Goal: Information Seeking & Learning: Learn about a topic

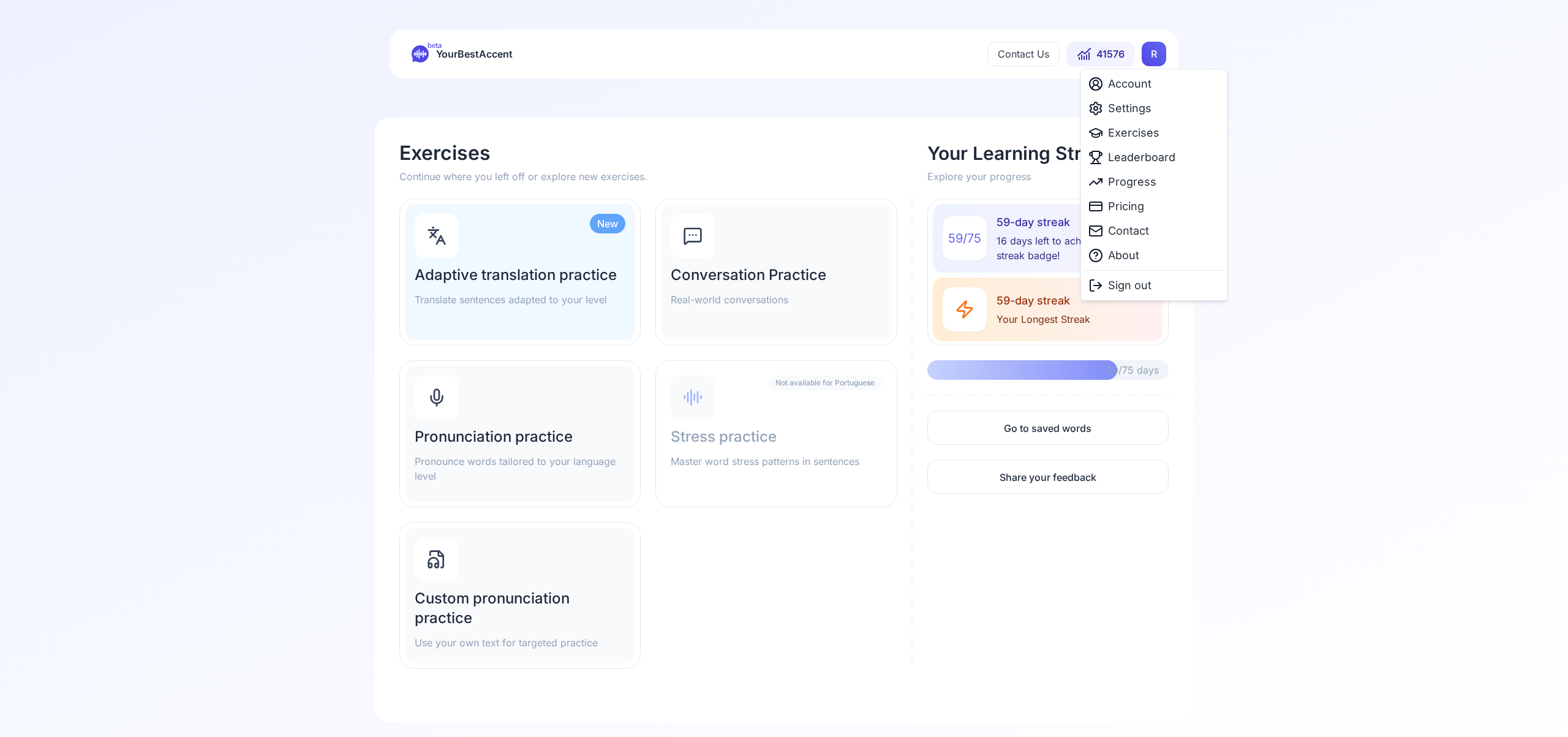
click at [1150, 59] on html "beta YourBestAccent Contact Us 41576 R Exercises Continue where you left off or…" at bounding box center [784, 368] width 1568 height 737
click at [1134, 110] on span "Settings" at bounding box center [1129, 108] width 44 height 17
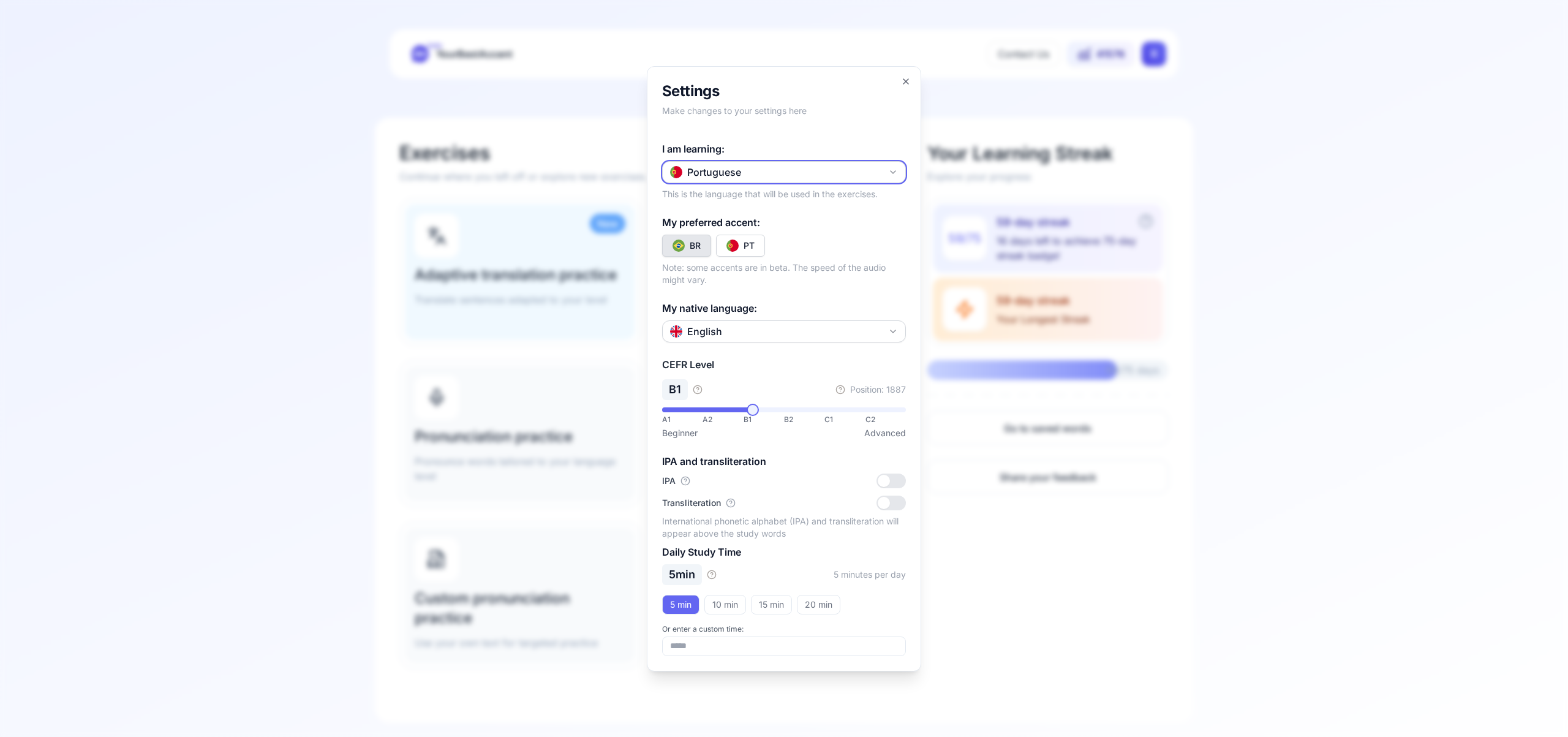
click at [890, 168] on icon "button" at bounding box center [893, 172] width 10 height 10
click at [840, 253] on div "Spanish" at bounding box center [784, 244] width 237 height 22
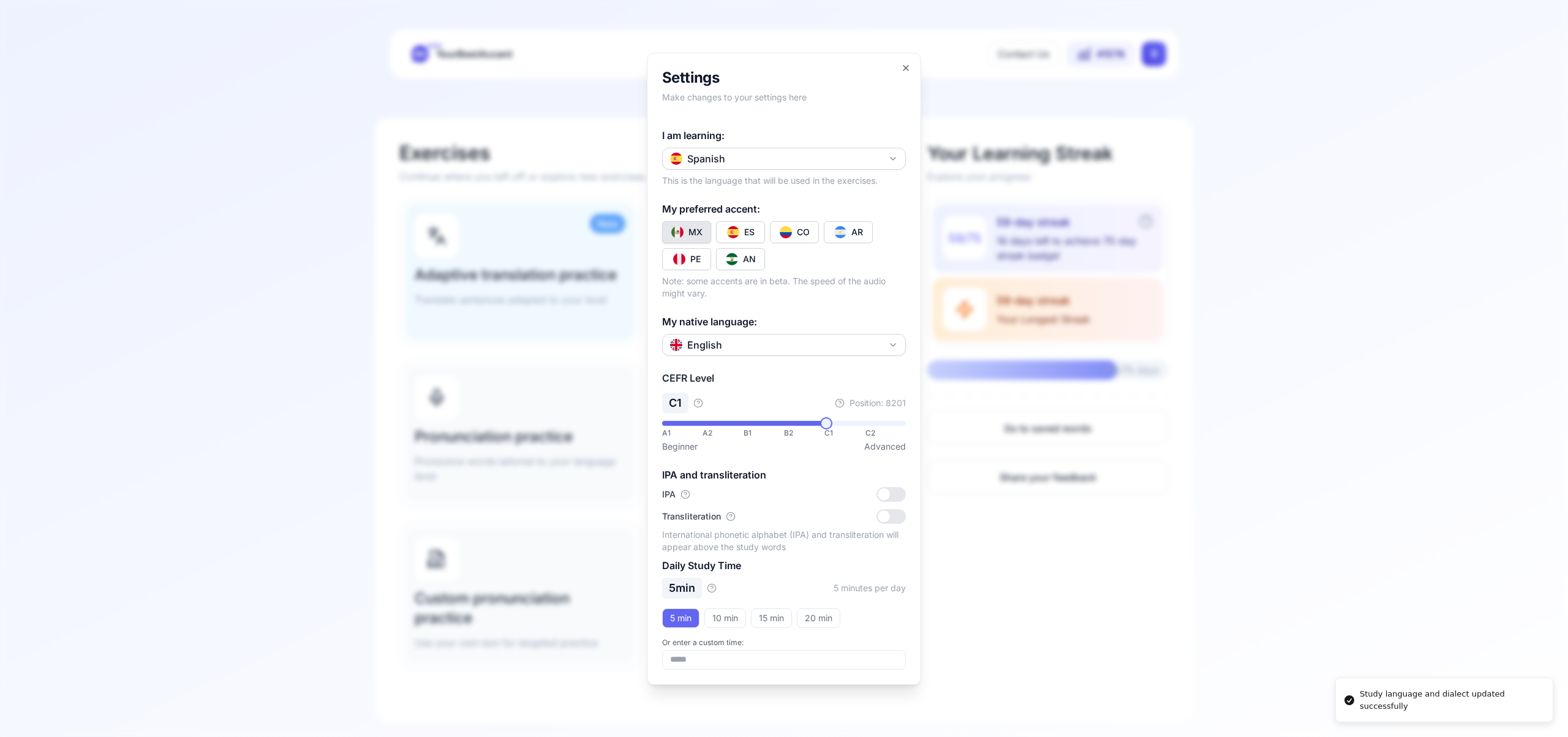
click at [812, 228] on button "CO" at bounding box center [794, 232] width 49 height 22
click at [904, 68] on icon "button" at bounding box center [906, 68] width 10 height 10
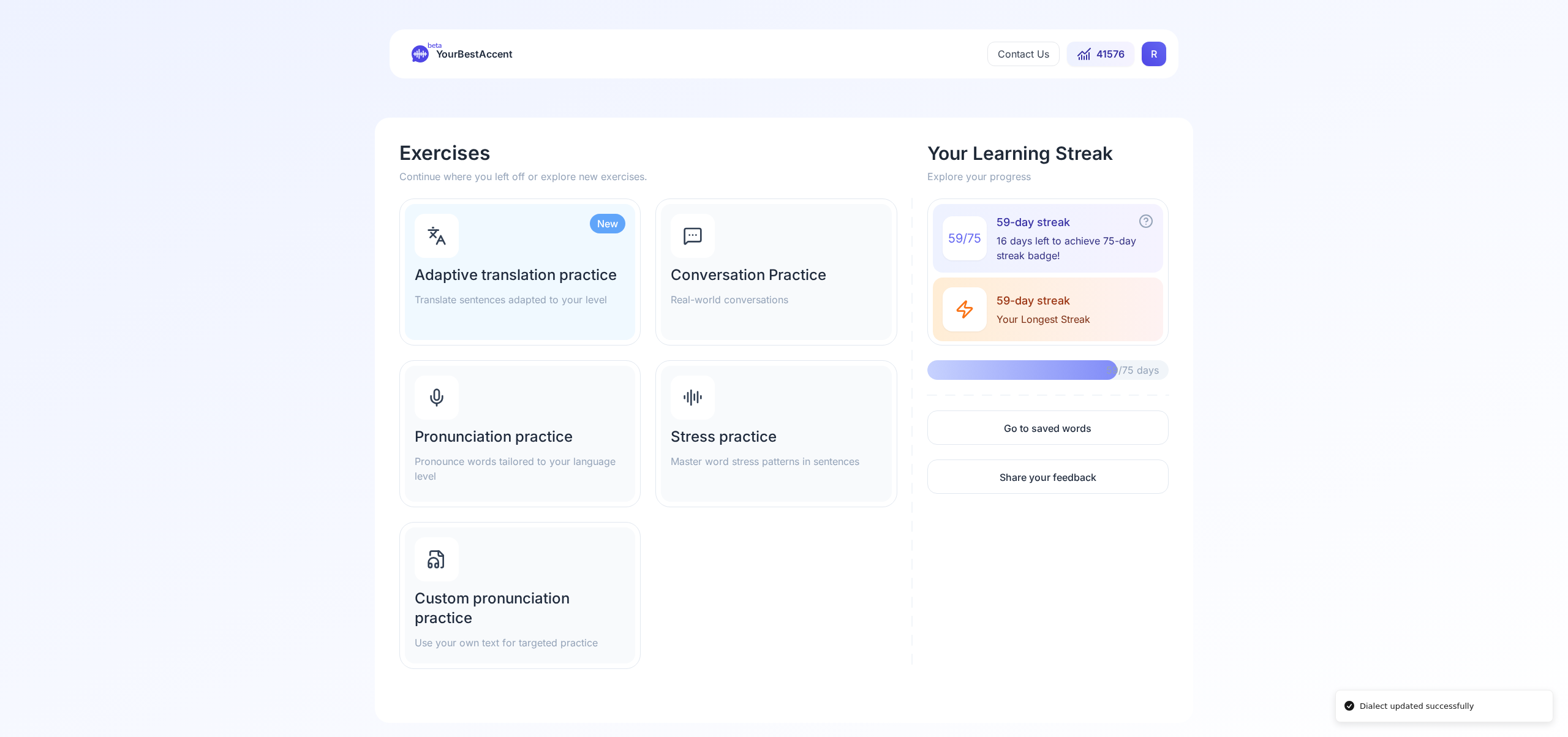
click at [496, 422] on div "Pronunciation practice Pronounce words tailored to your language level" at bounding box center [519, 434] width 230 height 136
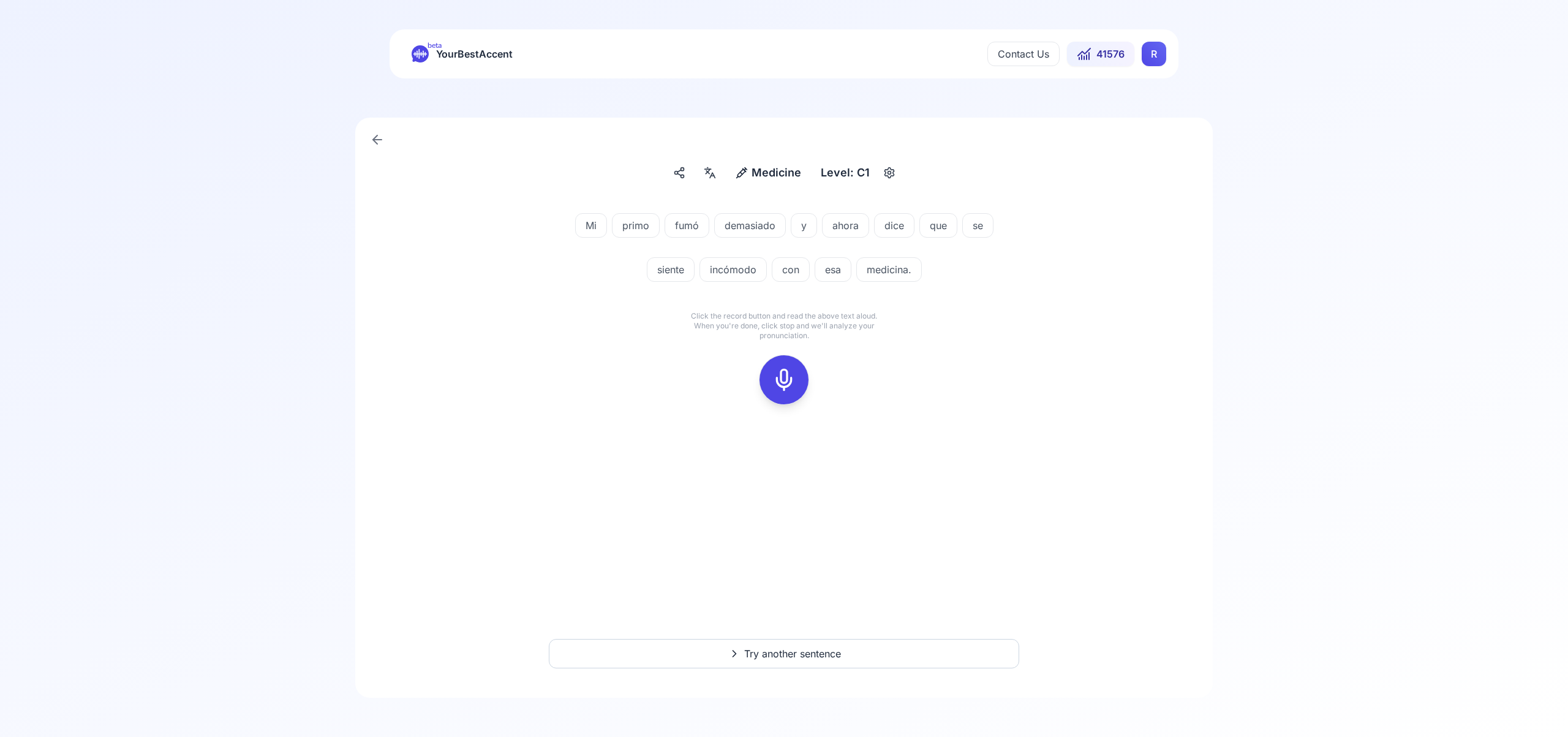
click at [793, 380] on rect at bounding box center [784, 380] width 18 height 18
click at [790, 379] on icon at bounding box center [784, 380] width 25 height 25
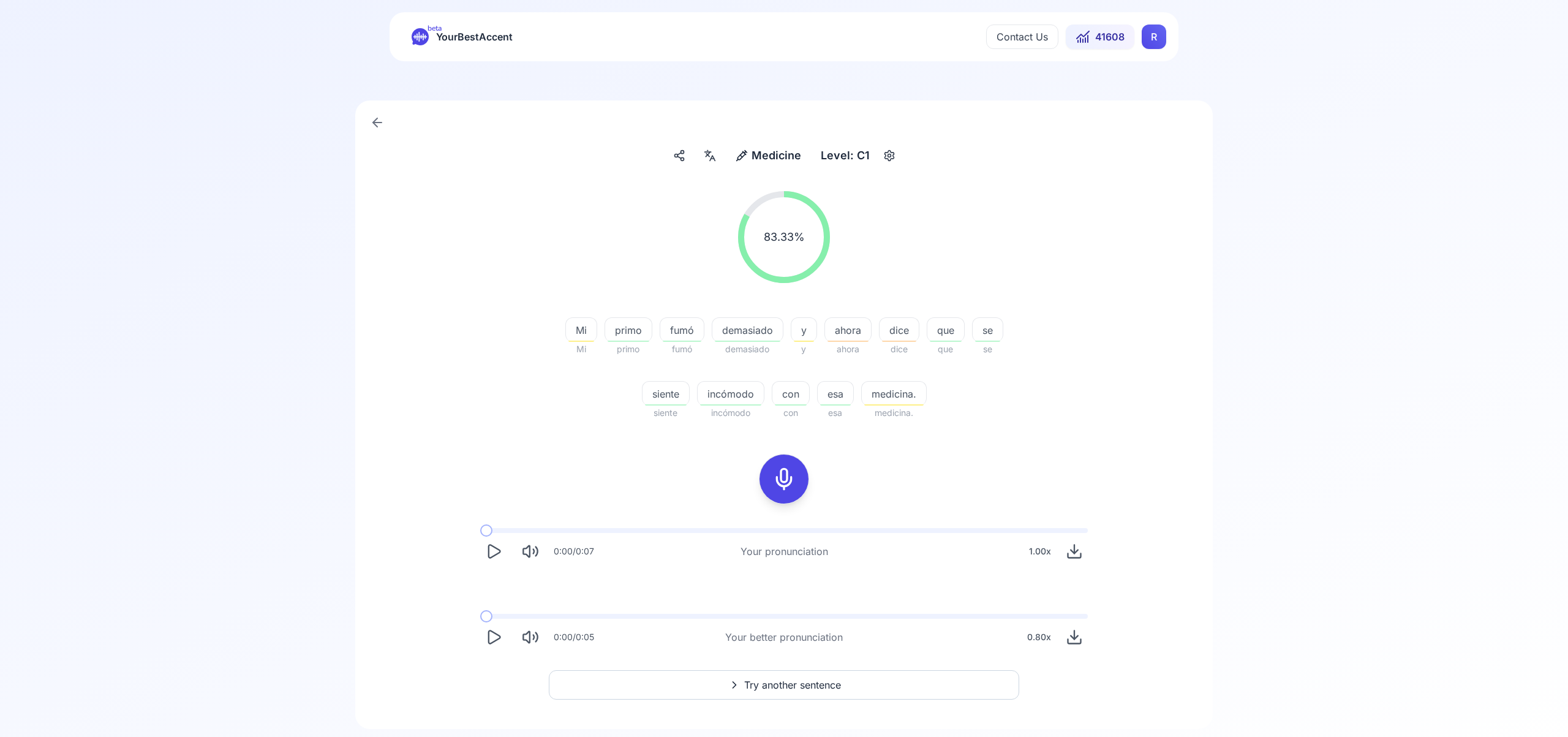
scroll to position [21, 0]
click at [783, 685] on span "Try another sentence" at bounding box center [792, 682] width 96 height 15
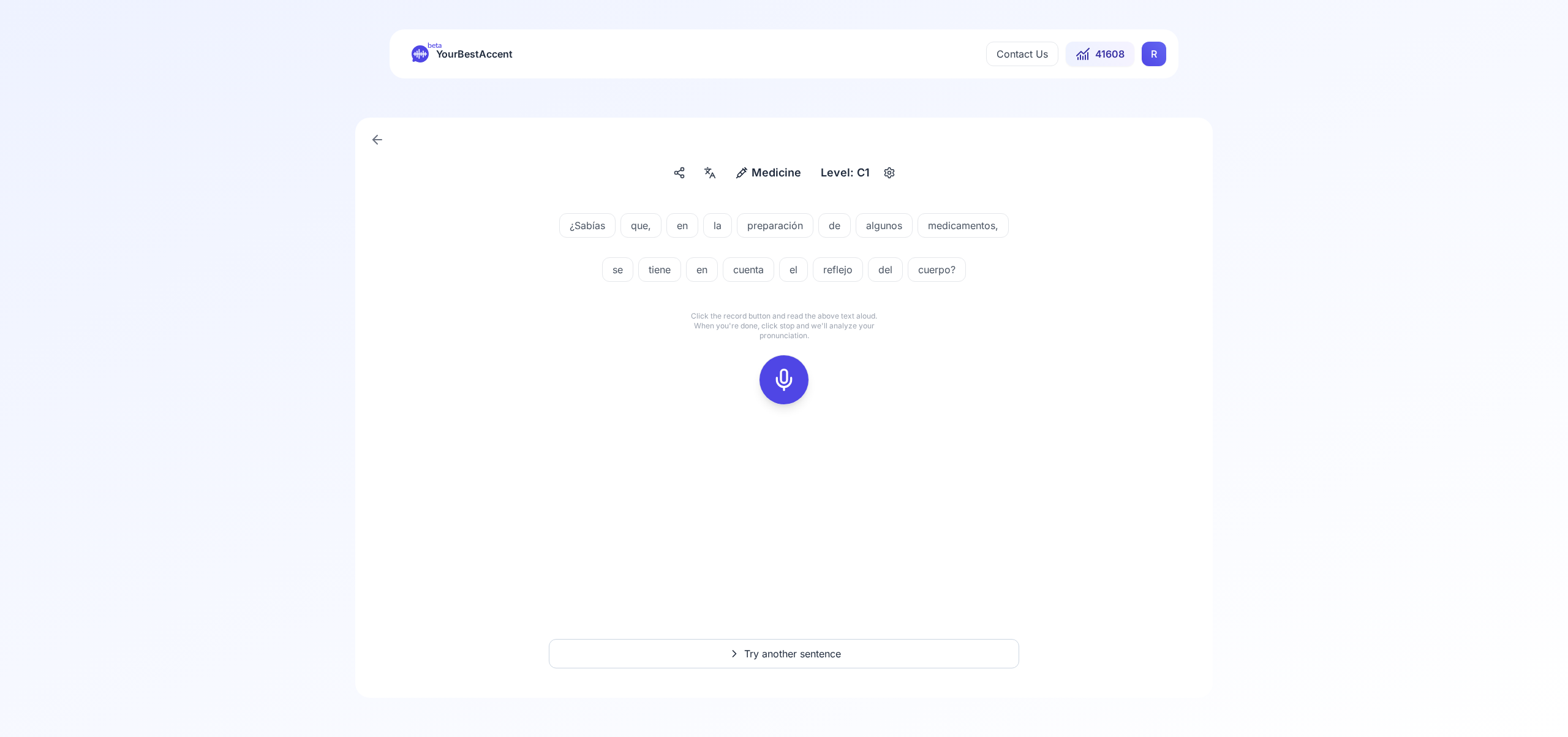
click at [783, 375] on icon at bounding box center [784, 380] width 25 height 25
click at [791, 378] on icon at bounding box center [784, 380] width 25 height 25
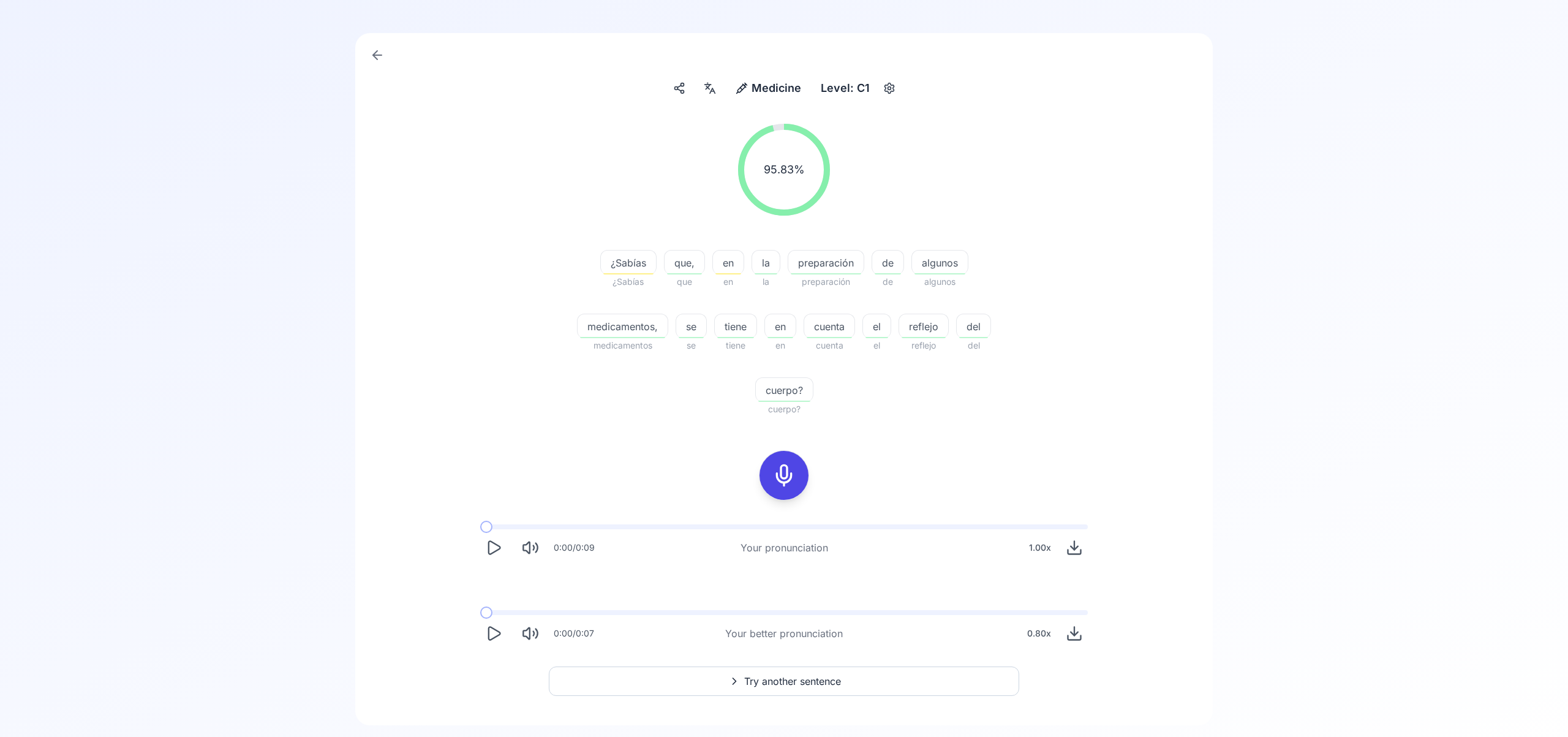
scroll to position [84, 0]
click at [783, 683] on span "Try another sentence" at bounding box center [792, 682] width 96 height 15
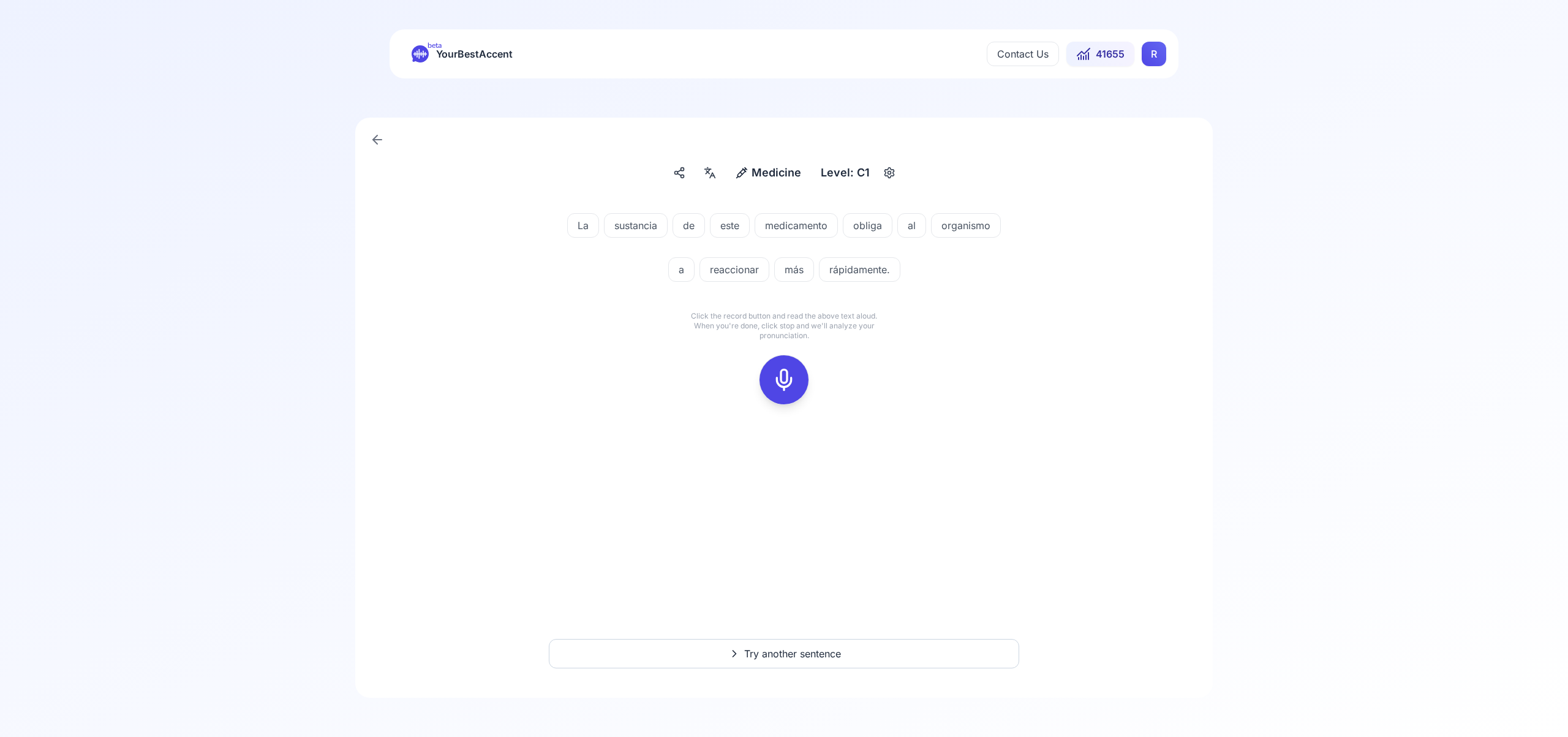
click at [781, 376] on icon at bounding box center [784, 380] width 25 height 25
click at [772, 371] on div at bounding box center [784, 379] width 30 height 49
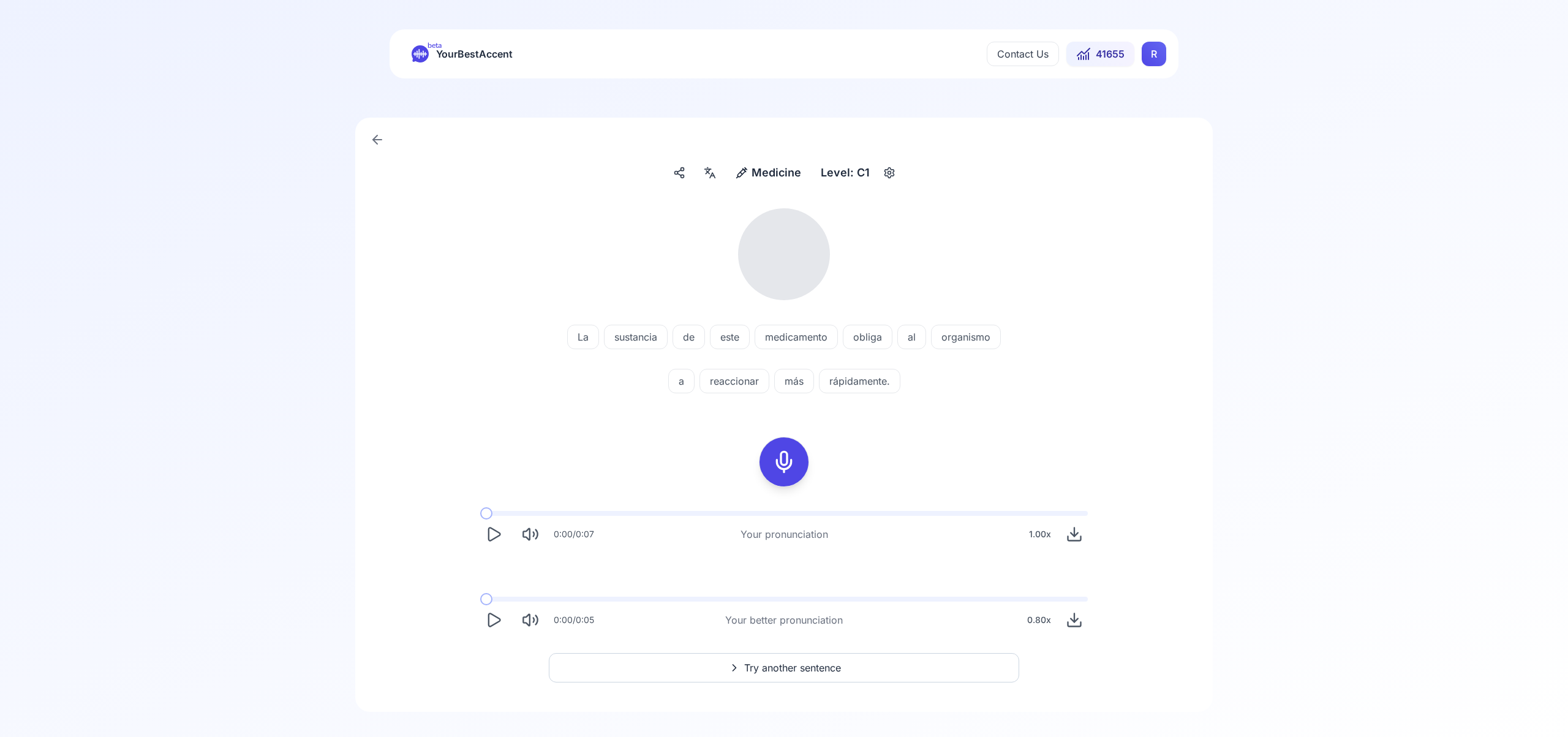
scroll to position [14, 0]
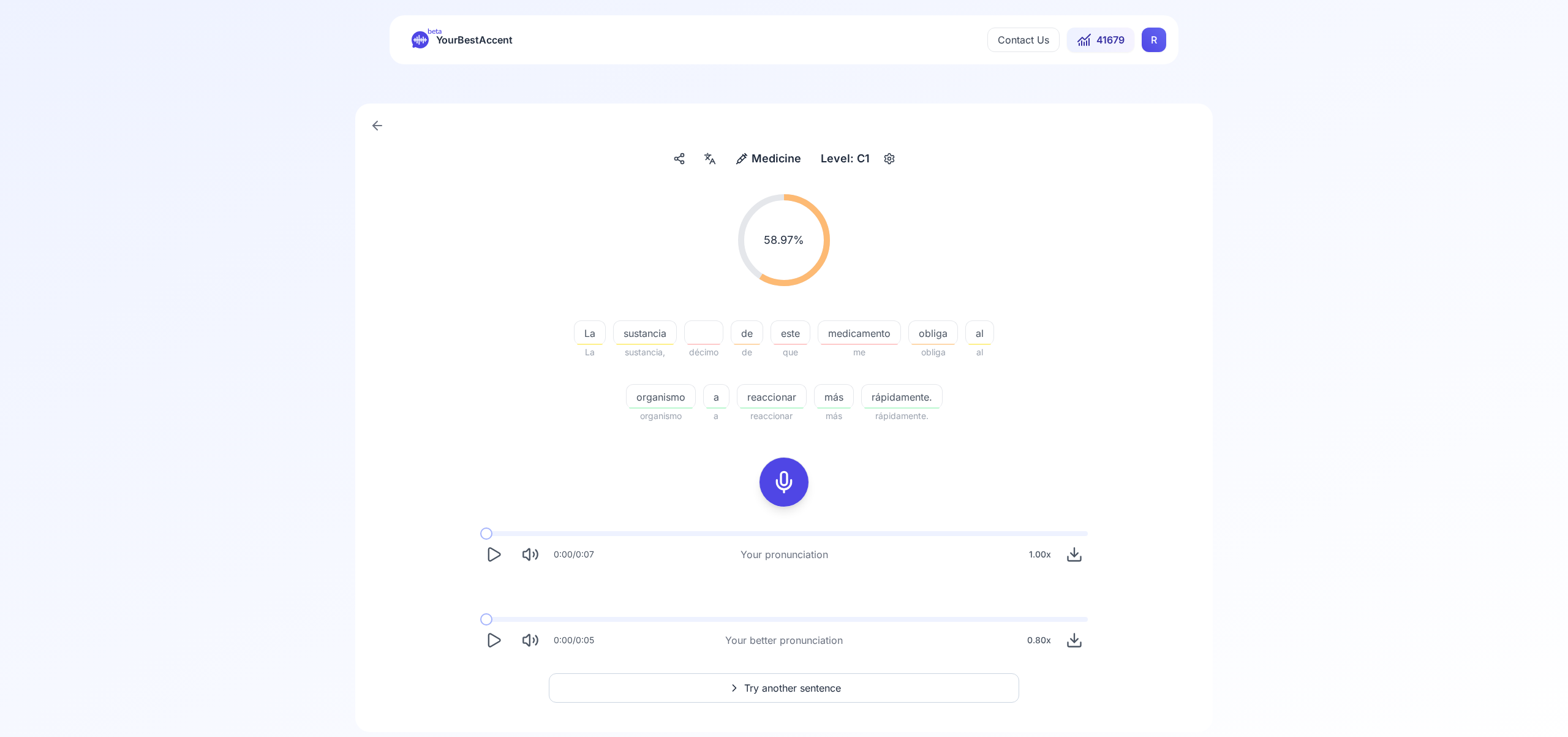
click at [809, 695] on span "Try another sentence" at bounding box center [792, 688] width 96 height 15
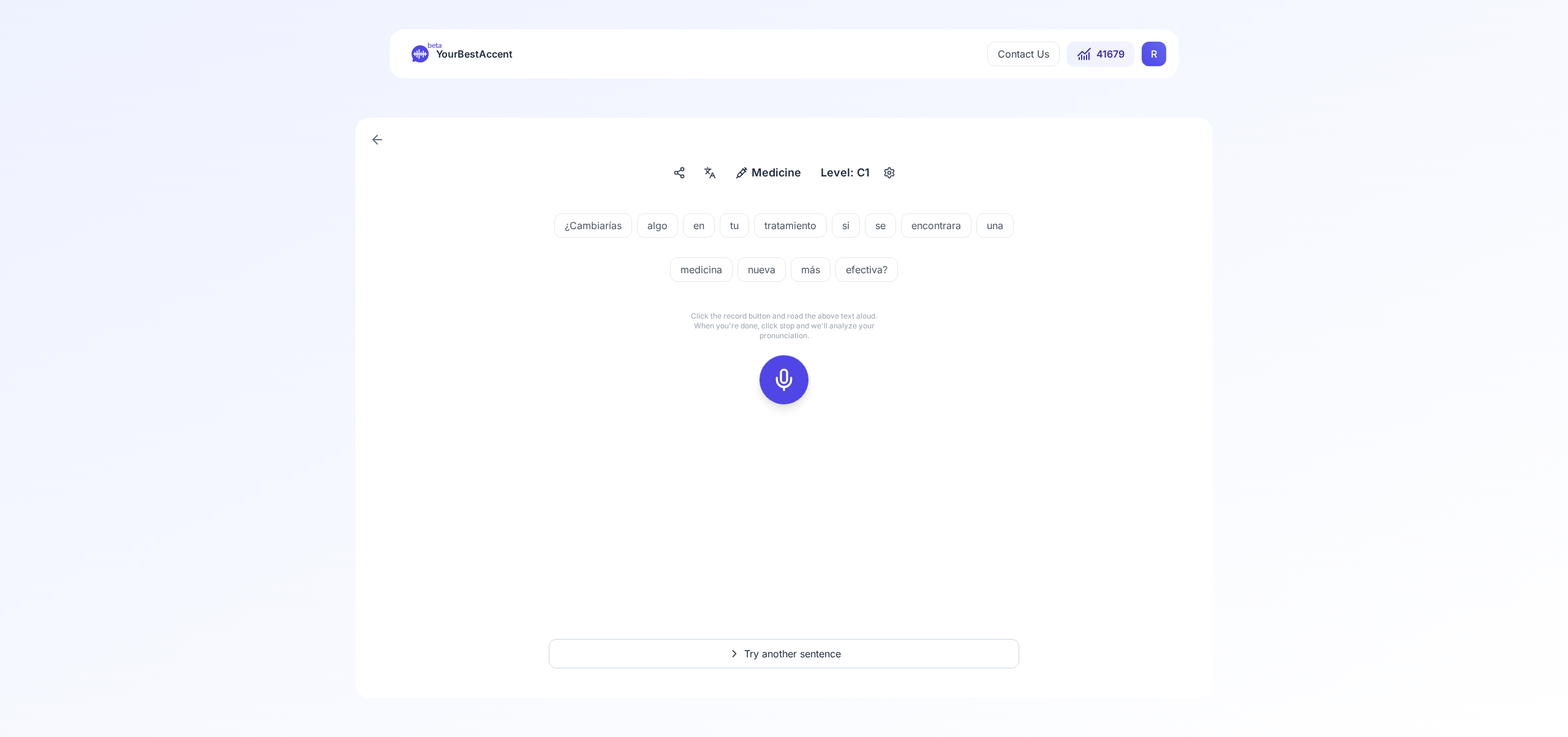
click at [786, 376] on icon at bounding box center [784, 380] width 25 height 25
click at [786, 375] on icon at bounding box center [784, 380] width 25 height 25
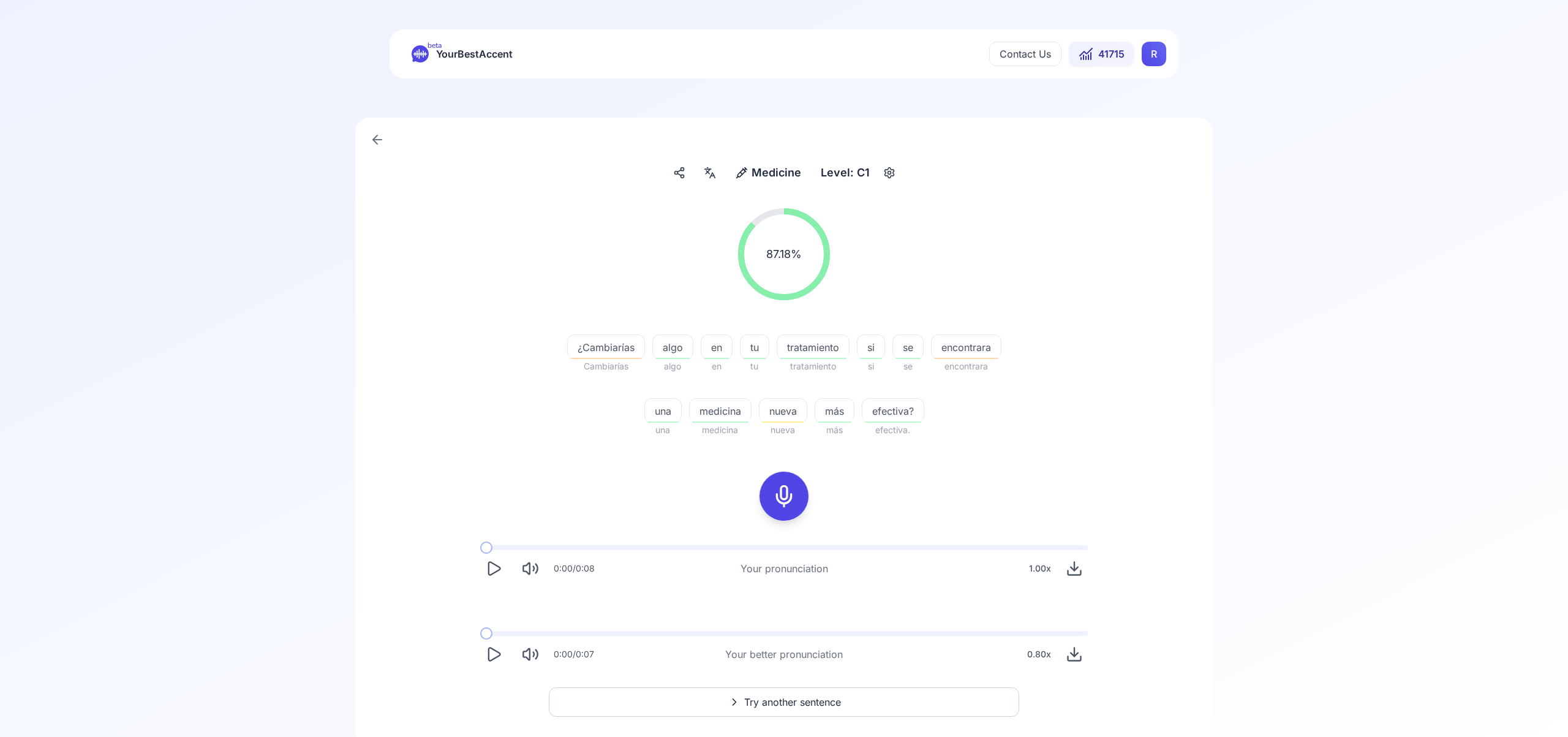
click at [820, 702] on span "Try another sentence" at bounding box center [792, 702] width 96 height 15
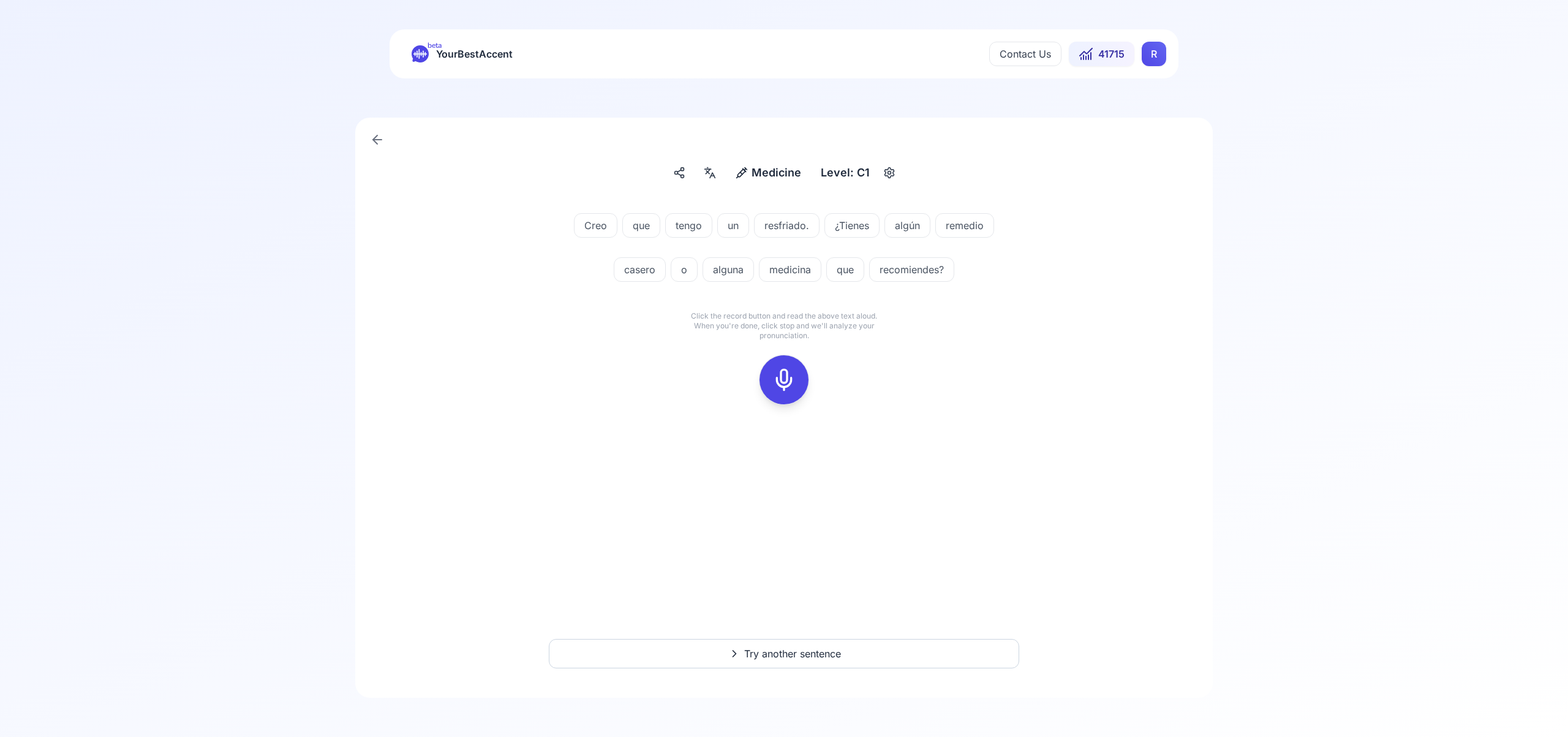
click at [780, 387] on icon at bounding box center [784, 380] width 25 height 25
click at [768, 361] on div at bounding box center [784, 379] width 98 height 78
click at [778, 390] on icon at bounding box center [784, 380] width 25 height 25
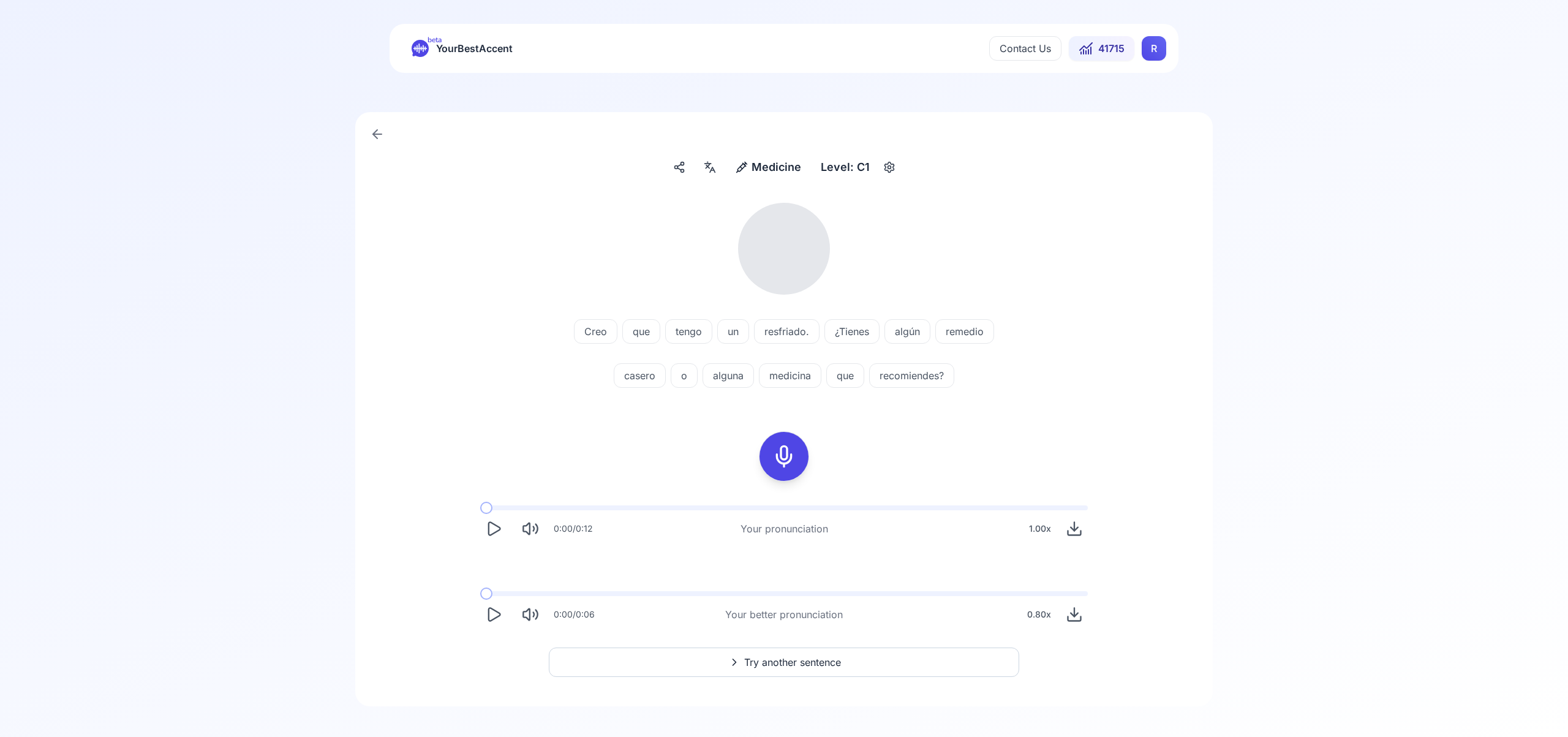
scroll to position [6, 0]
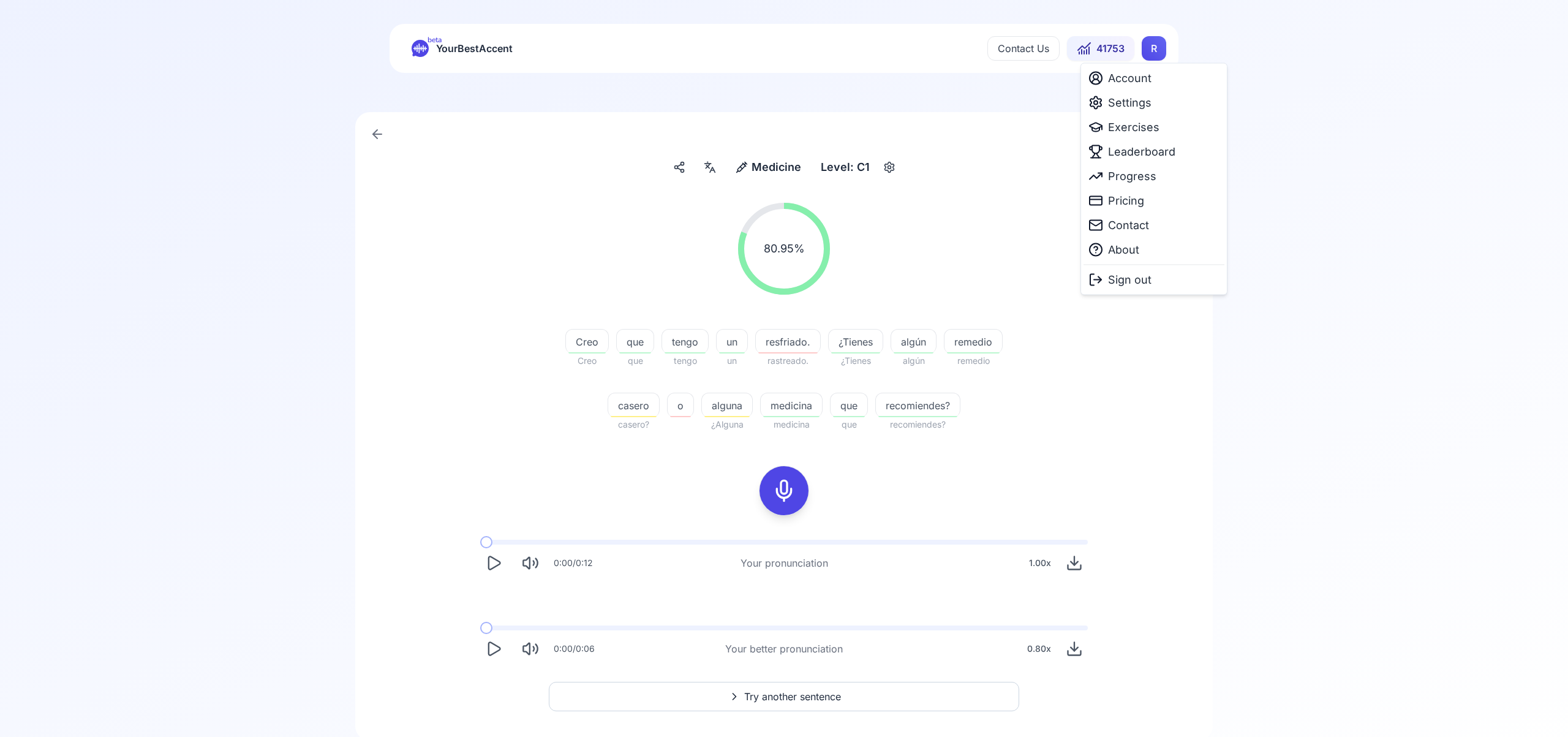
click at [1146, 49] on html "beta YourBestAccent Contact Us 41753 R Medicine Medicine Level: C1 80.95 % 80.9…" at bounding box center [784, 363] width 1568 height 737
click at [1138, 100] on span "Settings" at bounding box center [1129, 102] width 44 height 17
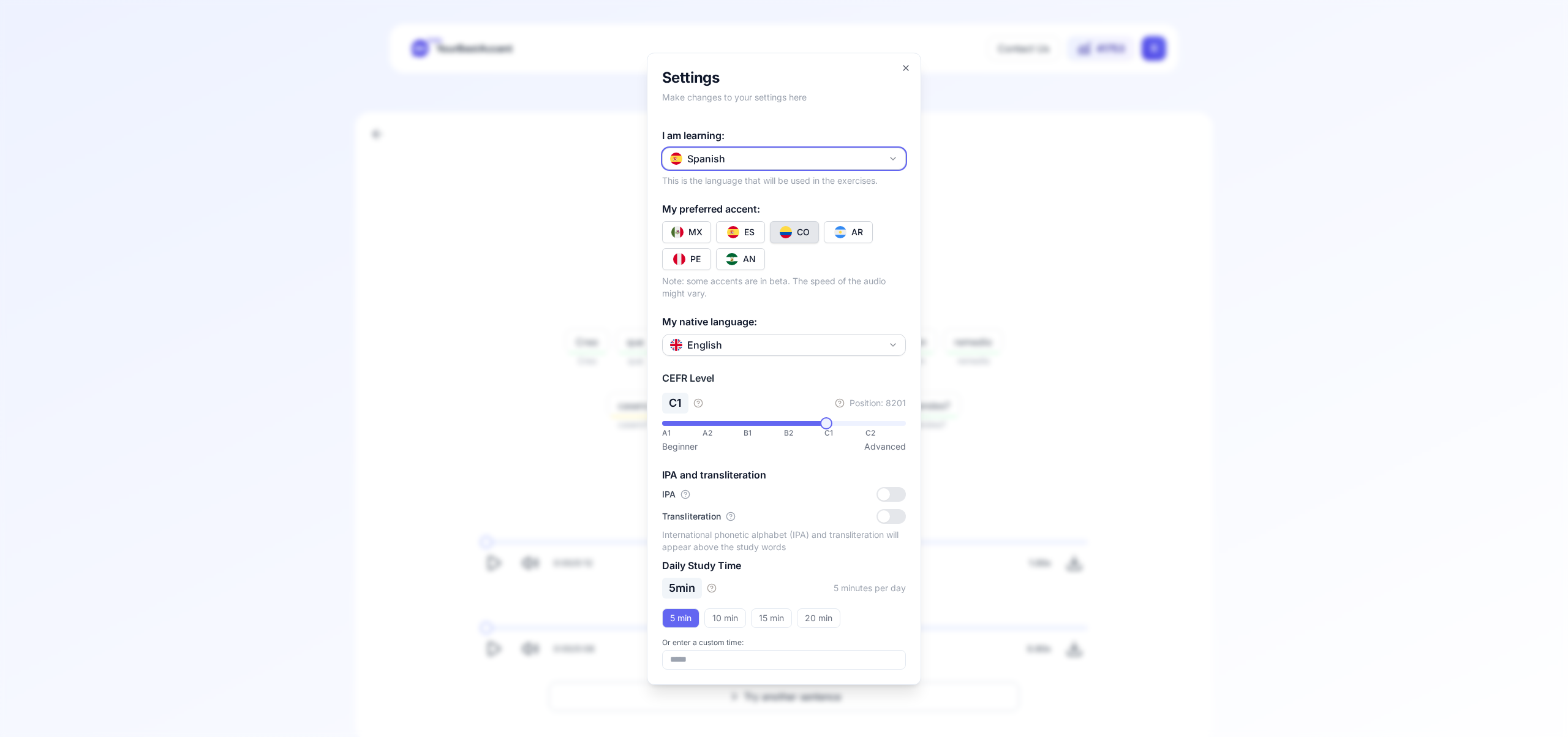
click at [896, 150] on button "Spanish" at bounding box center [784, 158] width 244 height 22
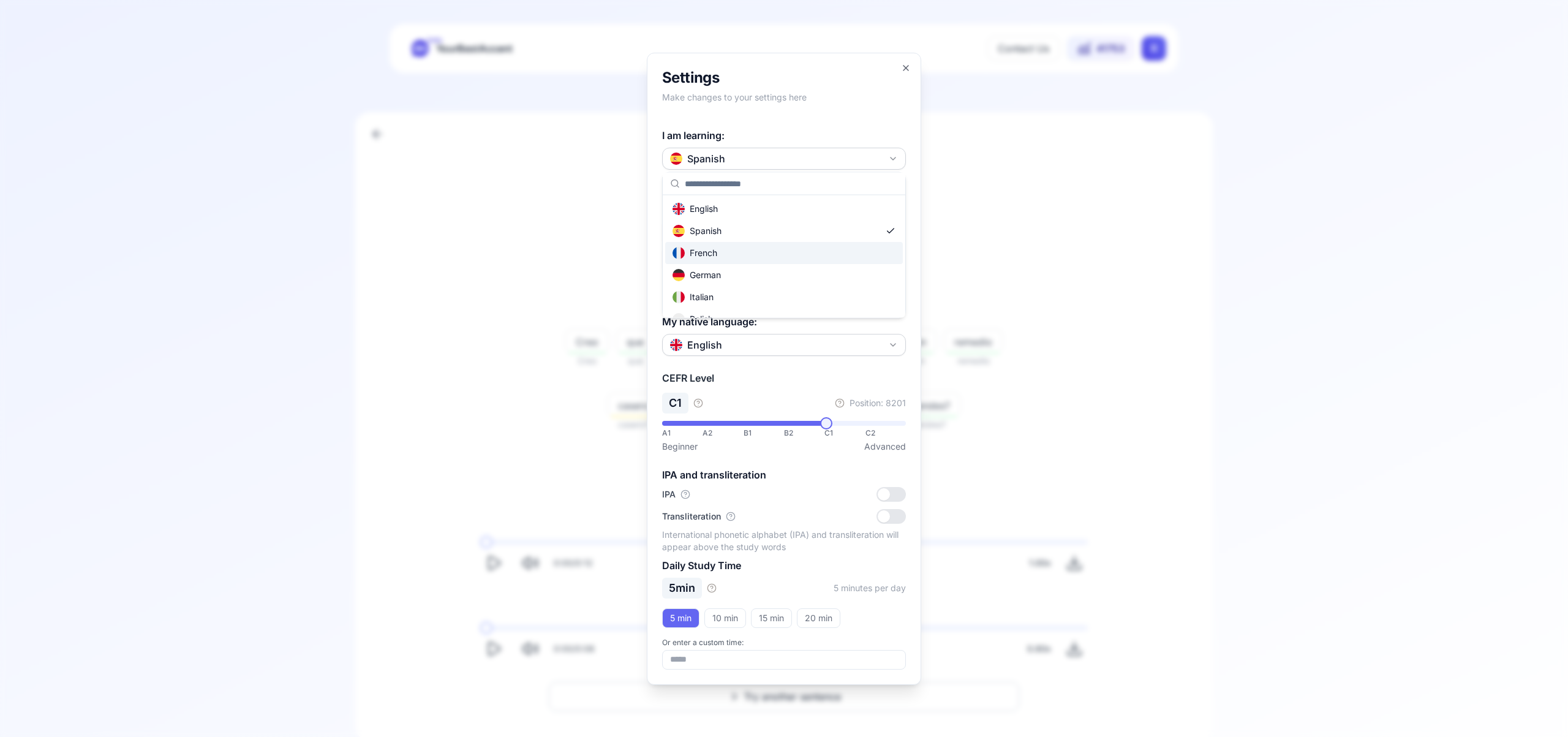
click at [796, 255] on div "French" at bounding box center [784, 253] width 237 height 22
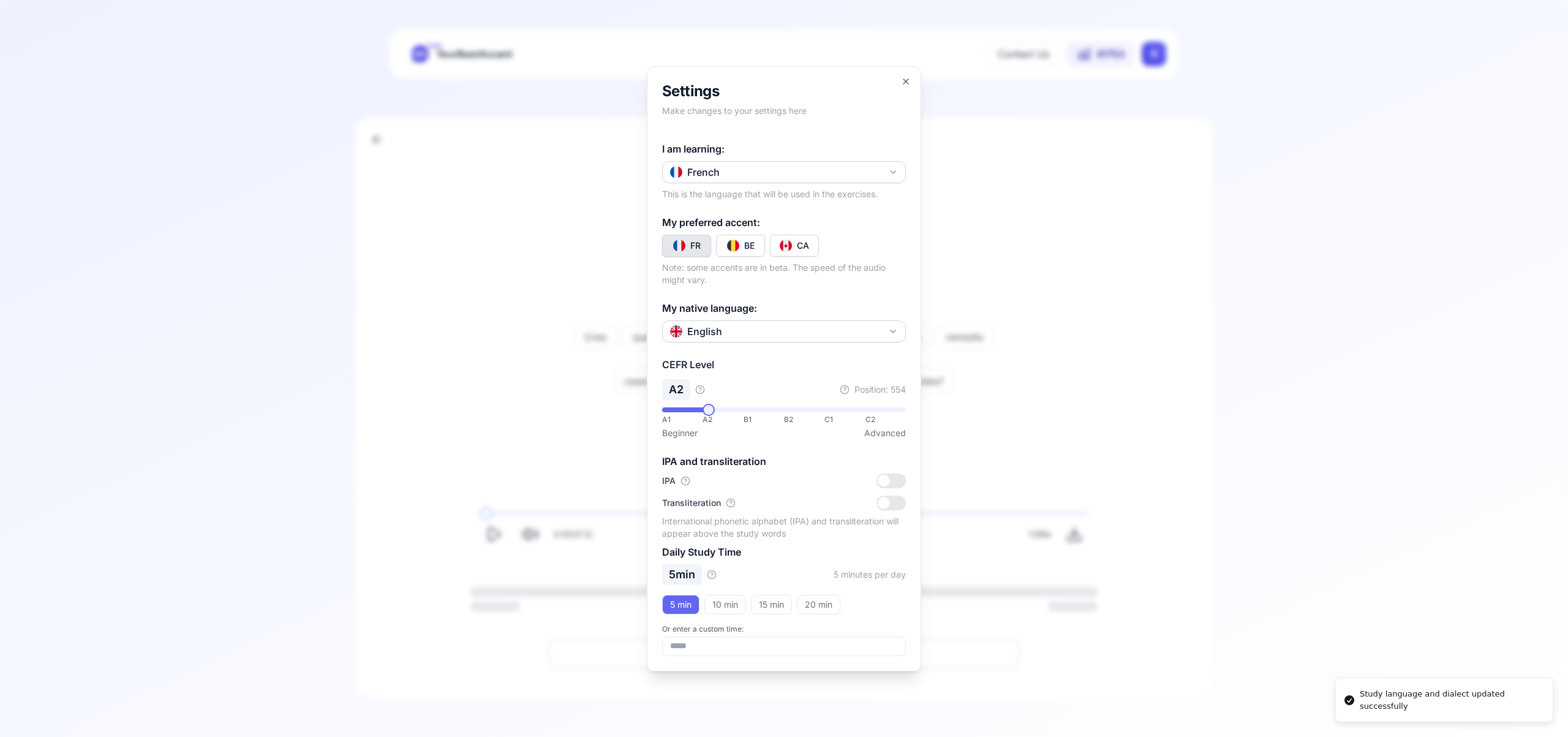
click at [800, 249] on div "CA" at bounding box center [803, 246] width 12 height 12
click at [905, 82] on icon "button" at bounding box center [906, 82] width 10 height 10
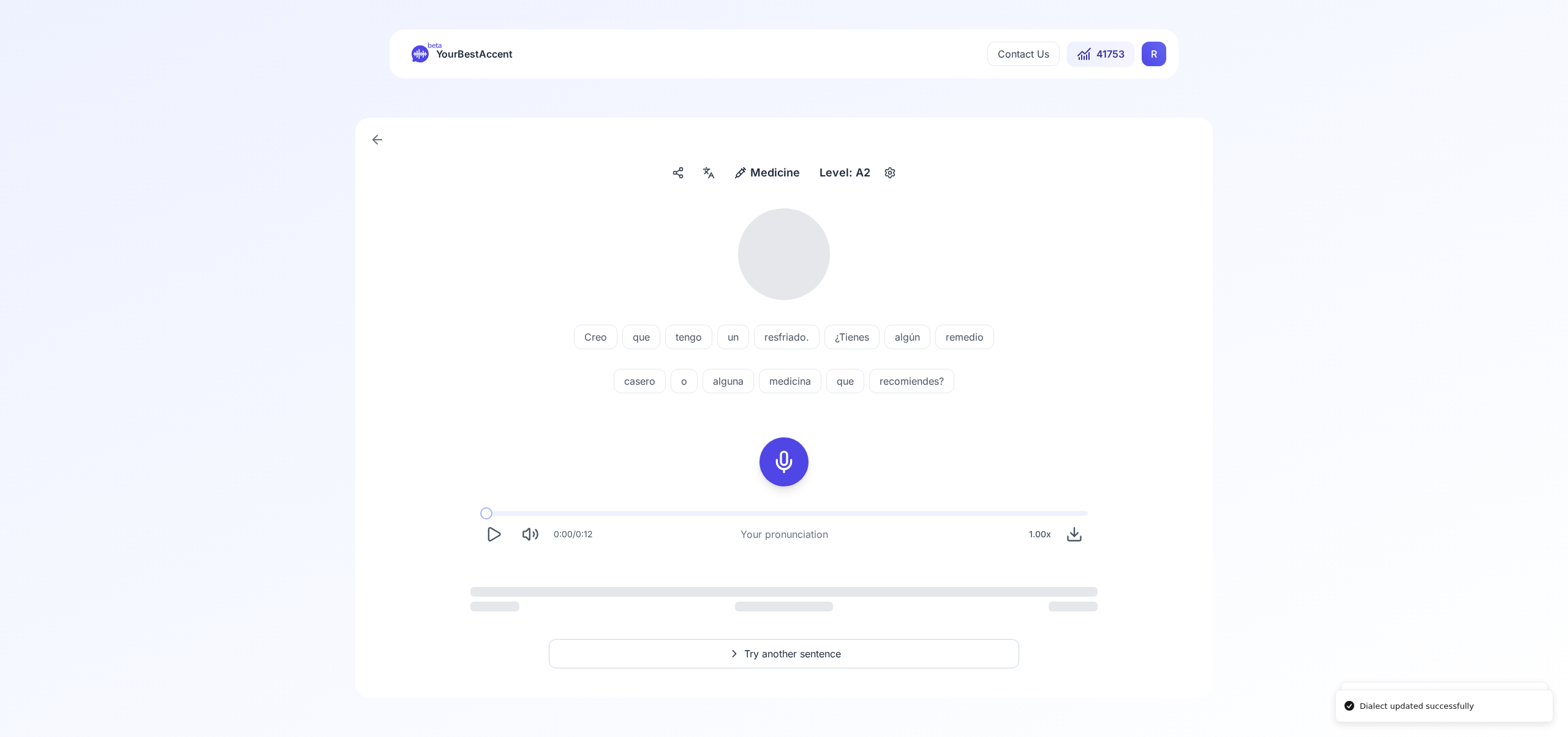
click at [1153, 49] on html "Dialect updated successfully Study language and dialect updated successfully be…" at bounding box center [784, 368] width 1568 height 737
click at [1138, 106] on span "Settings" at bounding box center [1129, 108] width 44 height 17
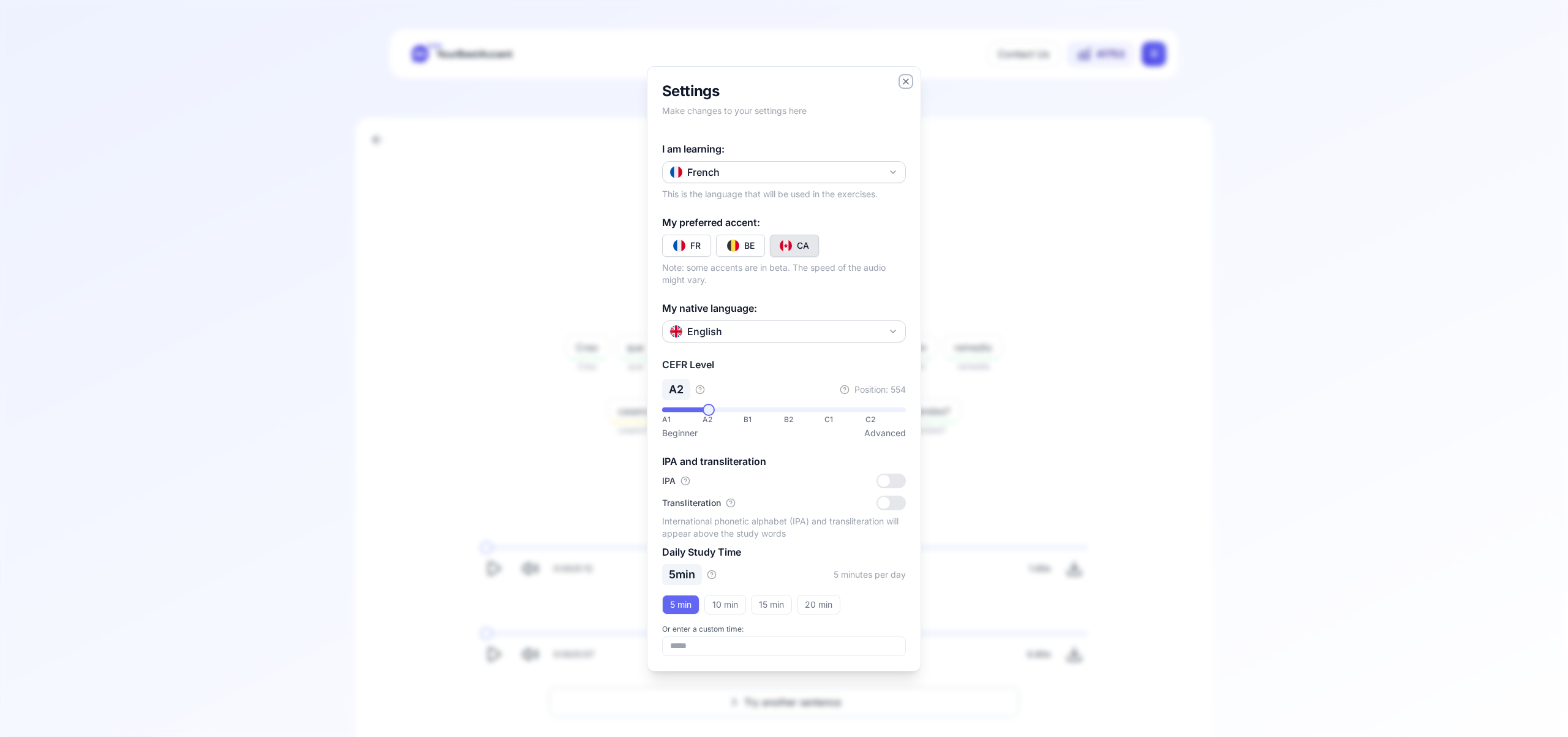
click at [905, 84] on icon "button" at bounding box center [906, 82] width 10 height 10
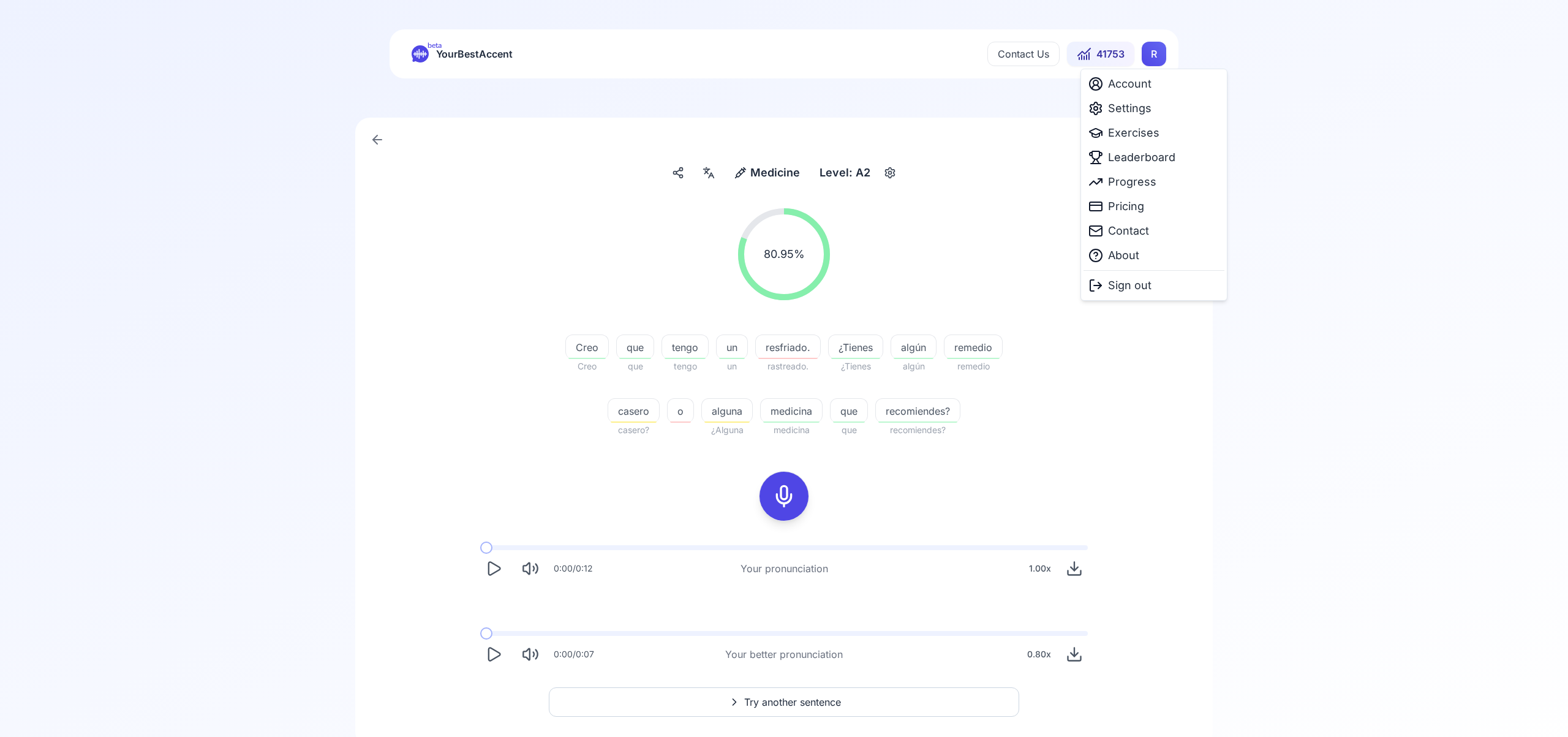
click at [1153, 51] on html "beta YourBestAccent Contact Us 41753 R Medicine Medicine Level: A2 80.95 % 80.9…" at bounding box center [784, 368] width 1568 height 737
click at [1148, 134] on span "Exercises" at bounding box center [1134, 133] width 51 height 17
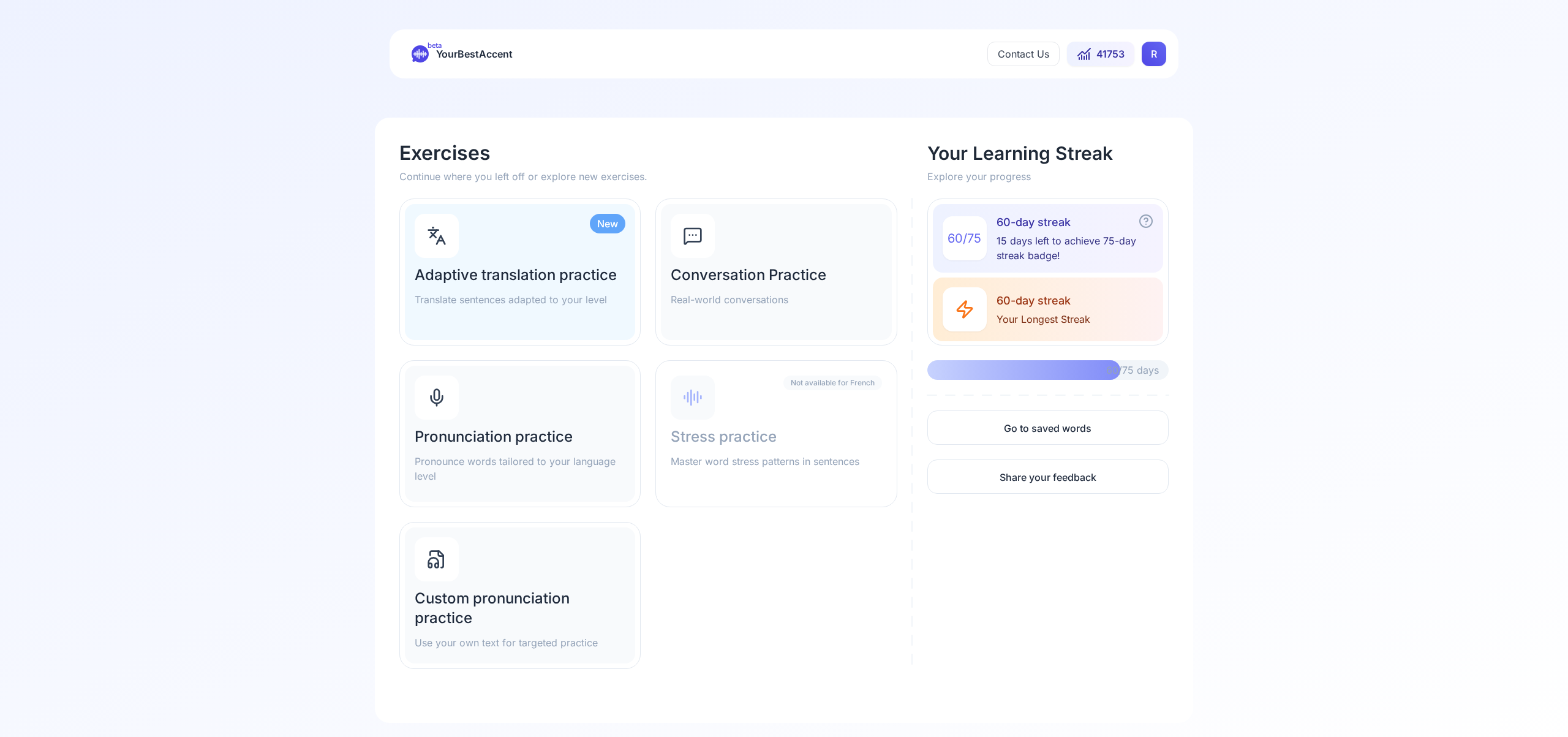
click at [473, 397] on div "Pronunciation practice Pronounce words tailored to your language level" at bounding box center [519, 434] width 230 height 136
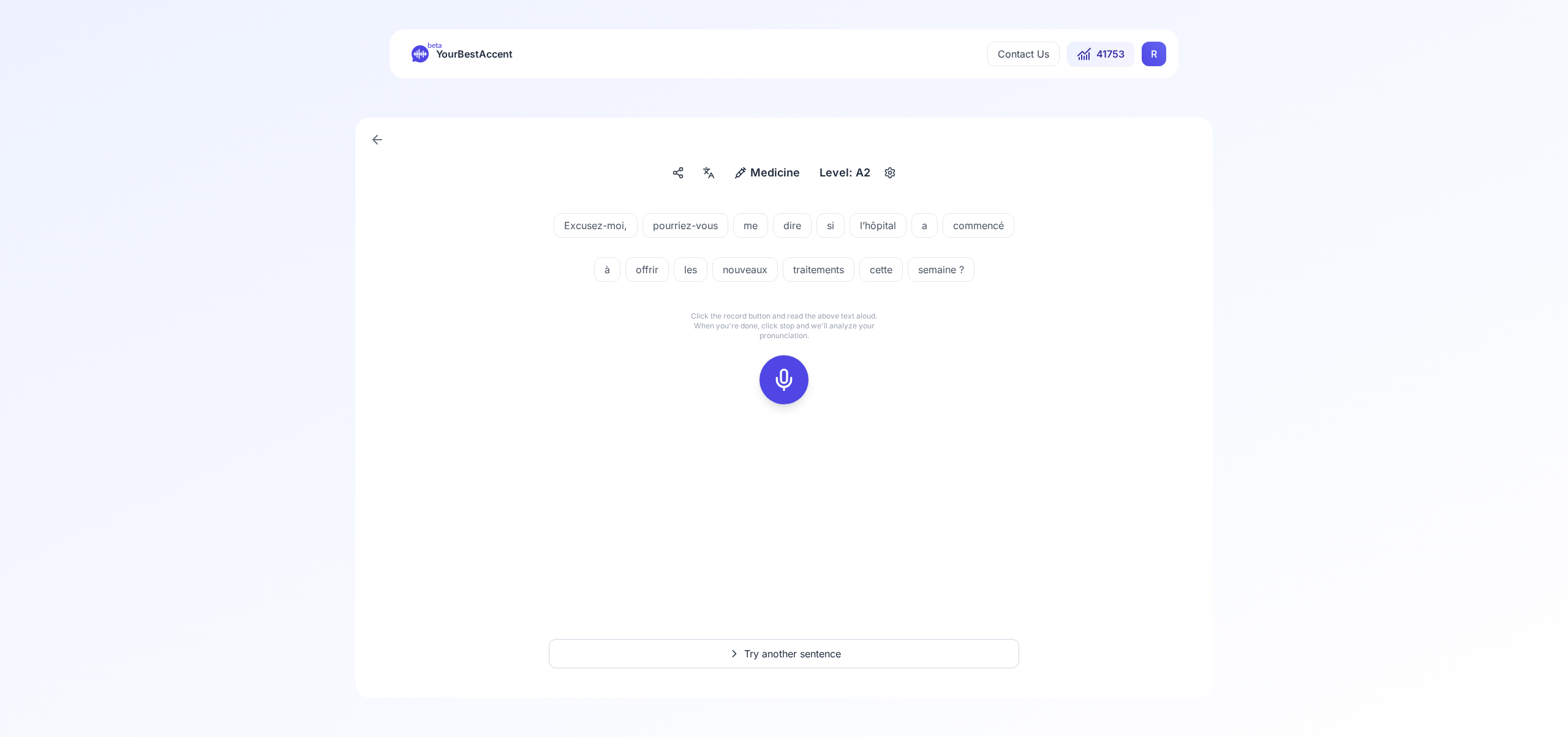
click at [786, 392] on icon at bounding box center [784, 380] width 25 height 25
click at [775, 389] on rect at bounding box center [784, 380] width 18 height 18
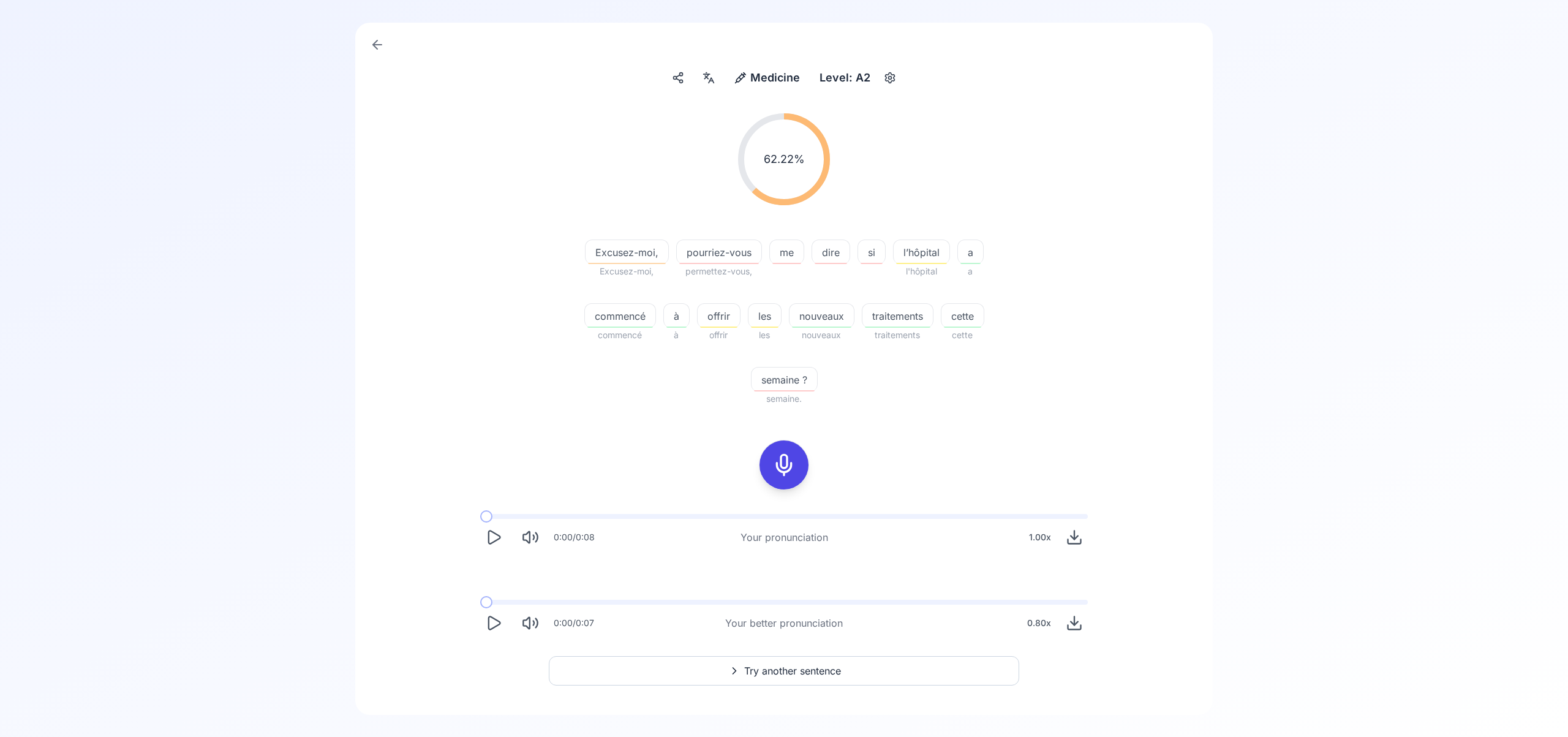
scroll to position [96, 0]
click at [810, 667] on span "Try another sentence" at bounding box center [792, 669] width 96 height 15
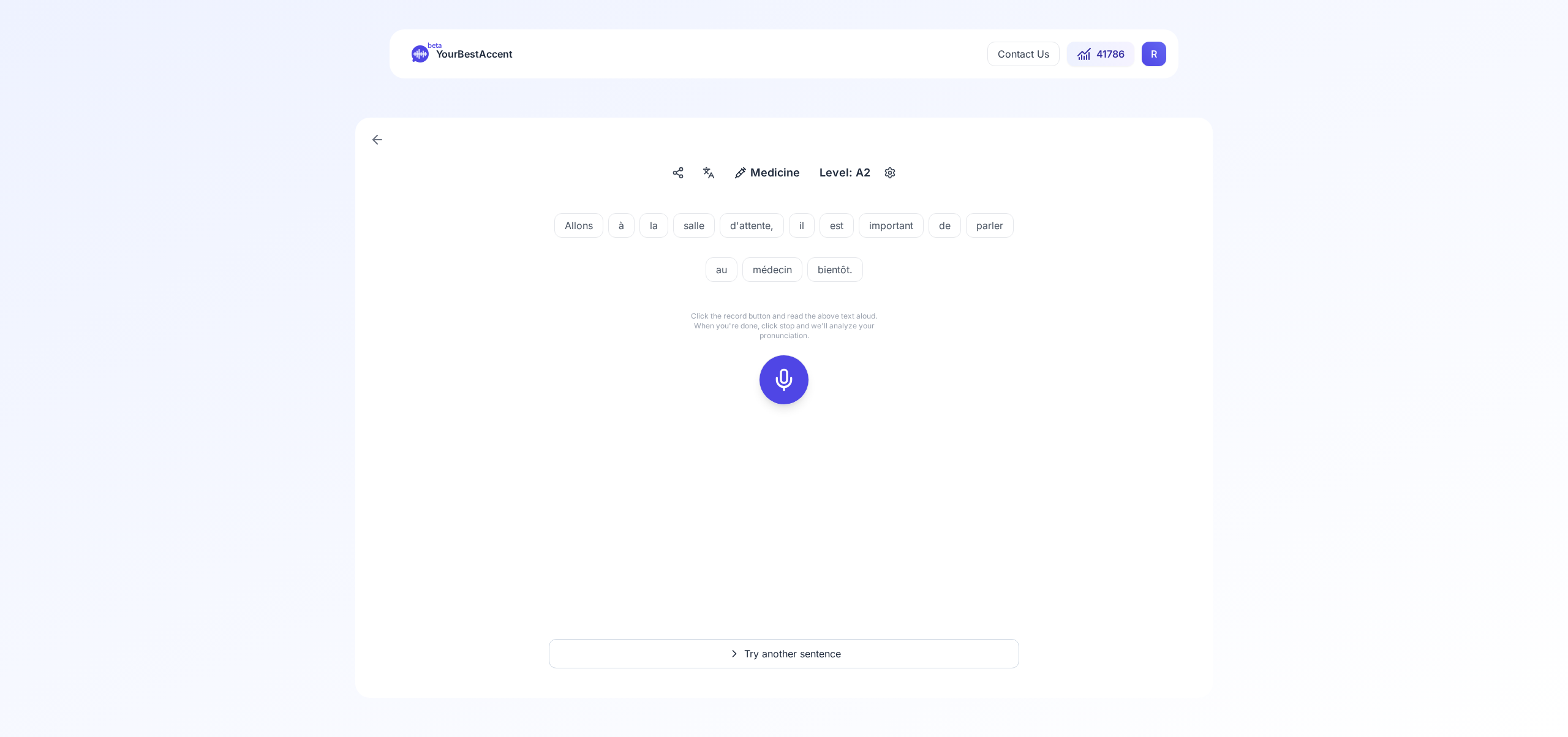
click at [789, 372] on icon at bounding box center [784, 380] width 25 height 25
click at [786, 382] on icon at bounding box center [784, 380] width 25 height 25
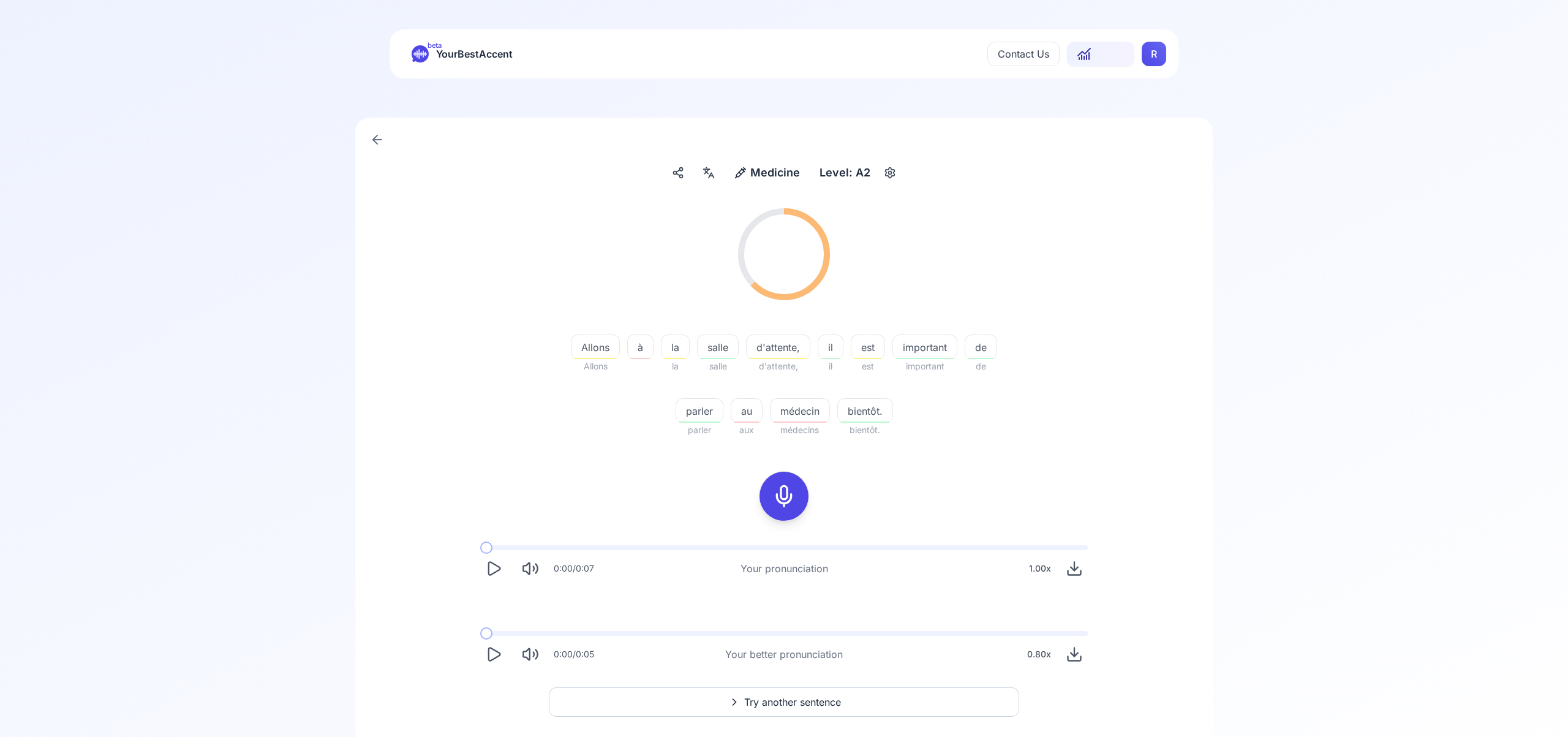
scroll to position [49, 0]
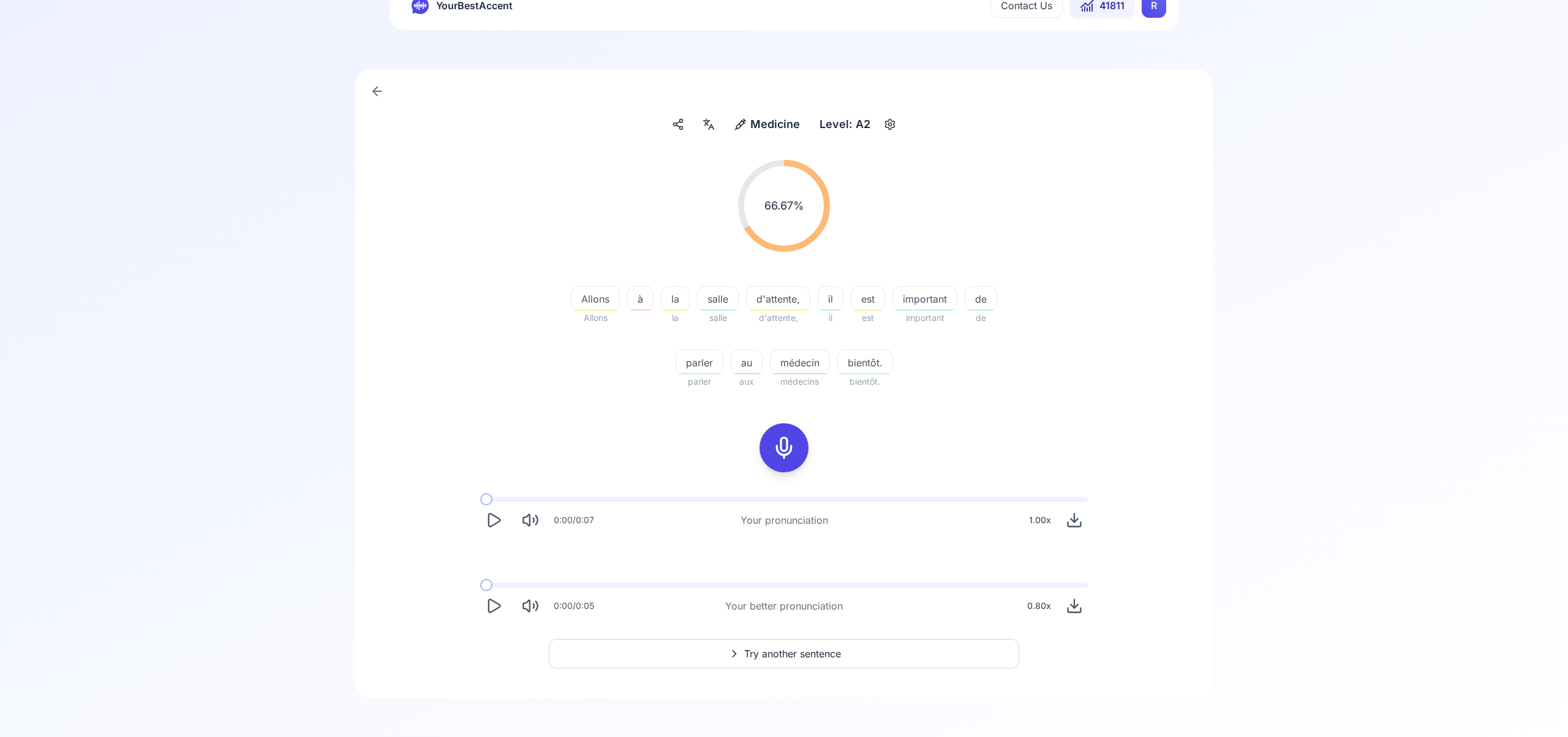
click at [803, 647] on span "Try another sentence" at bounding box center [792, 654] width 96 height 15
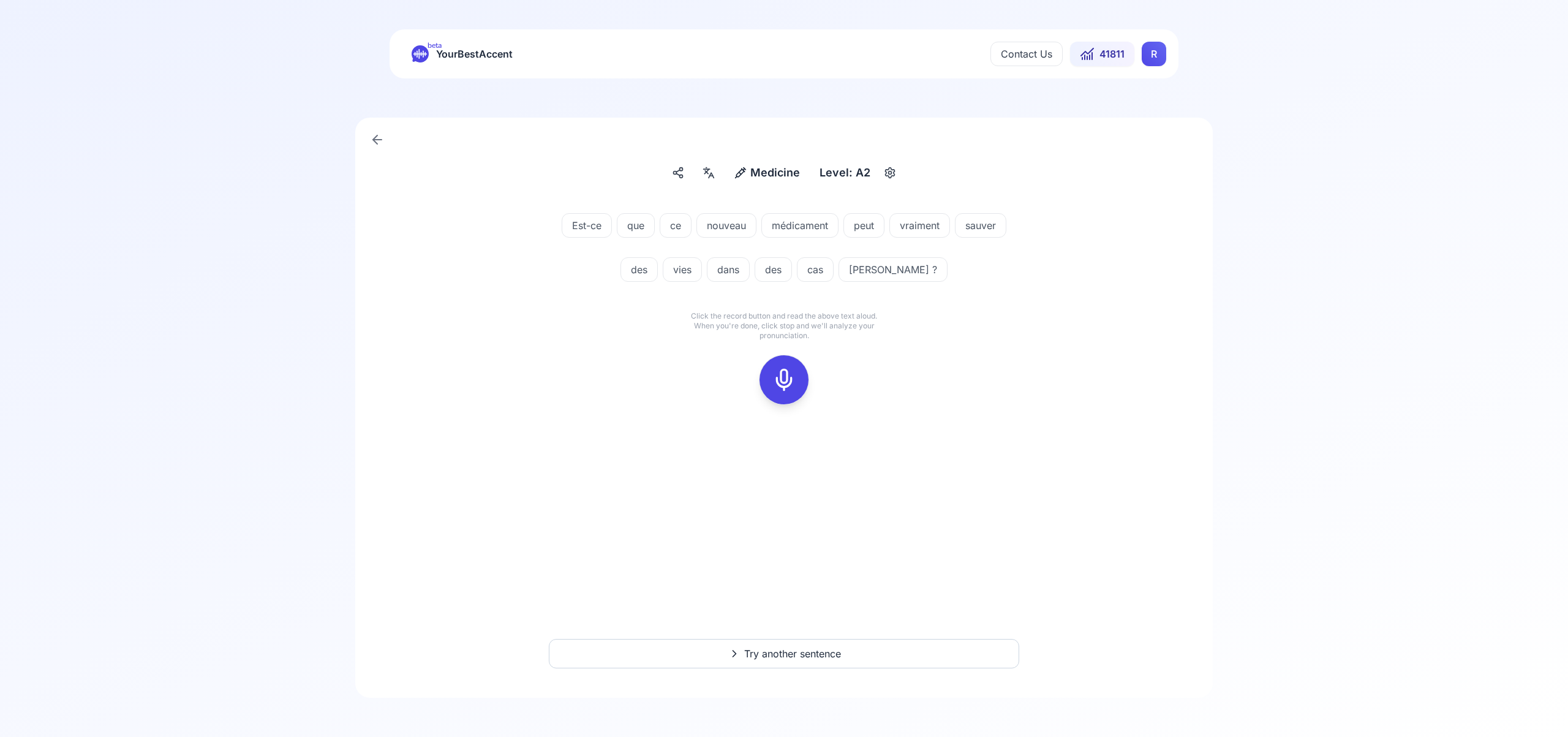
click at [784, 383] on icon at bounding box center [784, 380] width 25 height 25
click at [784, 383] on icon at bounding box center [784, 380] width 25 height 25
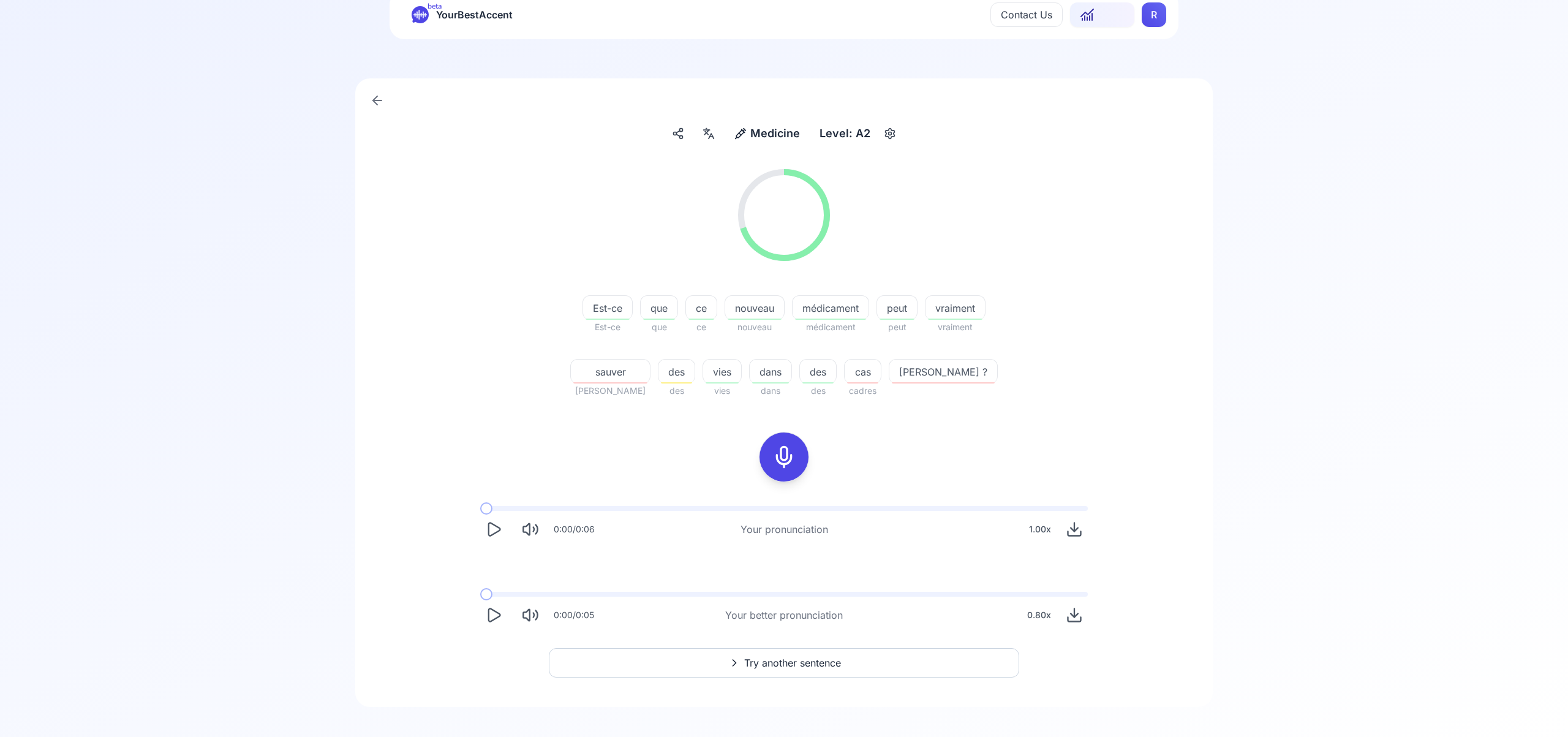
scroll to position [49, 0]
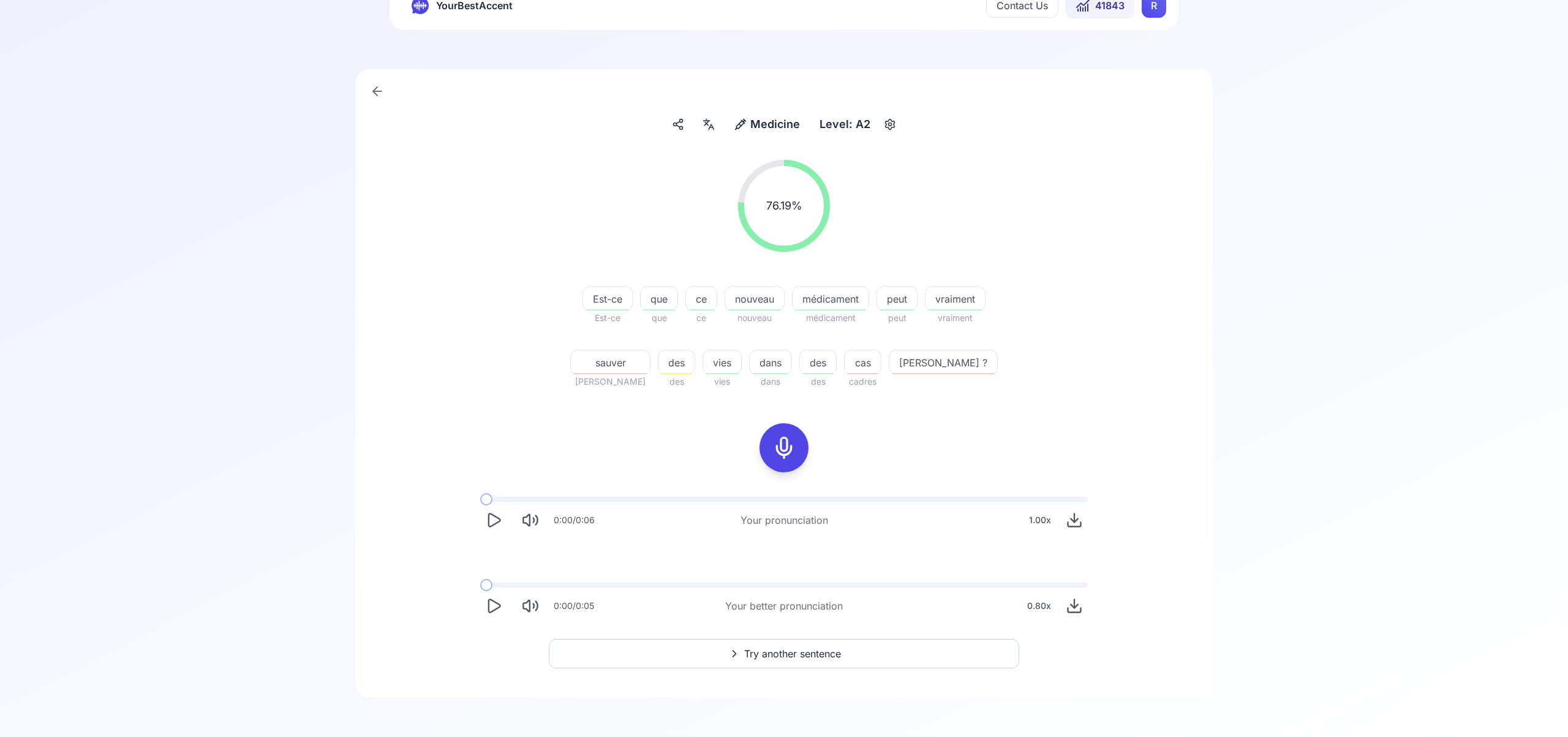
click at [802, 657] on span "Try another sentence" at bounding box center [792, 654] width 96 height 15
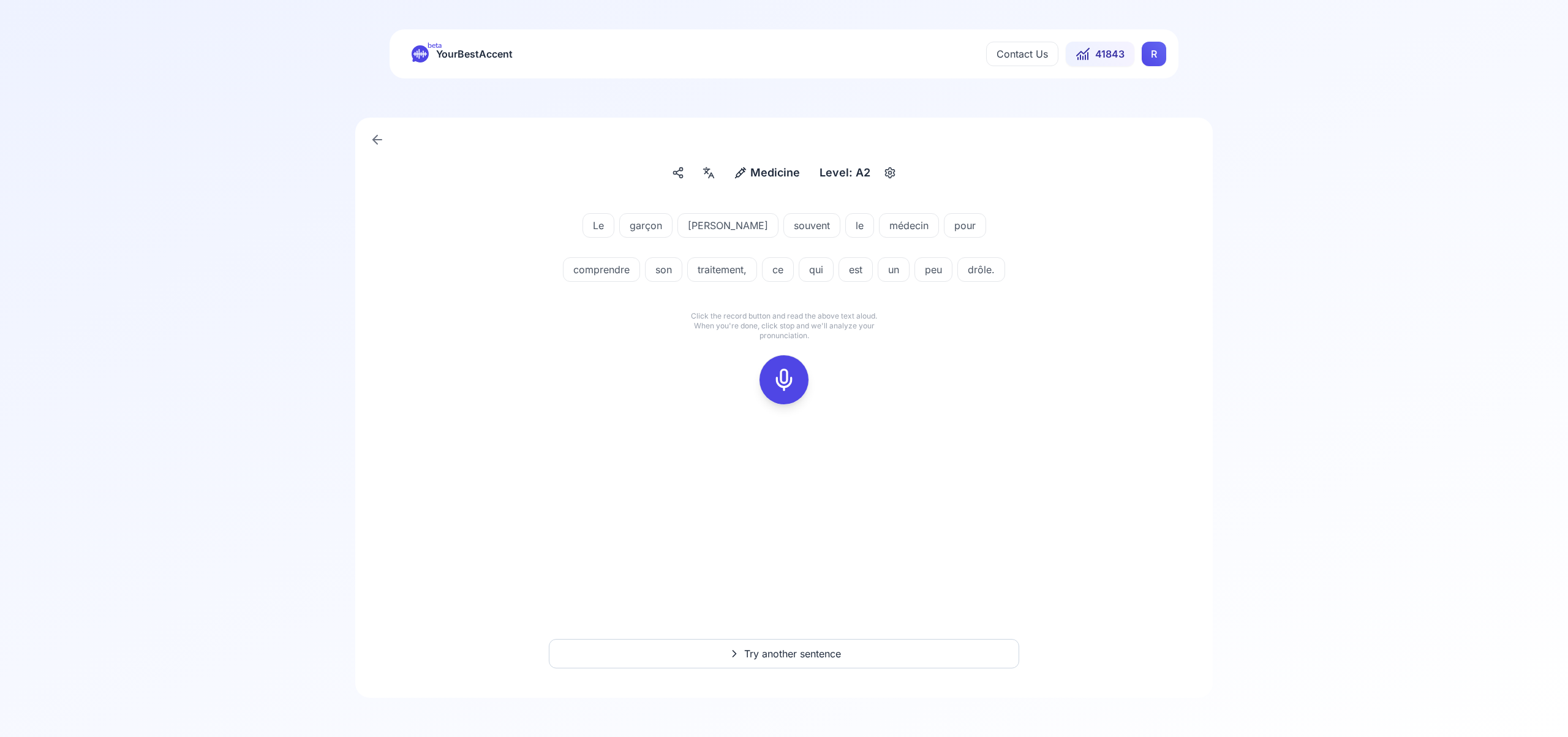
click at [786, 376] on icon at bounding box center [784, 380] width 25 height 25
click at [778, 368] on icon at bounding box center [784, 380] width 25 height 25
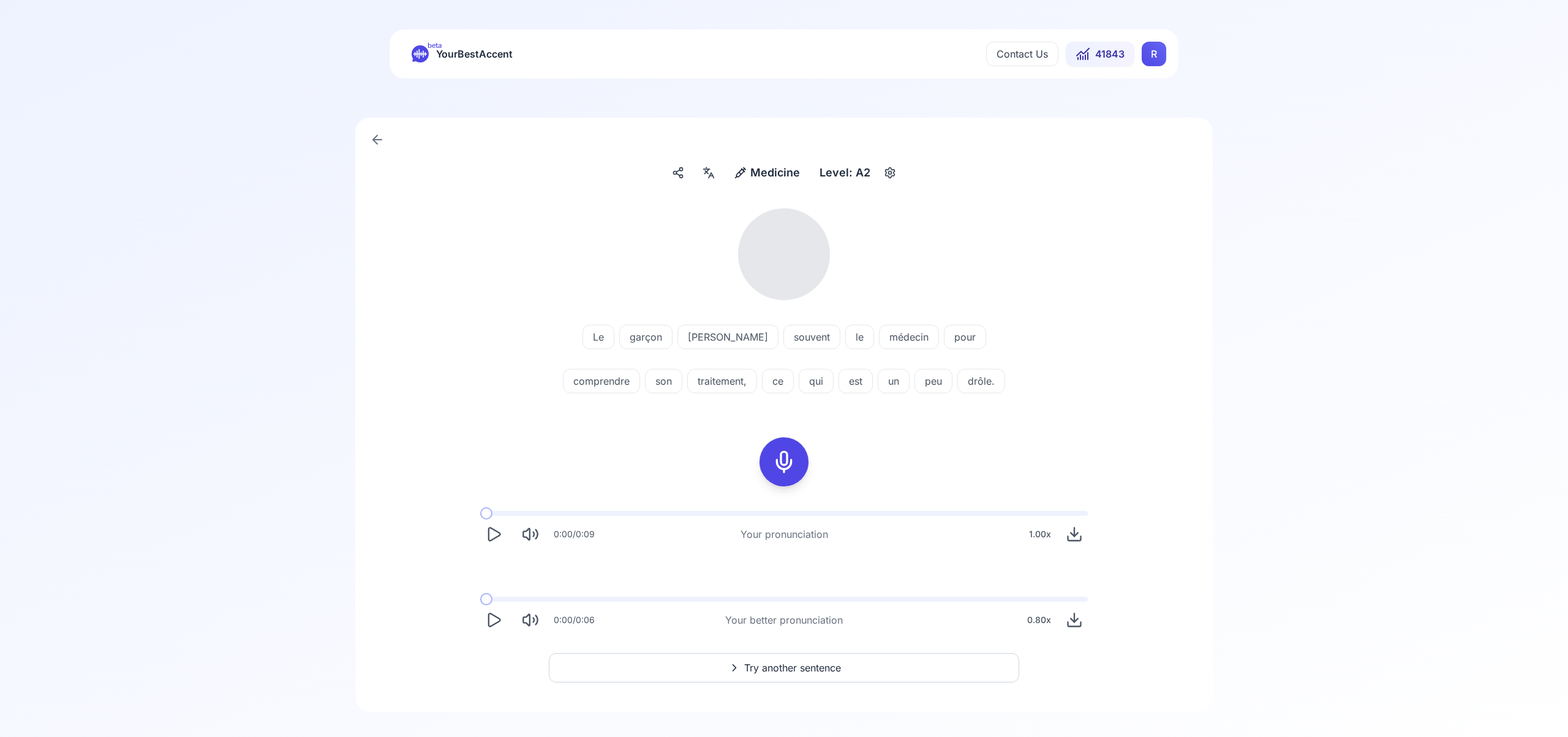
click at [705, 173] on icon at bounding box center [709, 172] width 15 height 12
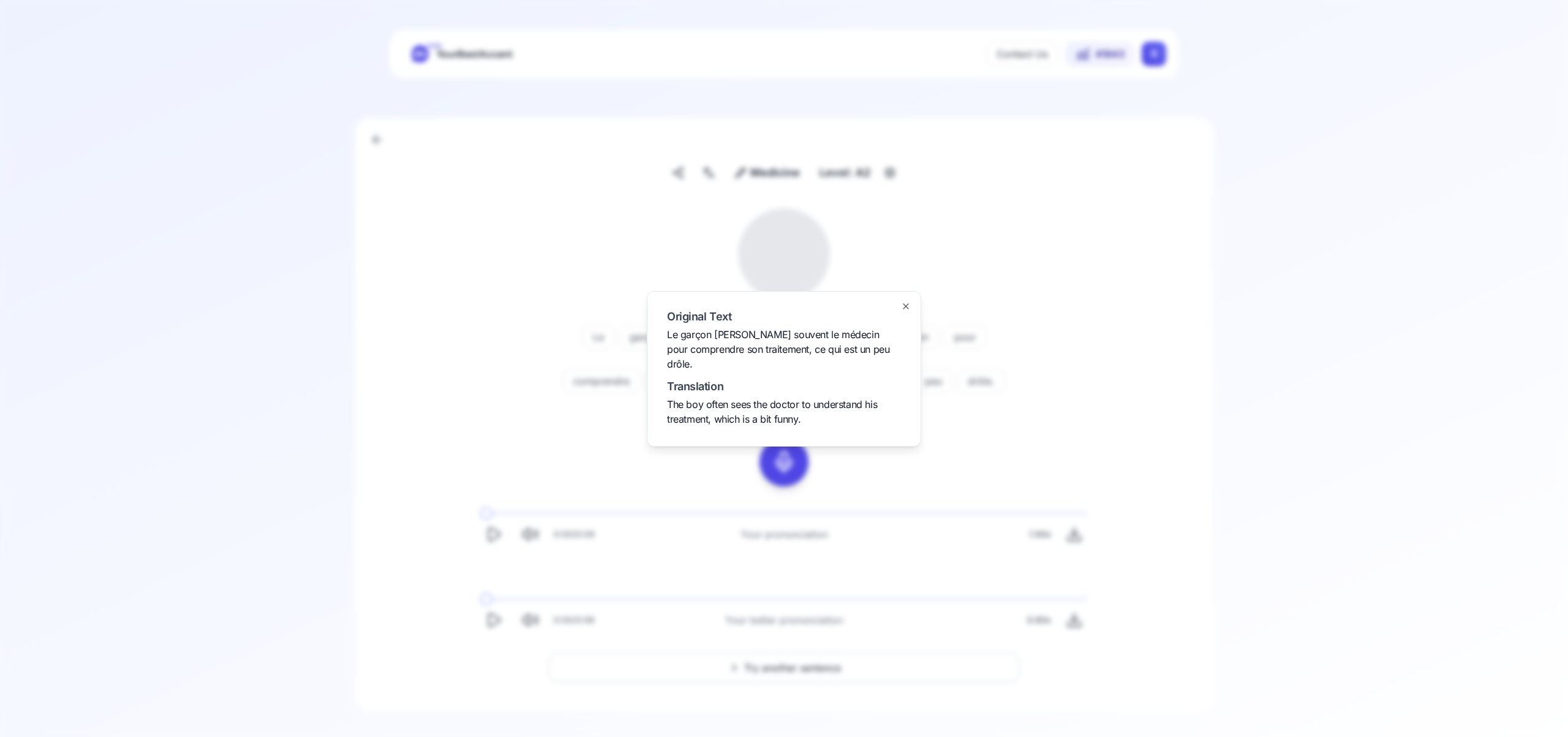
click at [909, 311] on icon "button" at bounding box center [906, 307] width 10 height 10
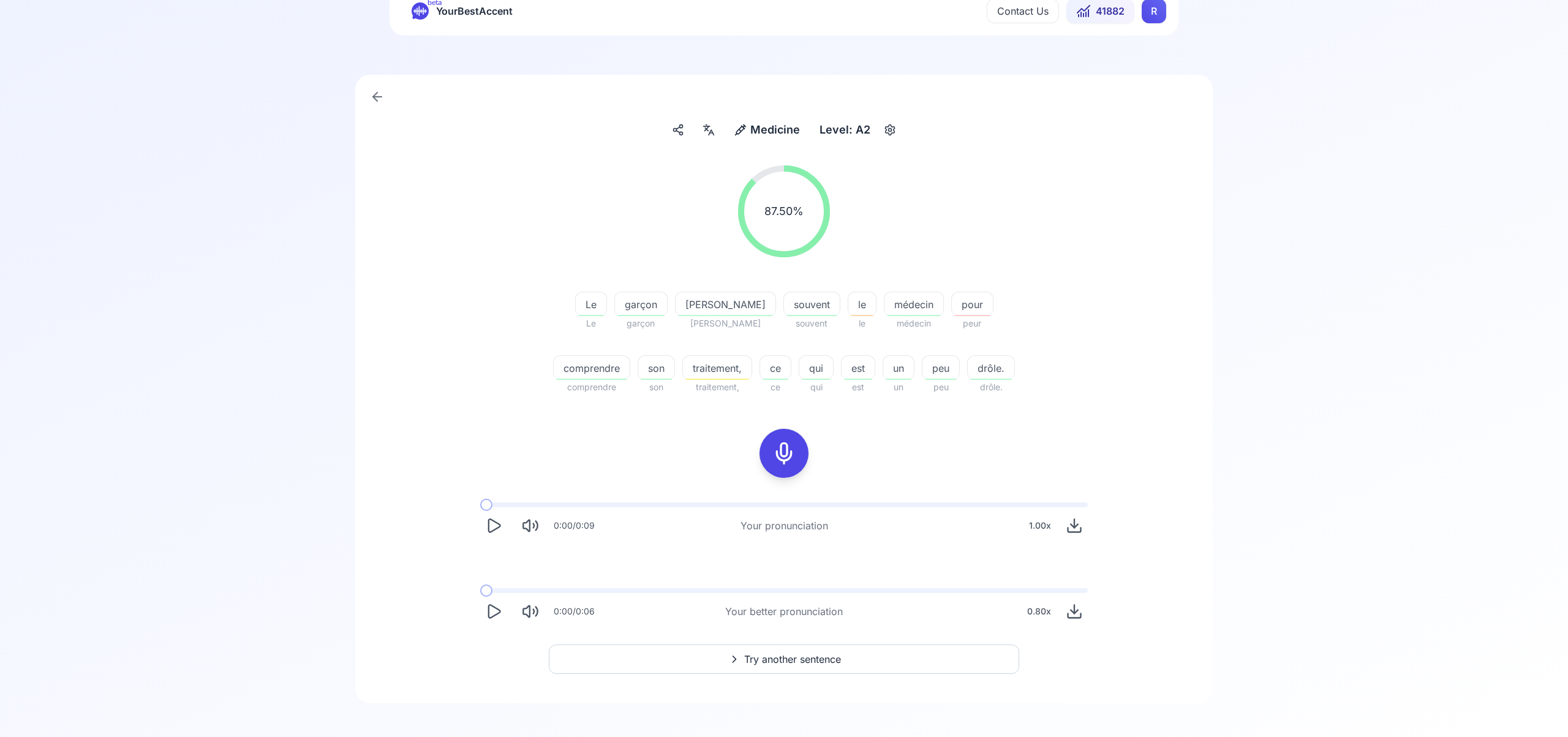
scroll to position [48, 0]
click at [805, 652] on span "Try another sentence" at bounding box center [792, 655] width 96 height 15
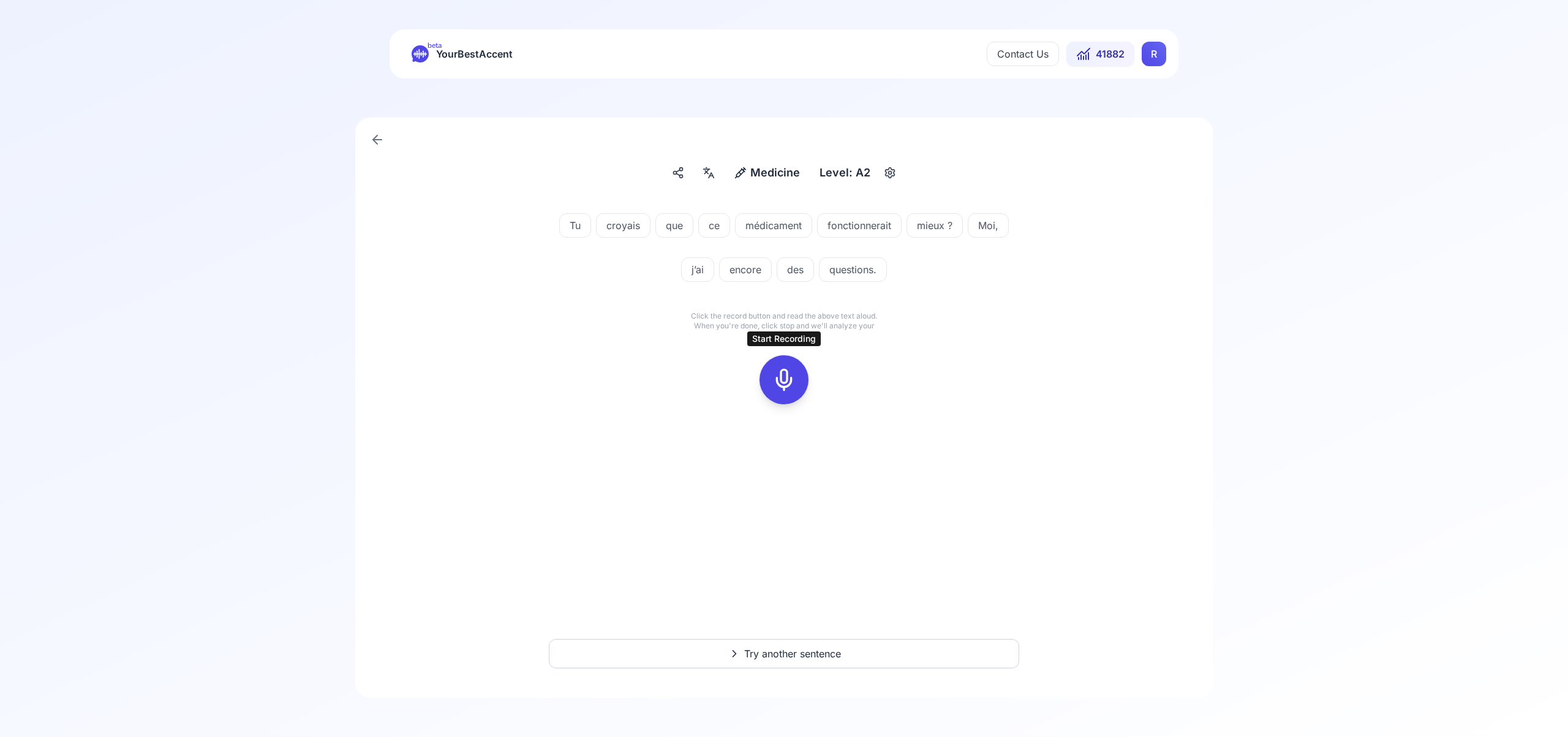
click at [784, 387] on icon at bounding box center [784, 380] width 25 height 25
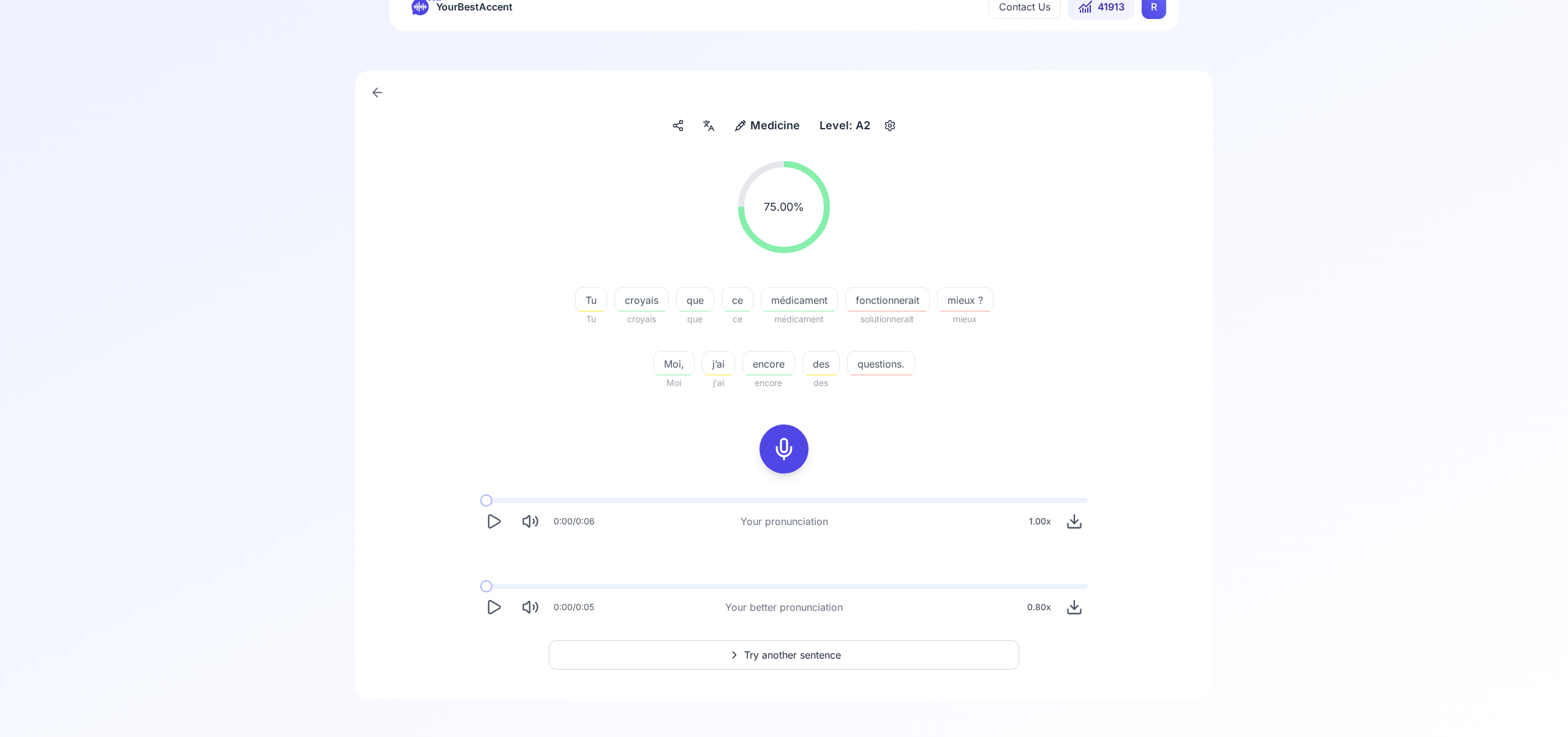
scroll to position [49, 0]
click at [827, 655] on span "Try another sentence" at bounding box center [792, 654] width 96 height 15
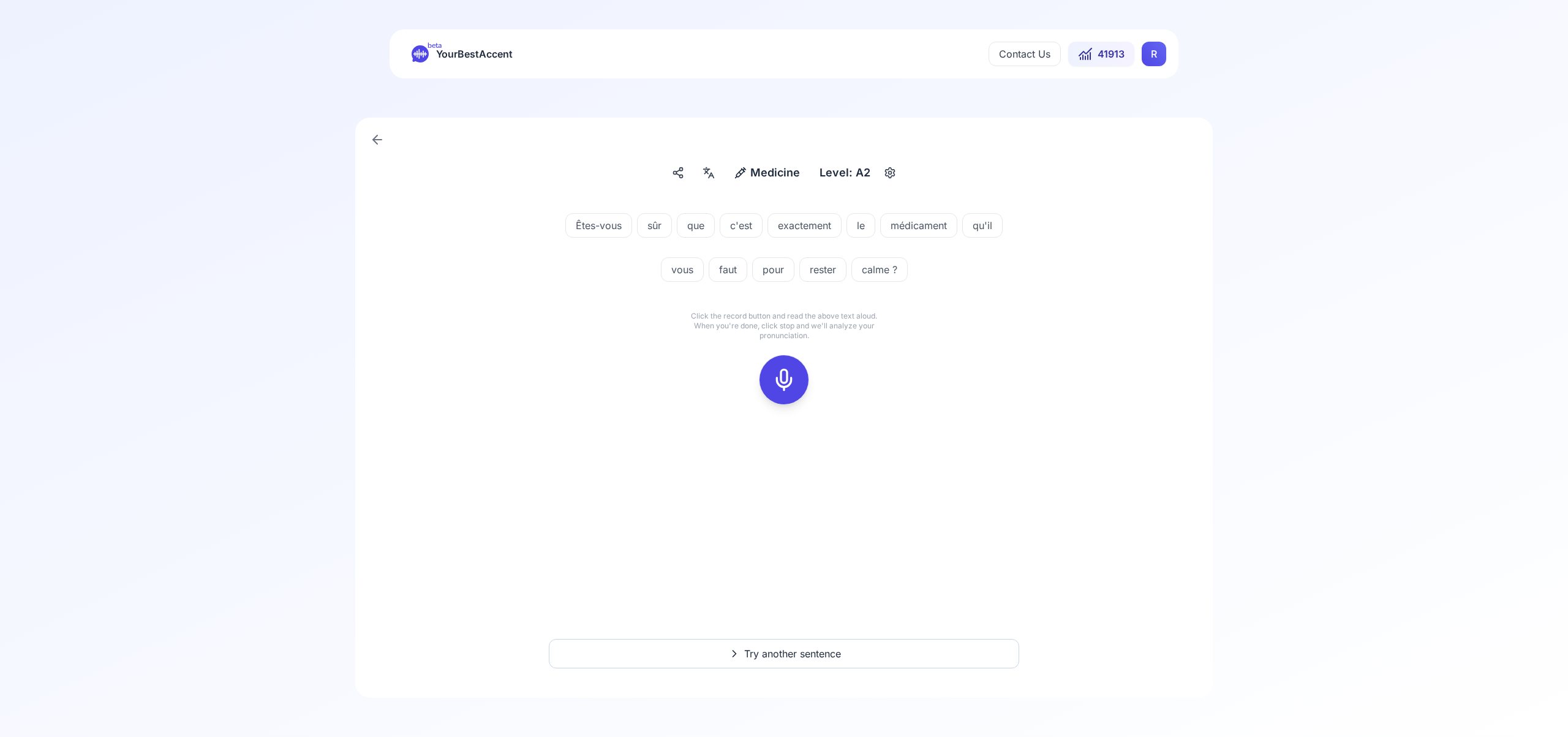
click at [786, 378] on icon at bounding box center [784, 380] width 25 height 25
click at [785, 378] on icon at bounding box center [784, 380] width 25 height 25
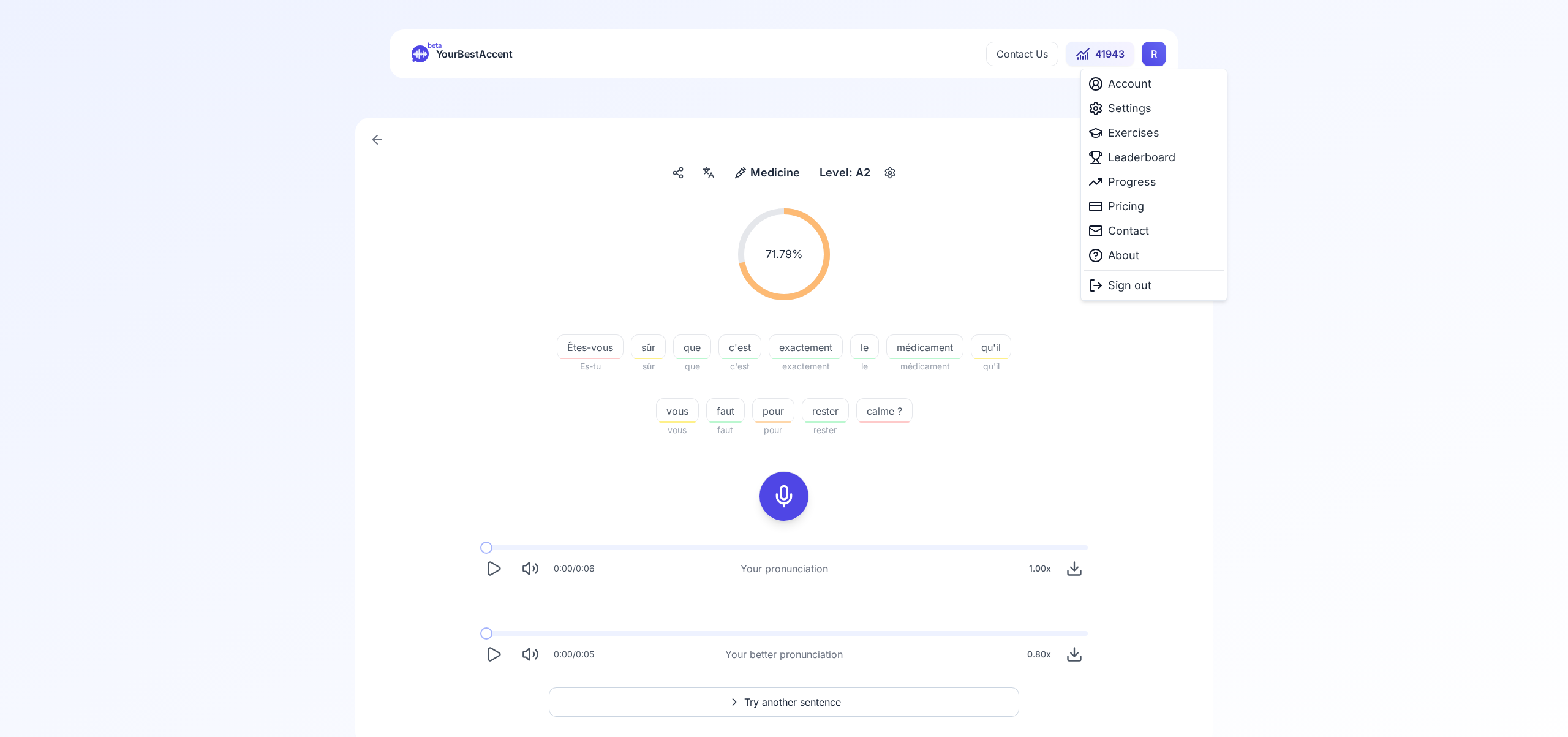
click at [1146, 59] on html "beta YourBestAccent Contact Us 41943 R Medicine Medicine Level: A2 71.79 % 71.7…" at bounding box center [784, 368] width 1568 height 737
click at [1138, 110] on span "Settings" at bounding box center [1129, 108] width 44 height 17
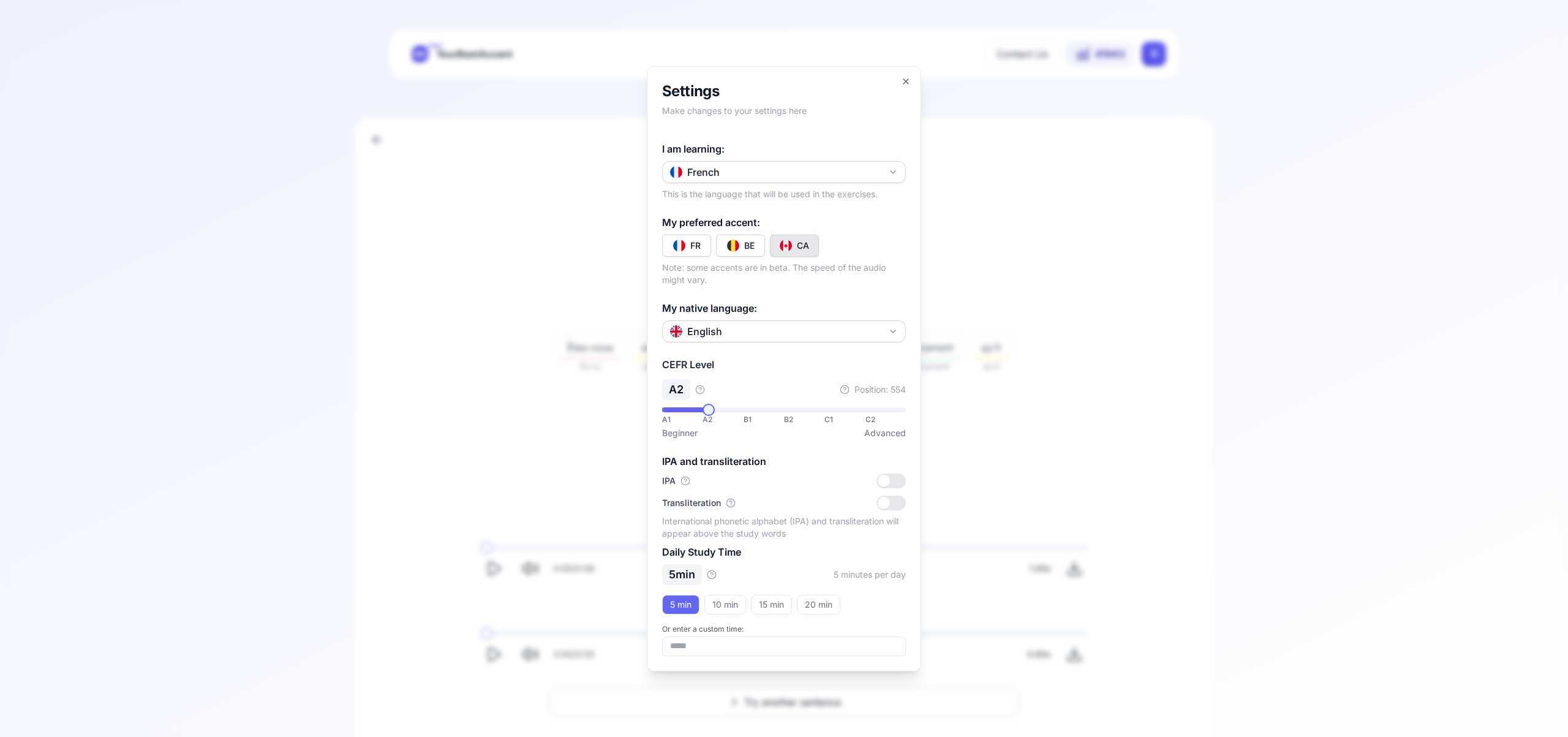
click at [892, 170] on icon "button" at bounding box center [893, 172] width 10 height 10
click at [824, 287] on div "Russian" at bounding box center [784, 286] width 237 height 22
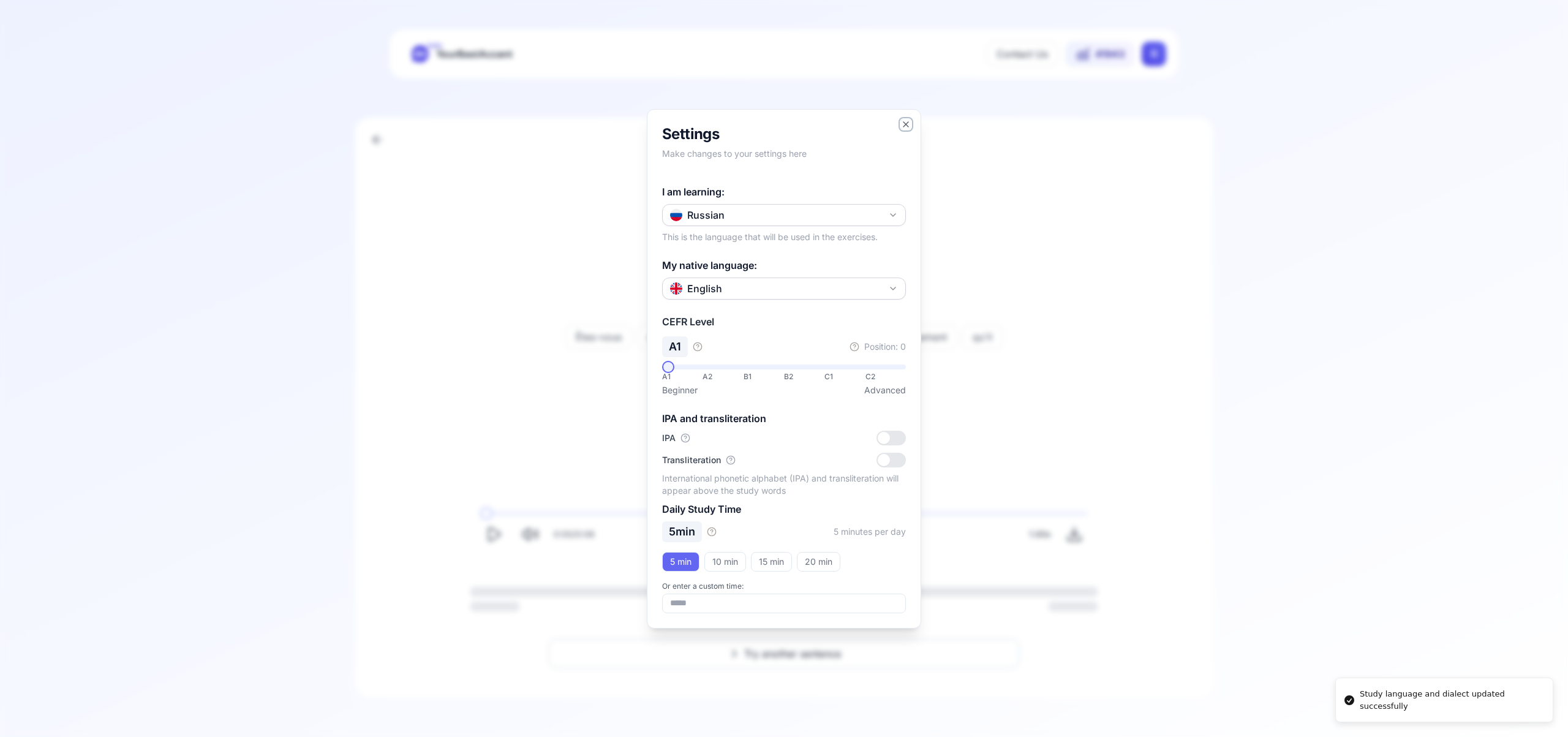
click at [909, 123] on icon "button" at bounding box center [906, 124] width 10 height 10
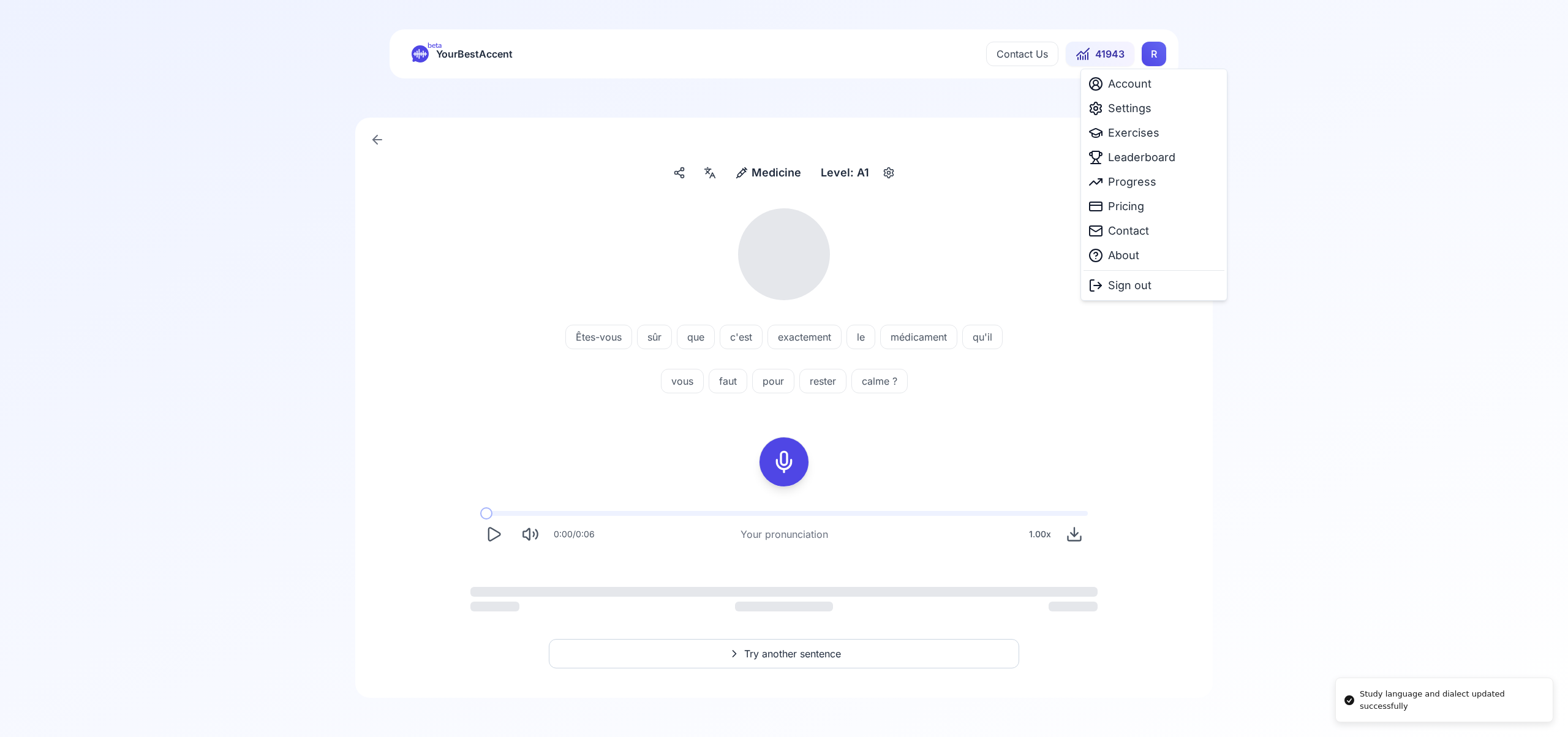
click at [1146, 63] on html "Study language and dialect updated successfully beta YourBestAccent Contact Us …" at bounding box center [784, 368] width 1568 height 737
click at [1143, 131] on span "Exercises" at bounding box center [1134, 133] width 51 height 17
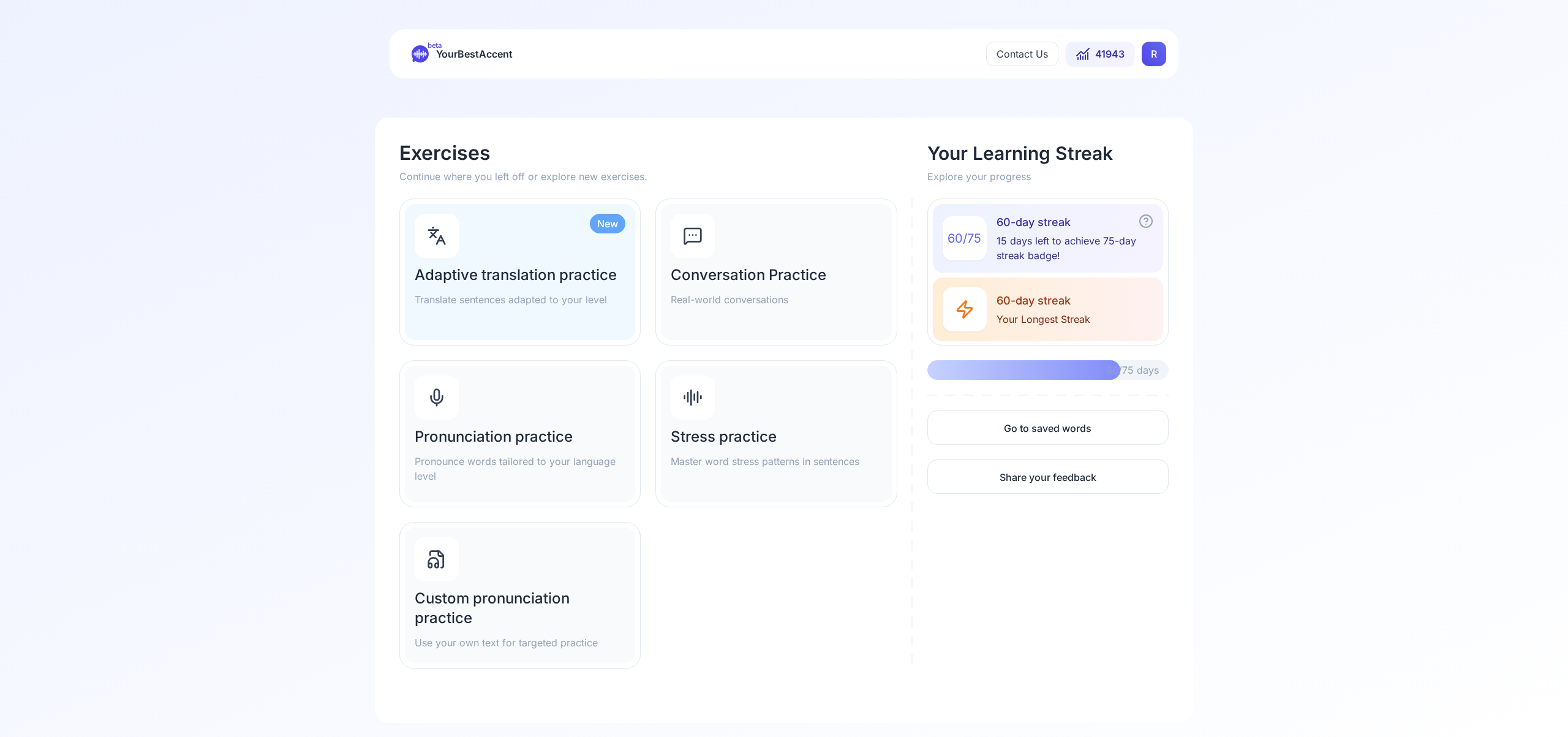
click at [517, 409] on div "Pronunciation practice Pronounce words tailored to your language level" at bounding box center [519, 434] width 230 height 136
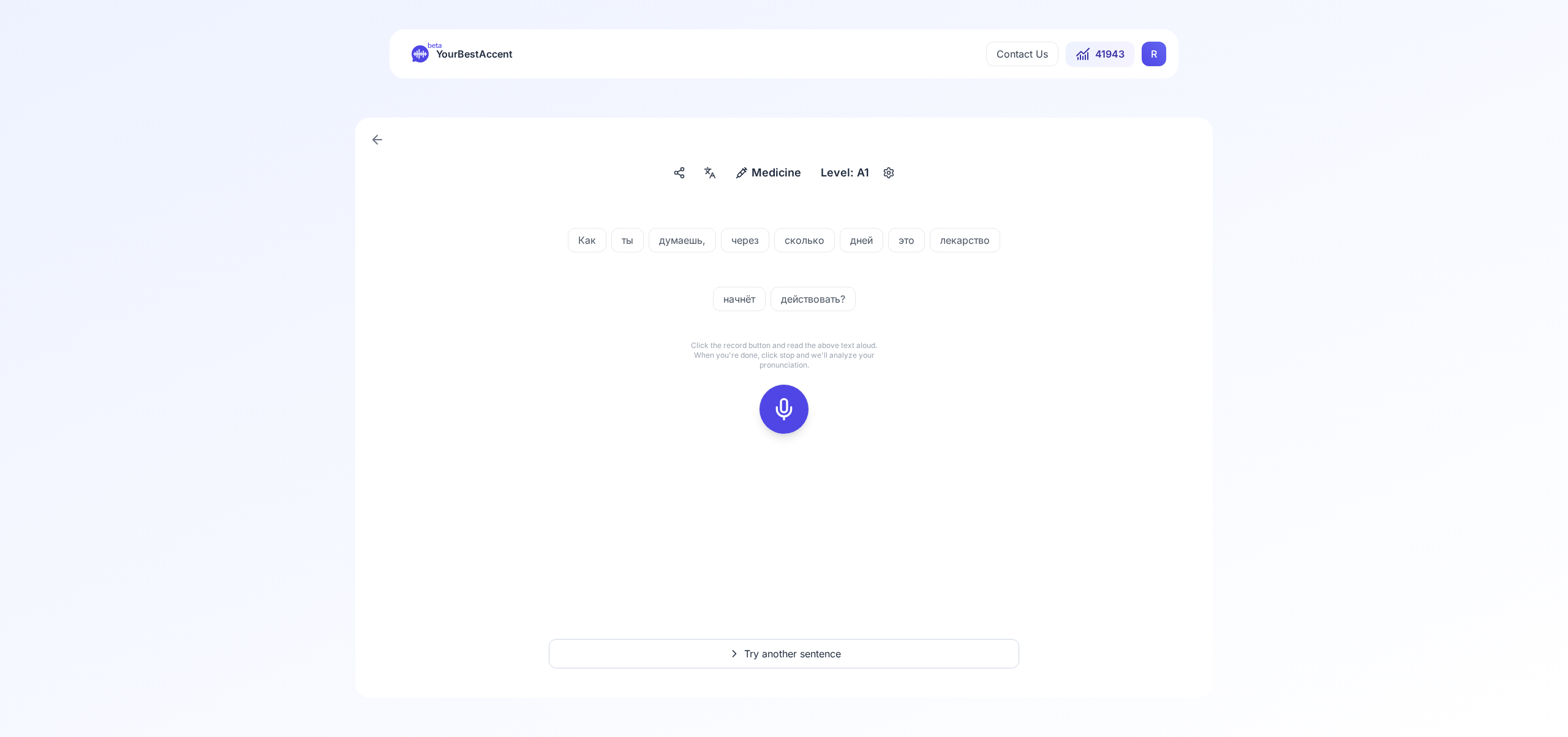
click at [784, 396] on div at bounding box center [784, 409] width 30 height 49
click at [786, 409] on icon at bounding box center [784, 410] width 25 height 25
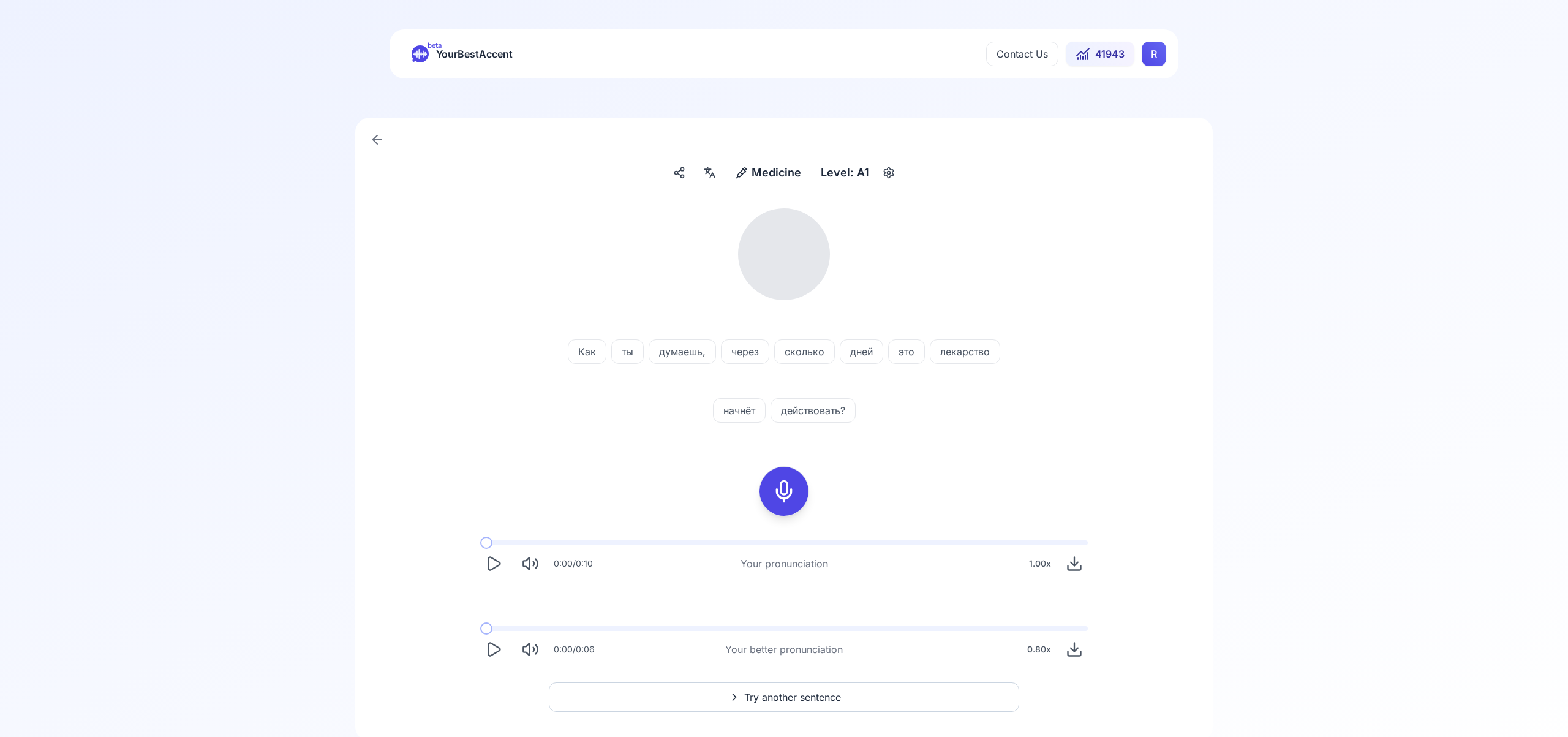
click at [715, 174] on icon at bounding box center [710, 172] width 15 height 12
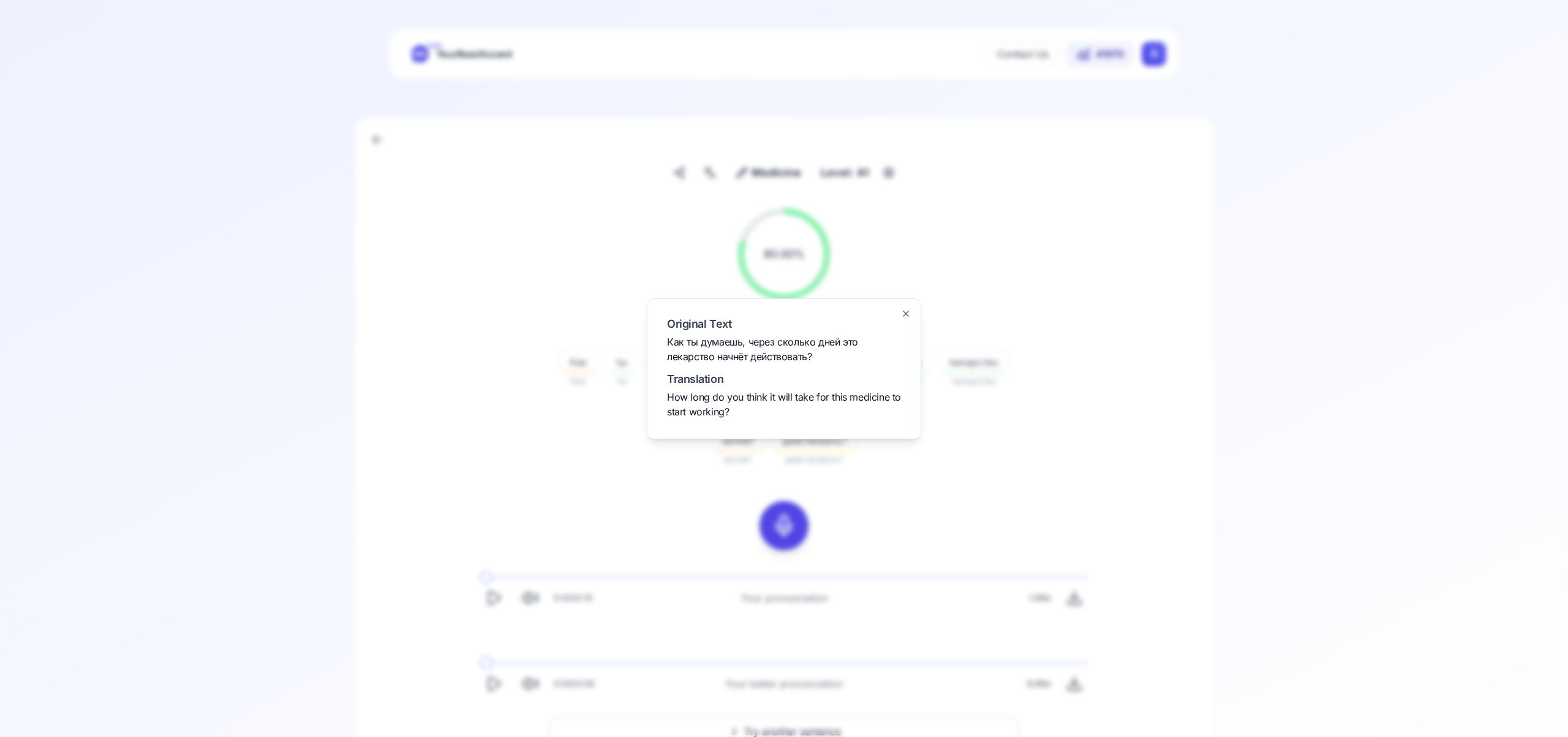
click at [909, 313] on icon "button" at bounding box center [906, 314] width 10 height 10
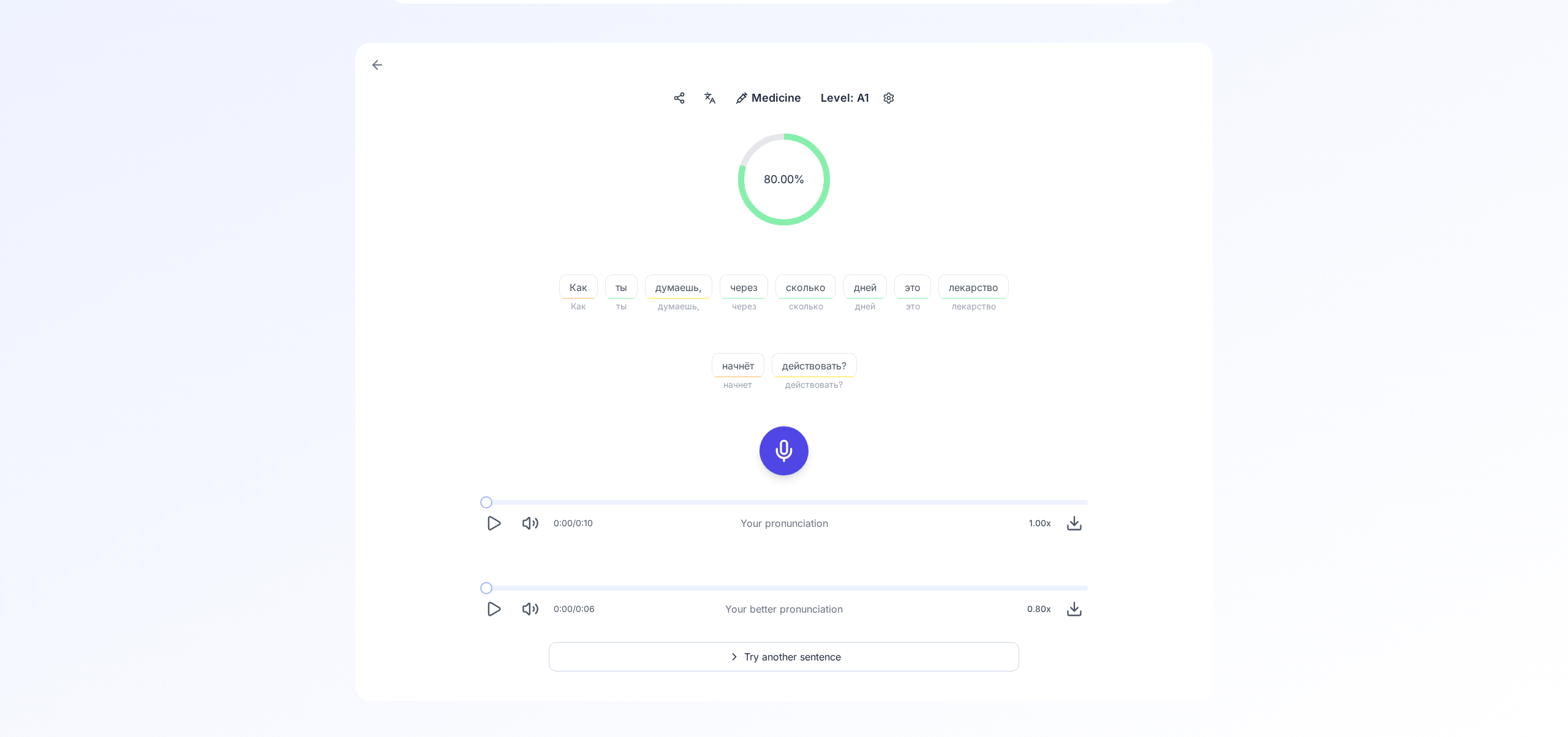
scroll to position [77, 0]
click at [791, 647] on span "Try another sentence" at bounding box center [792, 654] width 96 height 15
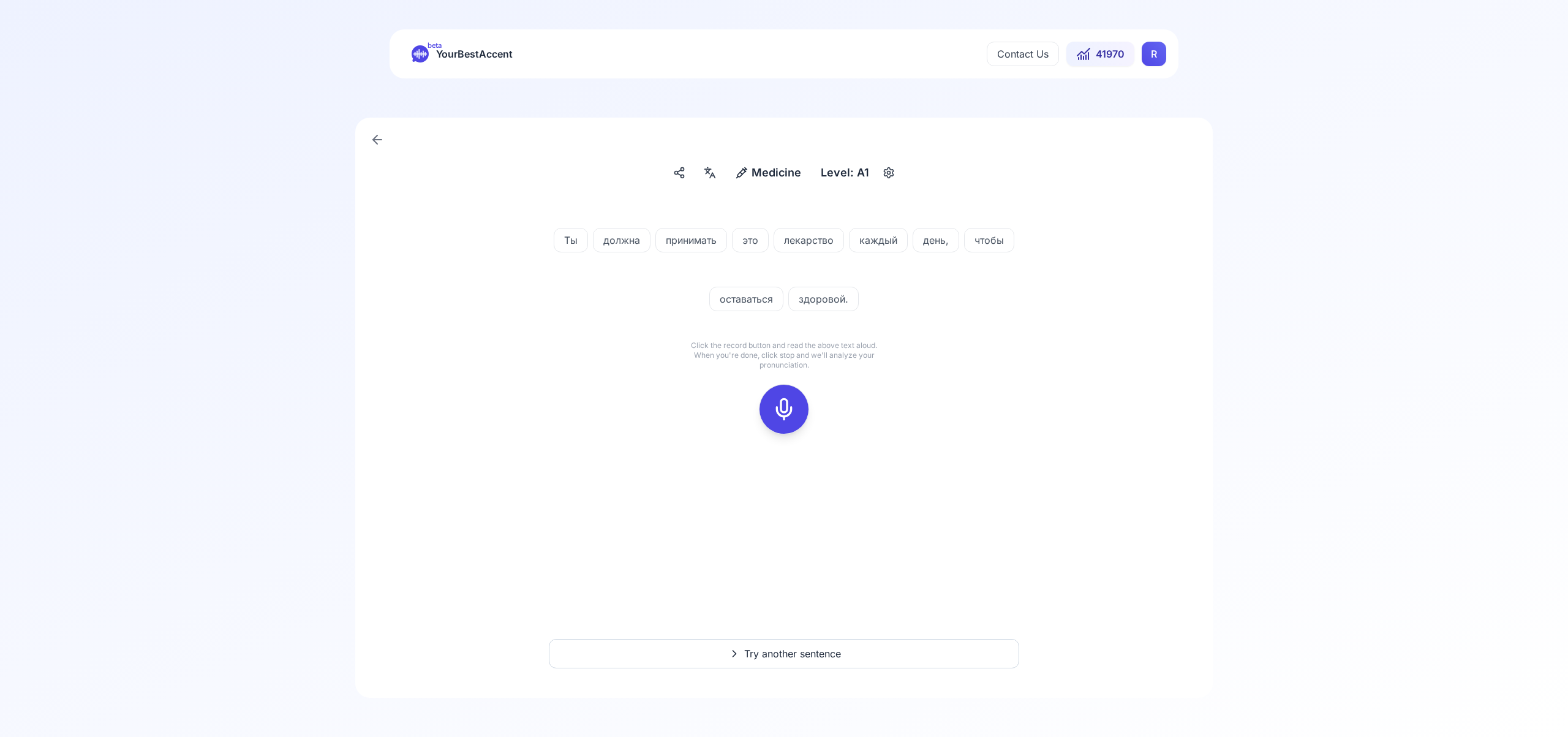
click at [786, 408] on icon at bounding box center [784, 410] width 25 height 25
click at [786, 404] on icon at bounding box center [784, 410] width 25 height 25
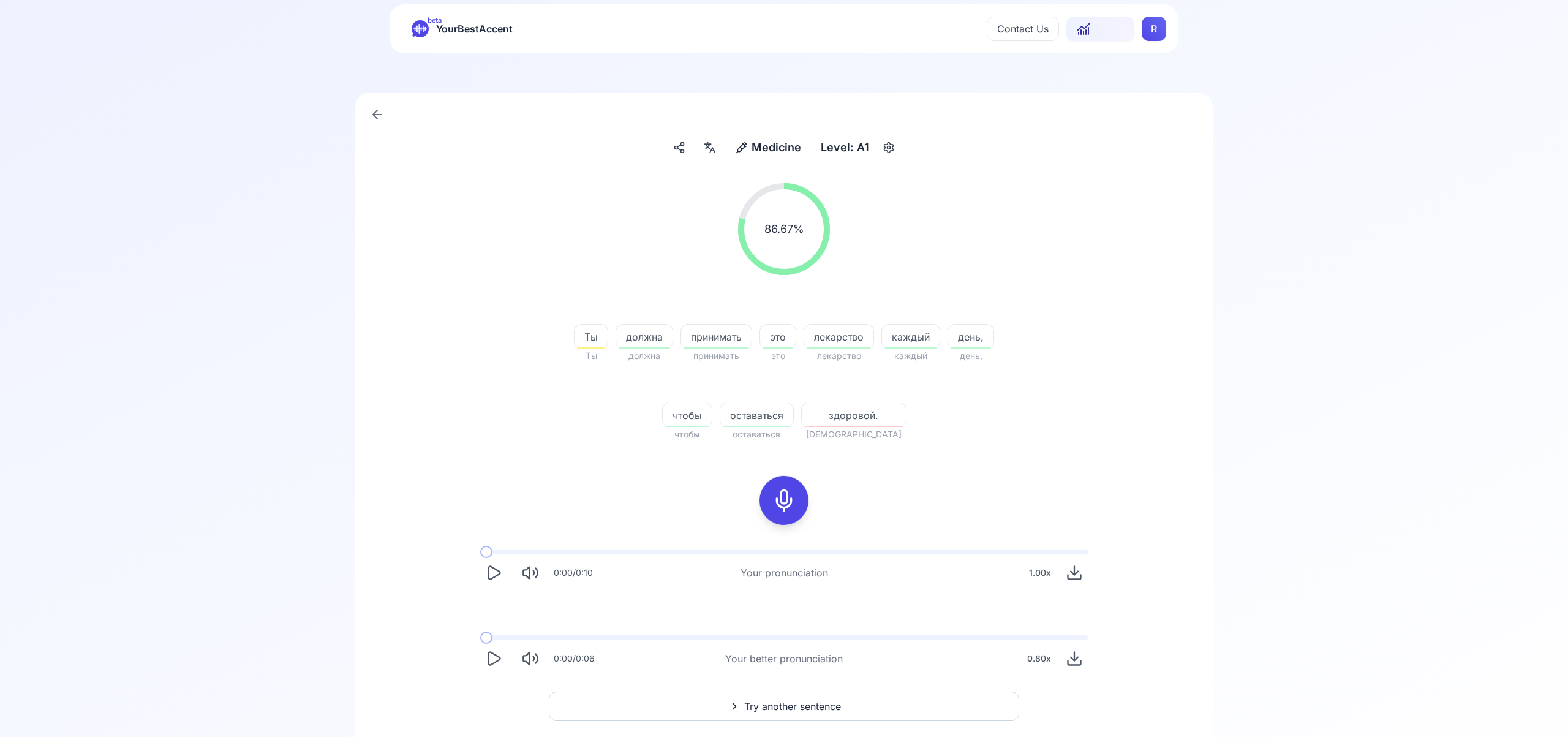
scroll to position [33, 0]
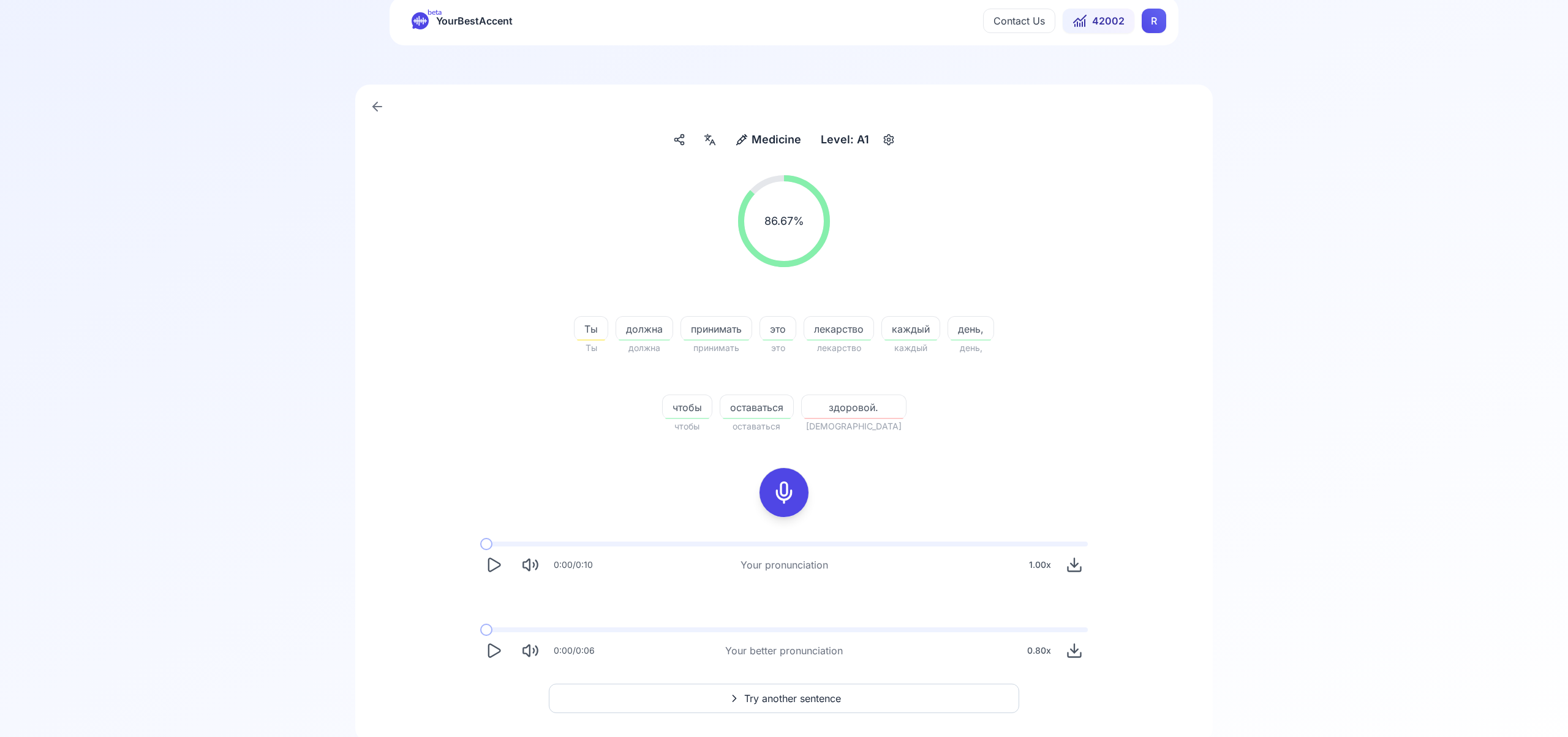
click at [824, 692] on span "Try another sentence" at bounding box center [792, 698] width 96 height 15
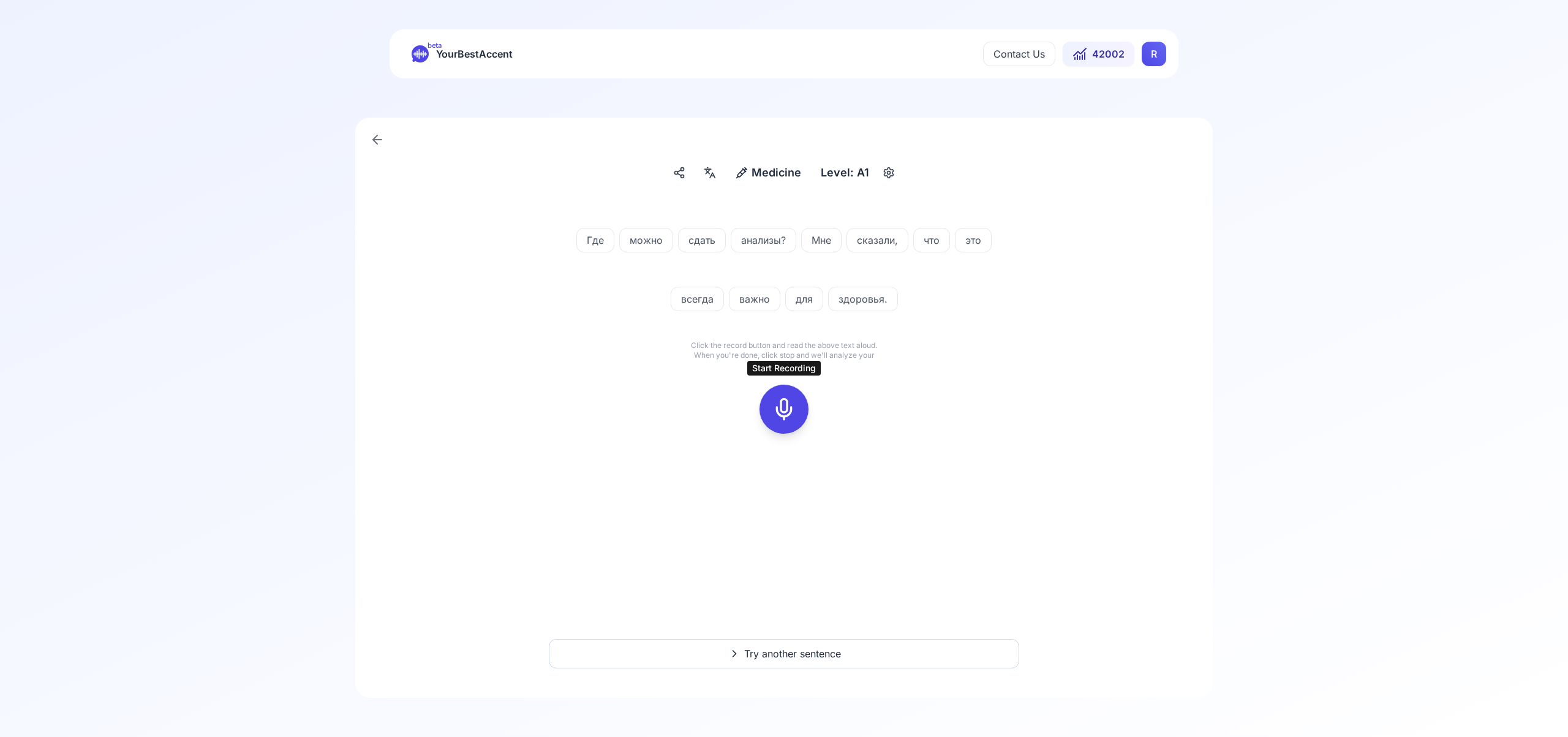
click at [786, 405] on icon at bounding box center [784, 410] width 25 height 25
click at [791, 416] on icon at bounding box center [784, 410] width 25 height 25
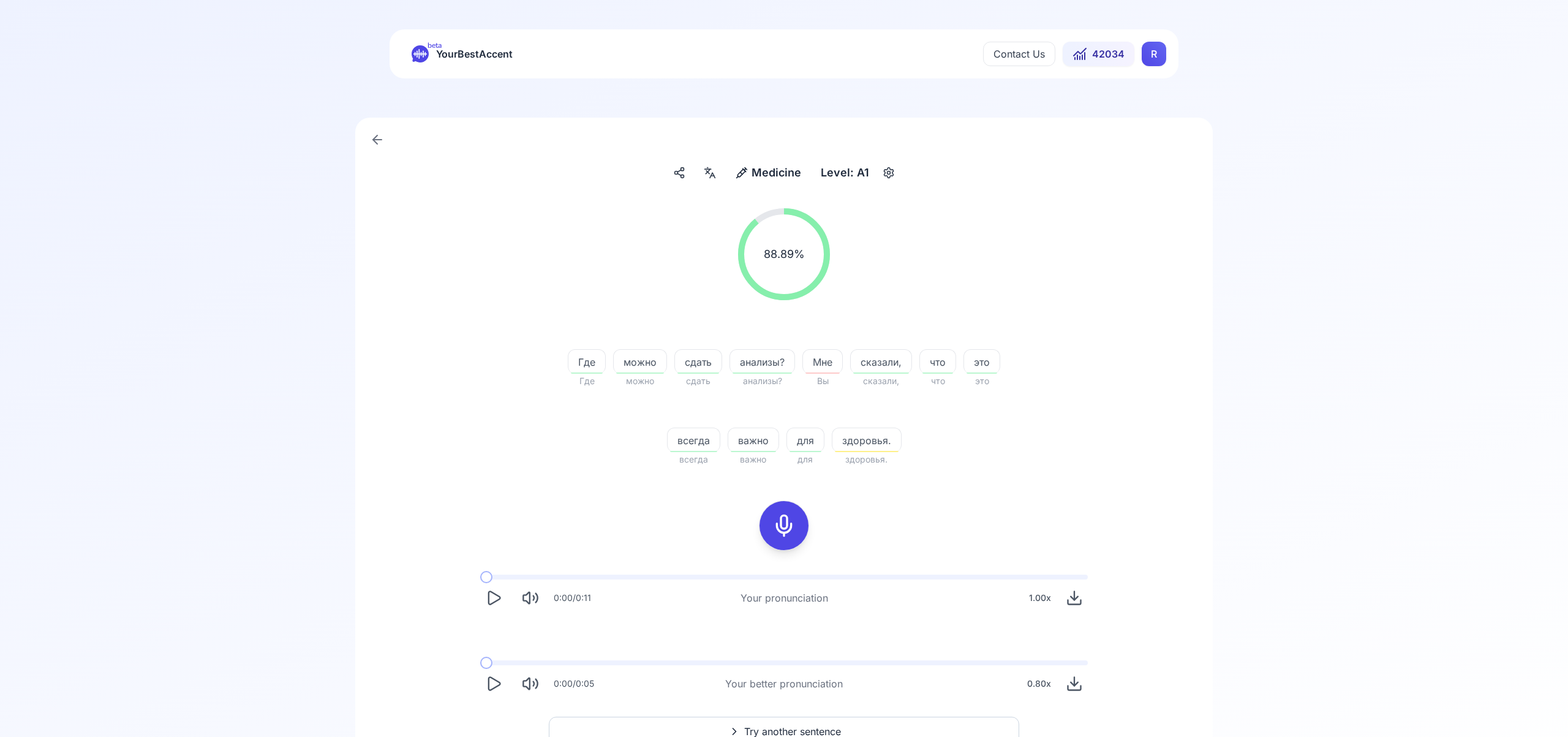
click at [800, 724] on button "Try another sentence" at bounding box center [784, 731] width 471 height 30
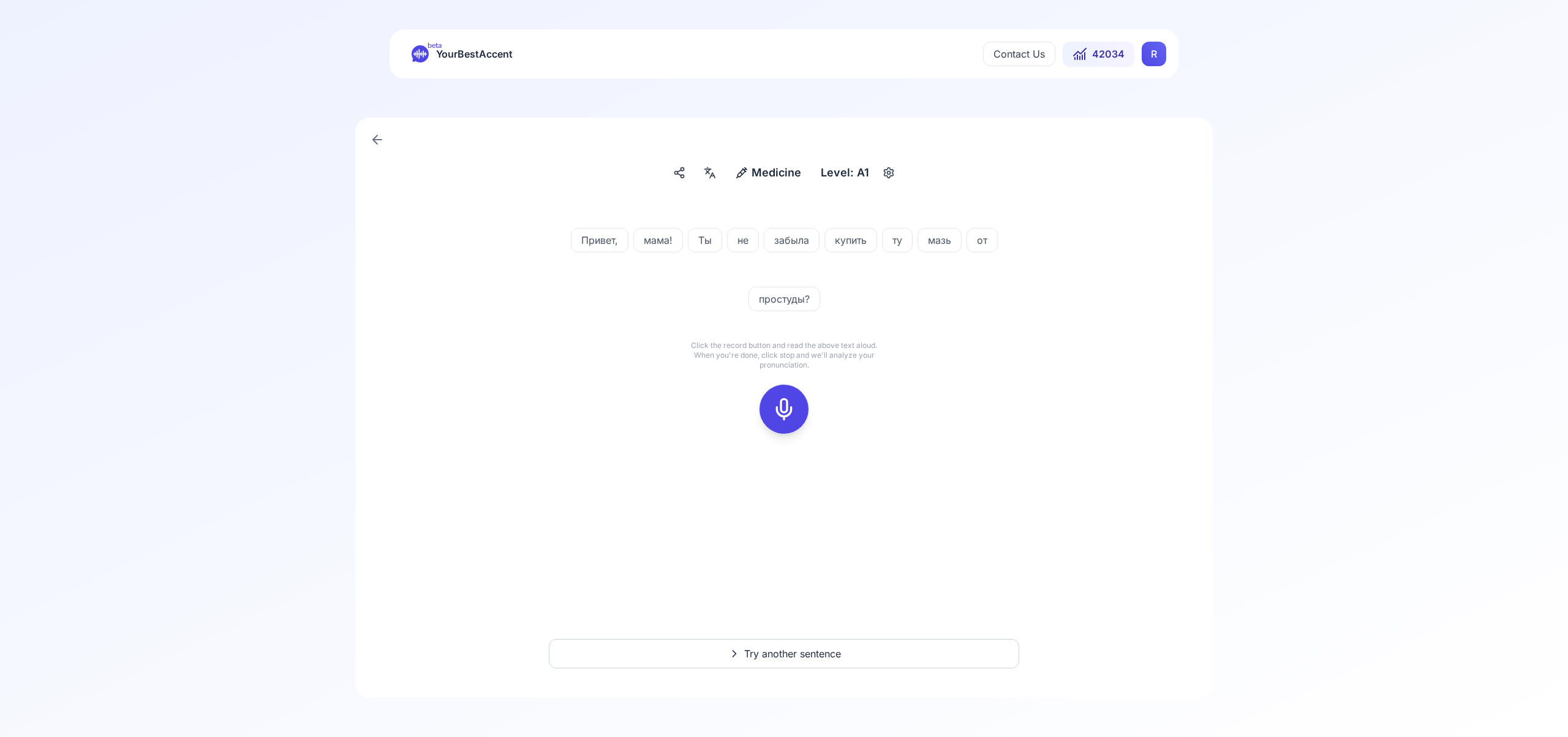
click at [786, 400] on rect at bounding box center [784, 409] width 18 height 18
click at [787, 399] on icon at bounding box center [784, 410] width 25 height 25
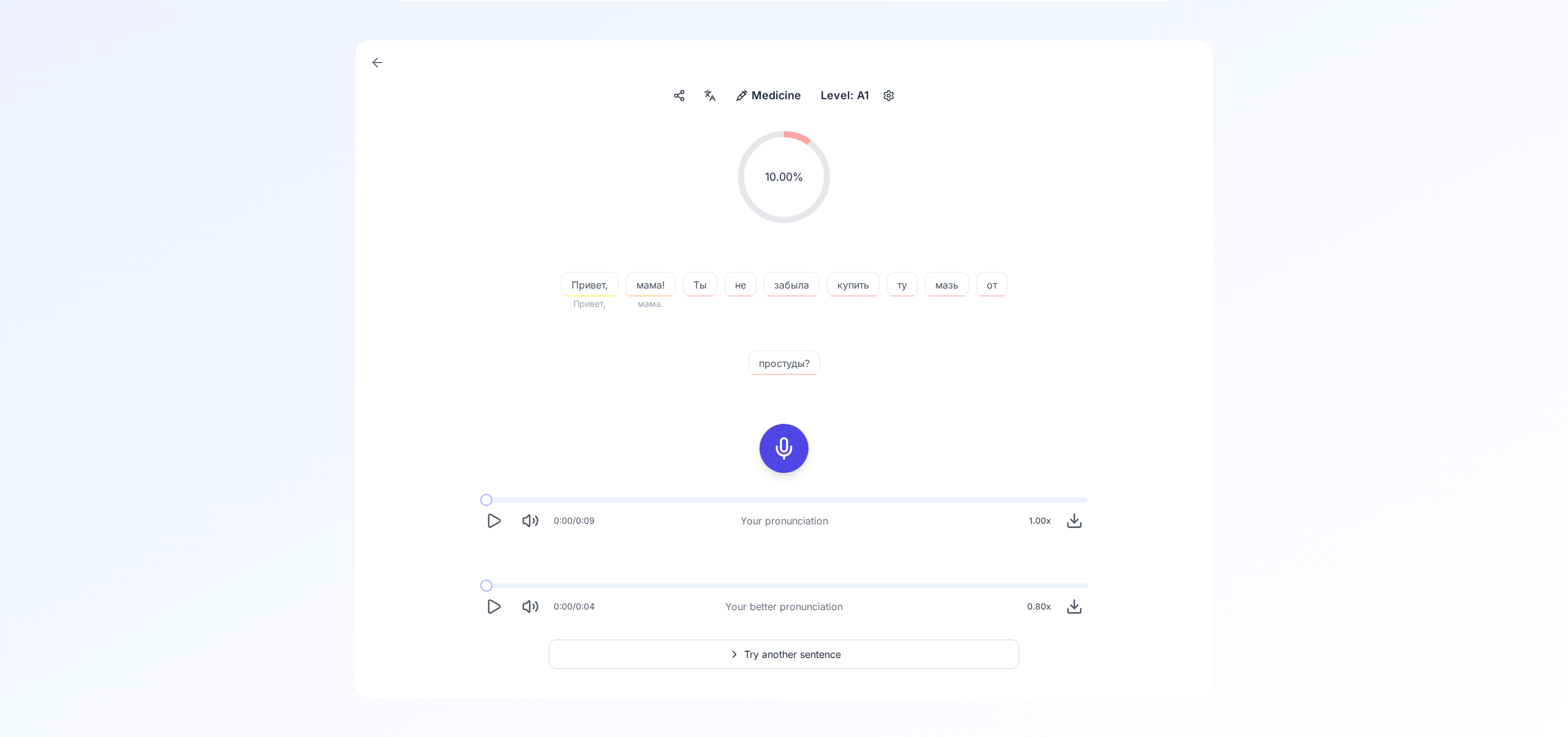
scroll to position [77, 0]
click at [821, 652] on span "Try another sentence" at bounding box center [792, 655] width 96 height 15
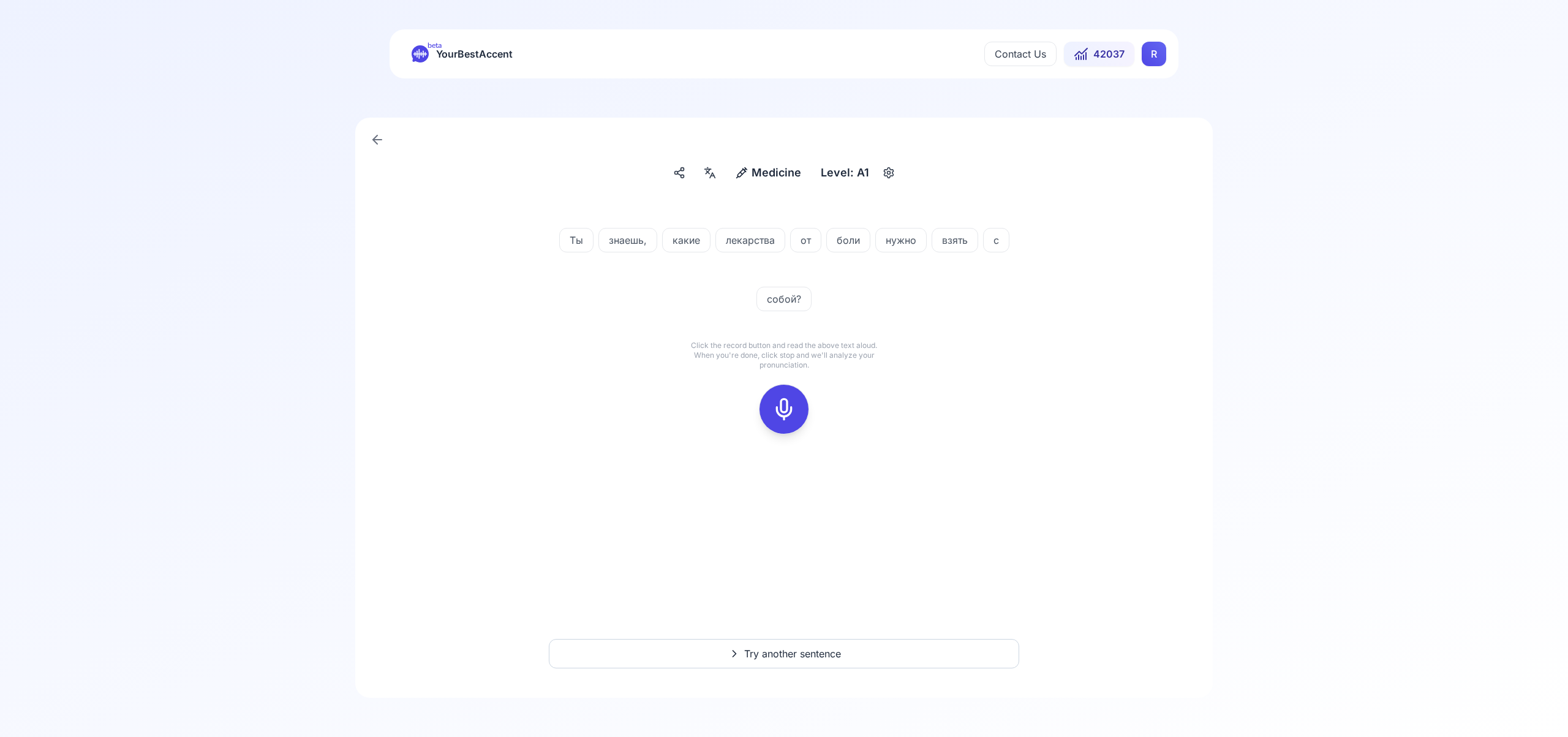
click at [793, 406] on rect at bounding box center [784, 409] width 18 height 18
click at [793, 405] on rect at bounding box center [784, 409] width 18 height 18
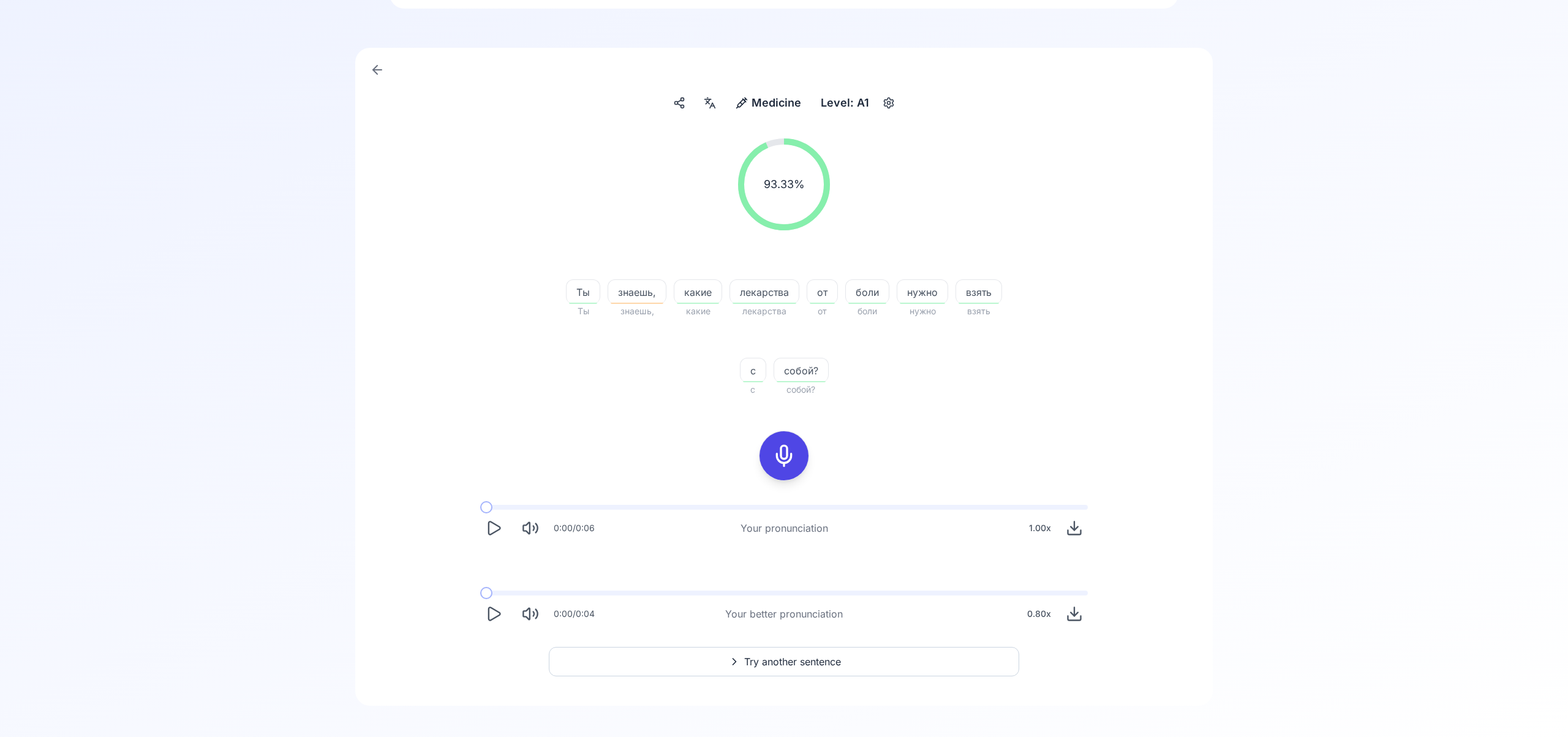
scroll to position [70, 0]
click at [788, 657] on span "Try another sentence" at bounding box center [792, 661] width 96 height 15
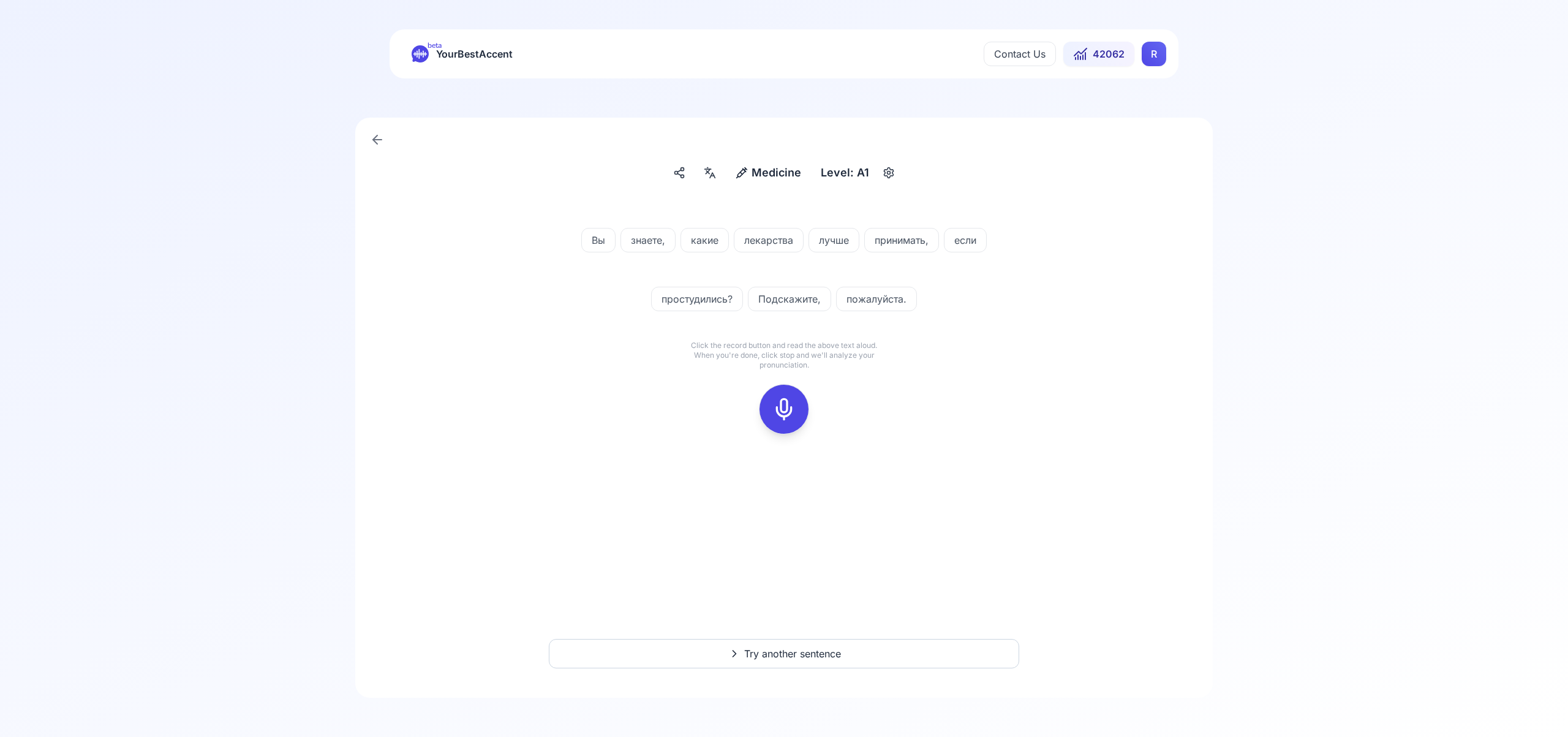
click at [785, 414] on icon at bounding box center [784, 410] width 25 height 25
click at [785, 413] on icon at bounding box center [784, 410] width 25 height 25
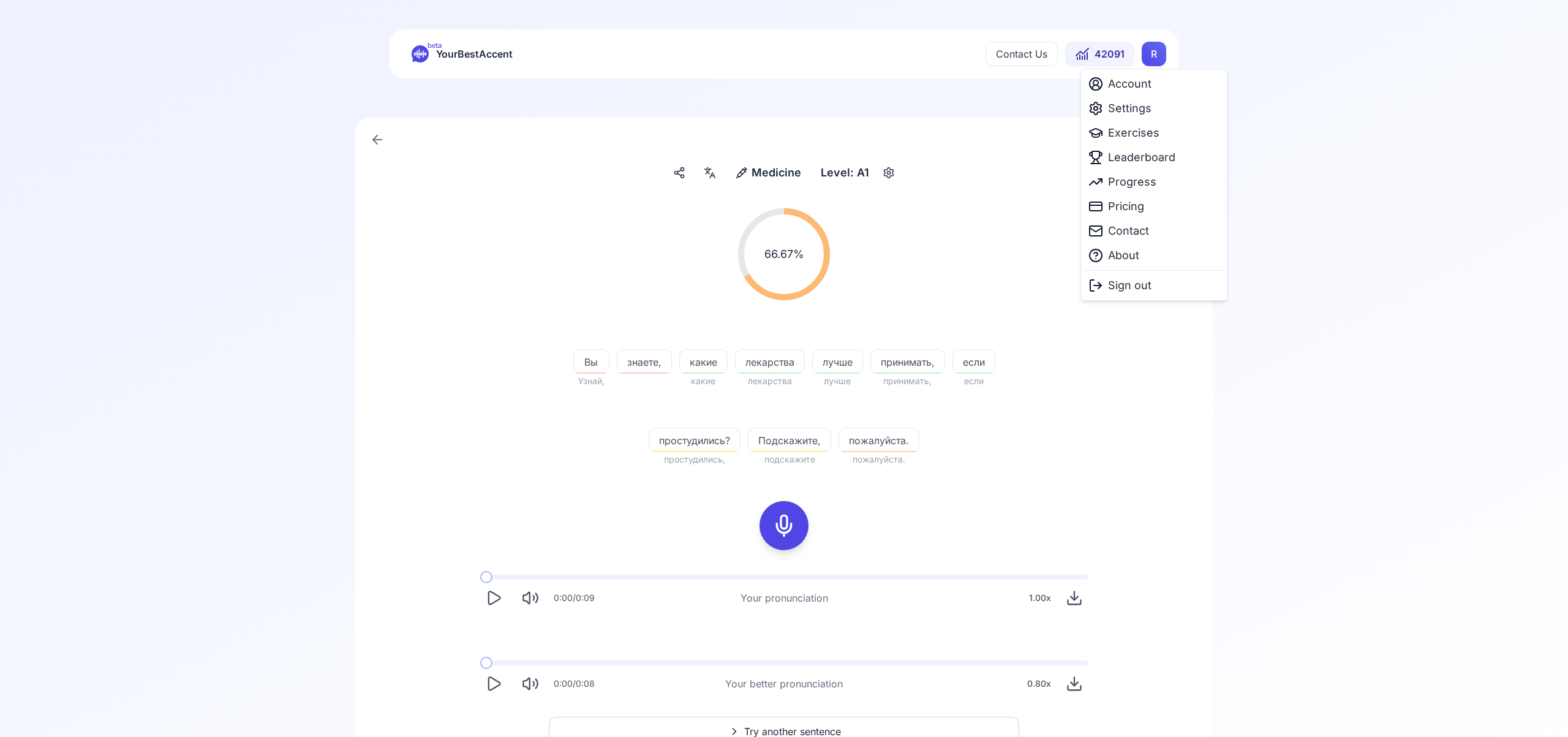
click at [1150, 59] on html "beta YourBestAccent Contact Us 42091 R Medicine Medicine Level: A1 66.67 % 66.6…" at bounding box center [784, 368] width 1568 height 737
click at [1124, 112] on span "Settings" at bounding box center [1129, 108] width 44 height 17
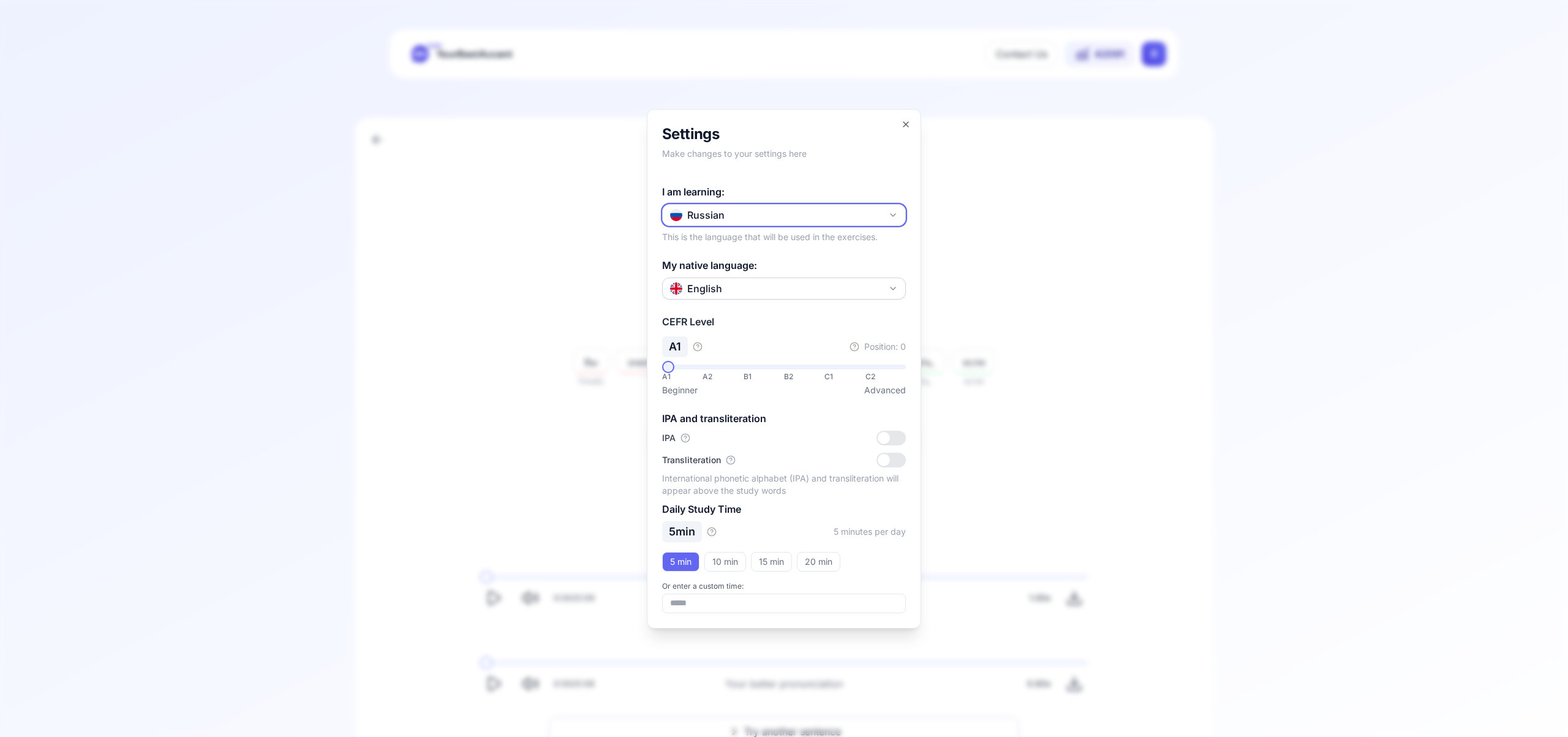
click at [894, 214] on icon "button" at bounding box center [893, 214] width 5 height 2
click at [818, 354] on div "Italian" at bounding box center [784, 353] width 237 height 22
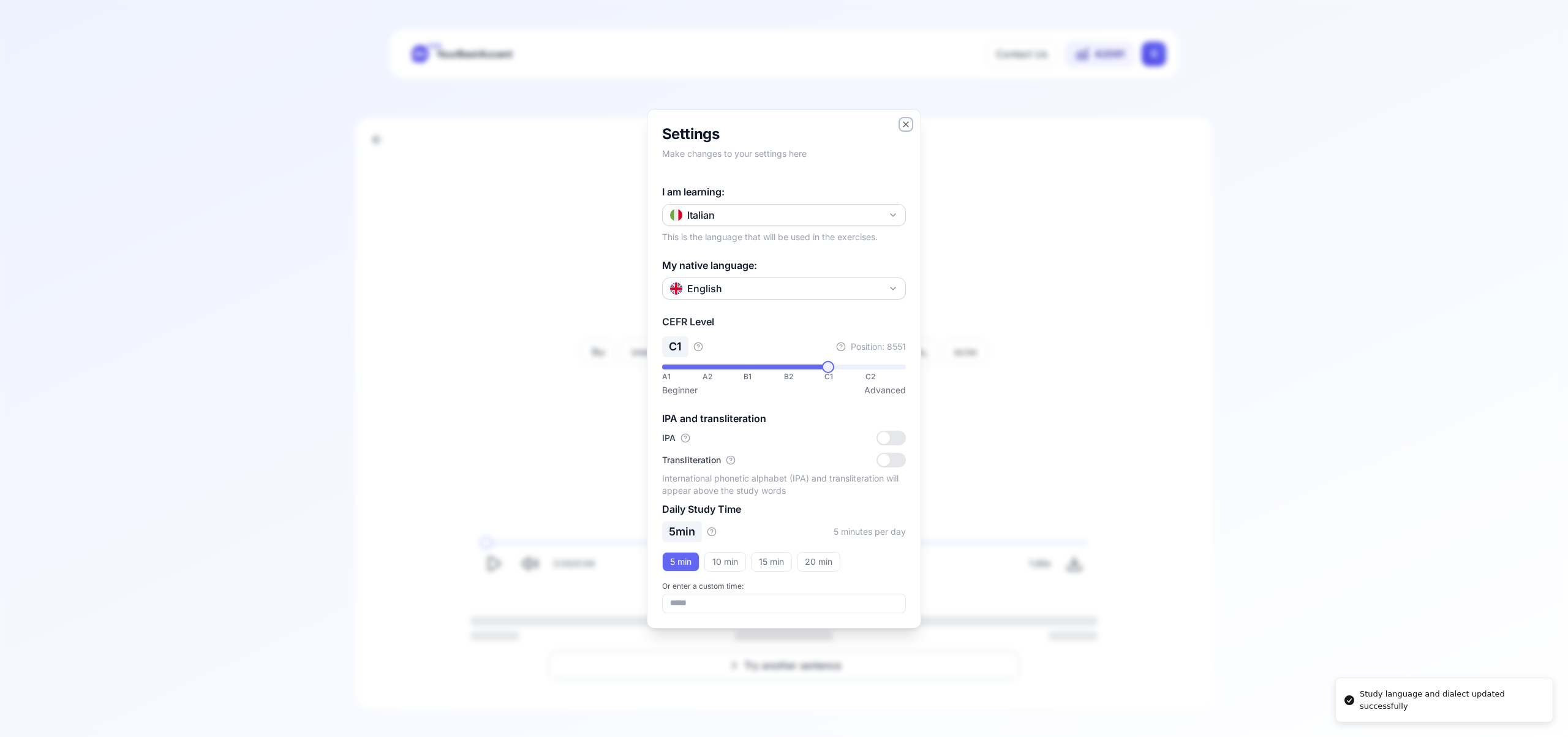
click at [905, 123] on icon "button" at bounding box center [906, 124] width 5 height 5
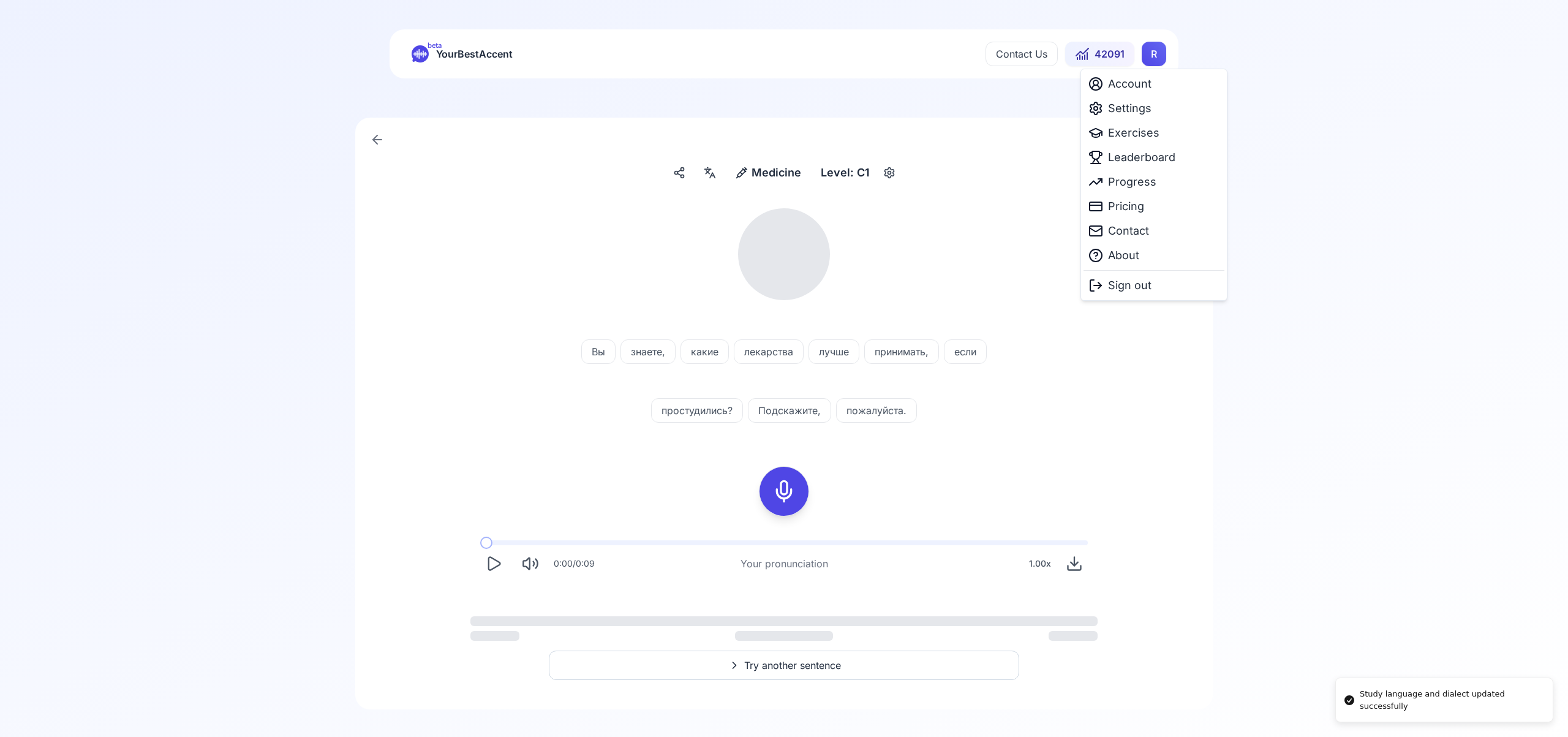
click at [1149, 51] on html "Study language and dialect updated successfully beta YourBestAccent Contact Us …" at bounding box center [784, 368] width 1568 height 737
click at [1129, 135] on span "Exercises" at bounding box center [1134, 133] width 51 height 17
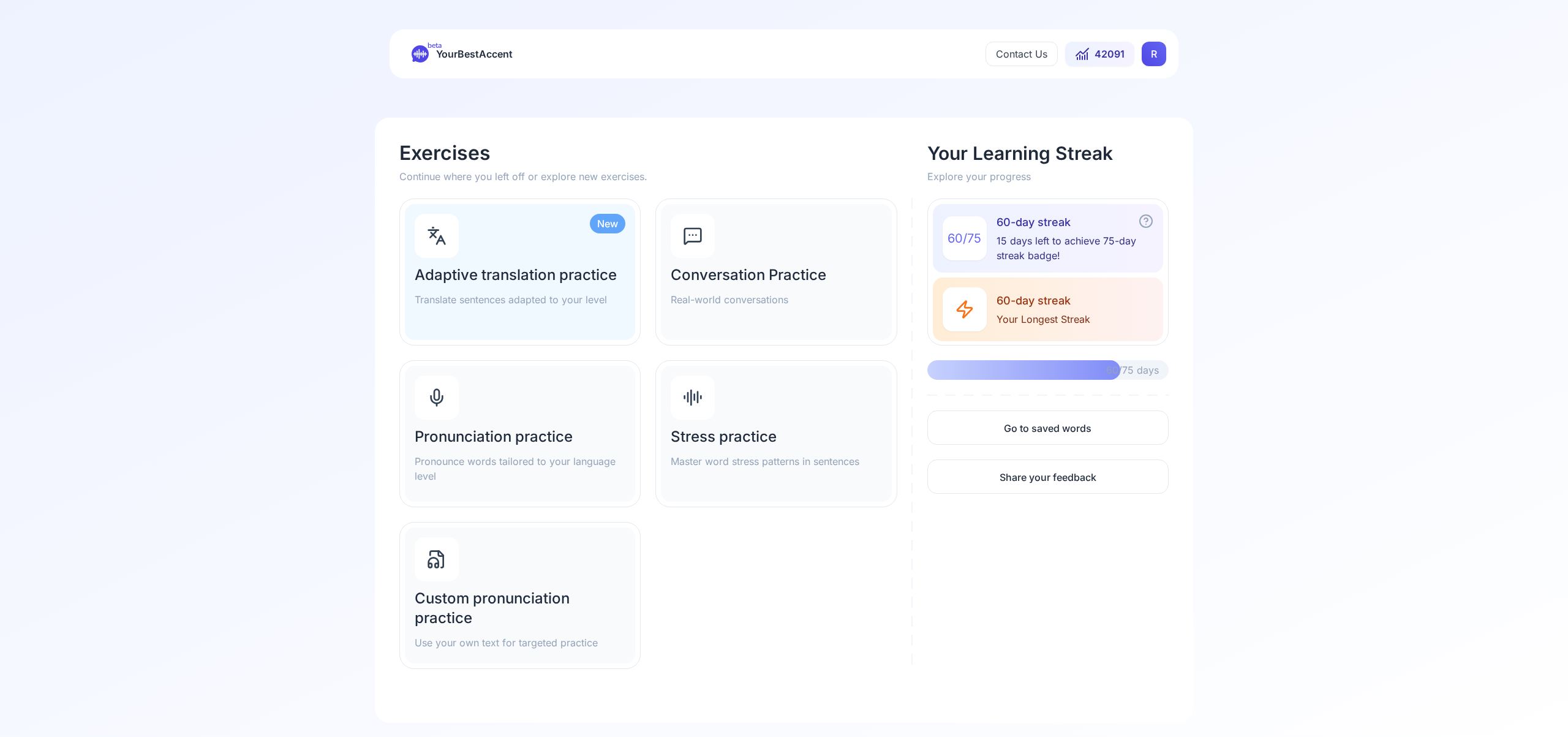
click at [556, 425] on div "Pronunciation practice Pronounce words tailored to your language level" at bounding box center [519, 434] width 230 height 136
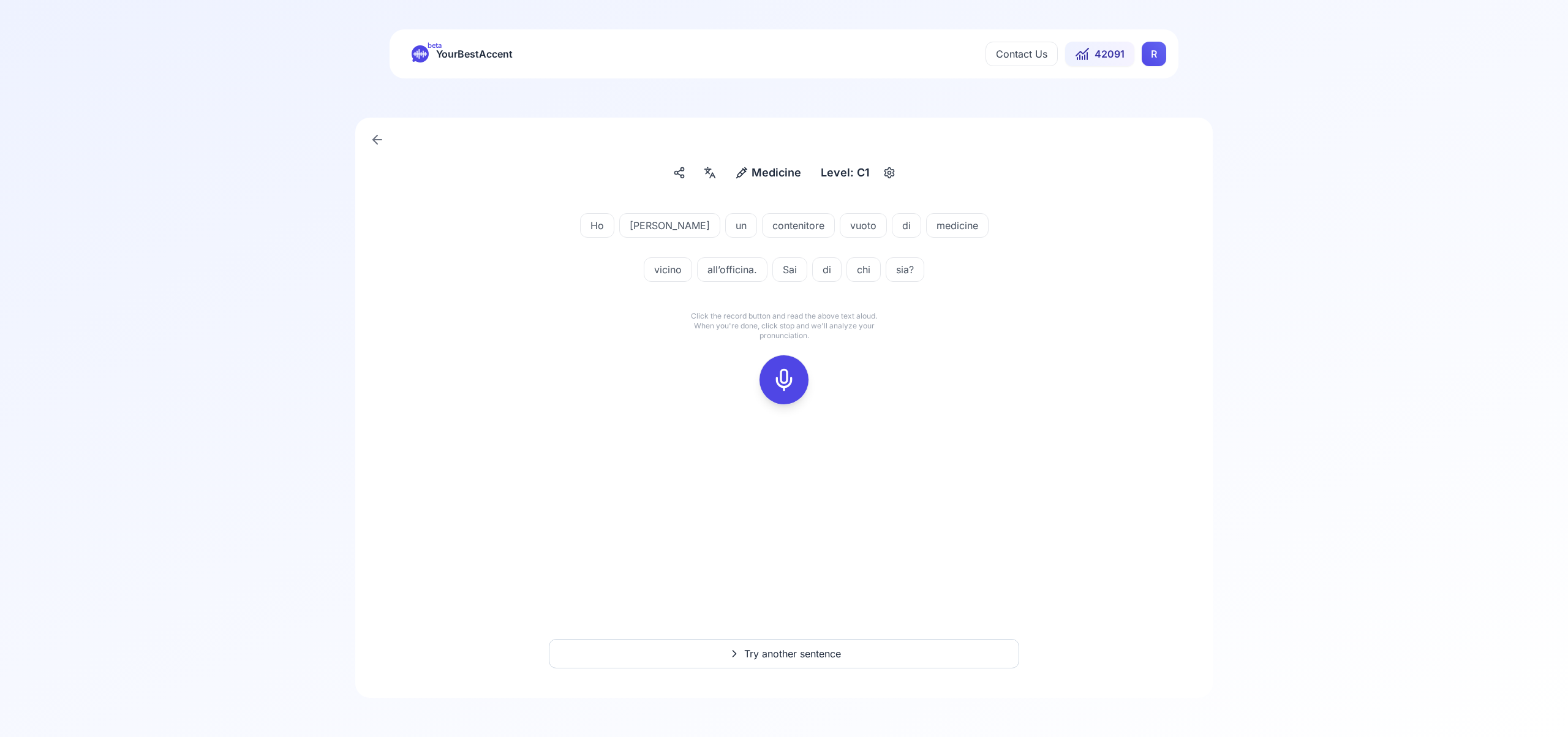
click at [787, 379] on icon at bounding box center [784, 380] width 25 height 25
click at [786, 383] on icon at bounding box center [784, 380] width 25 height 25
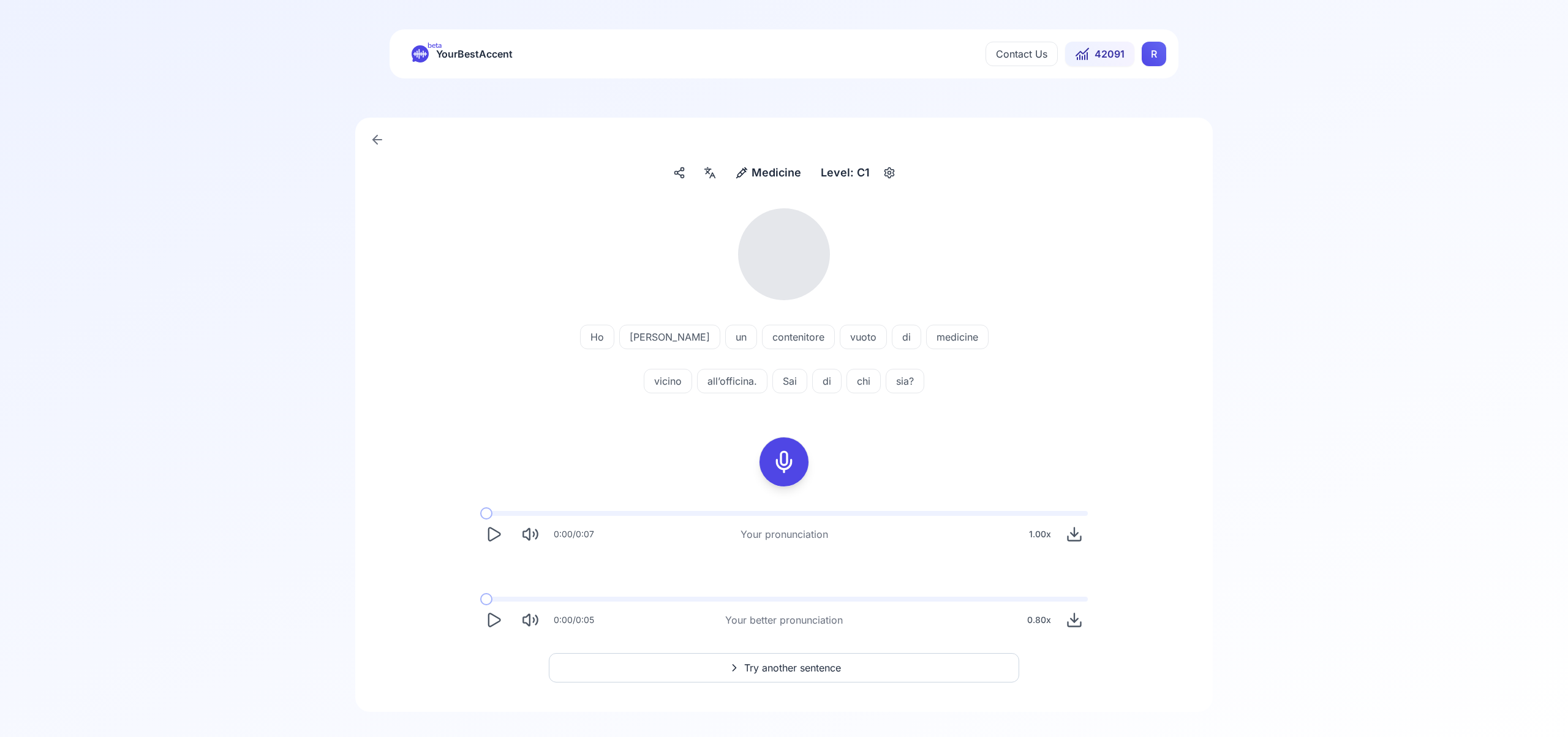
click at [715, 174] on icon at bounding box center [710, 172] width 15 height 12
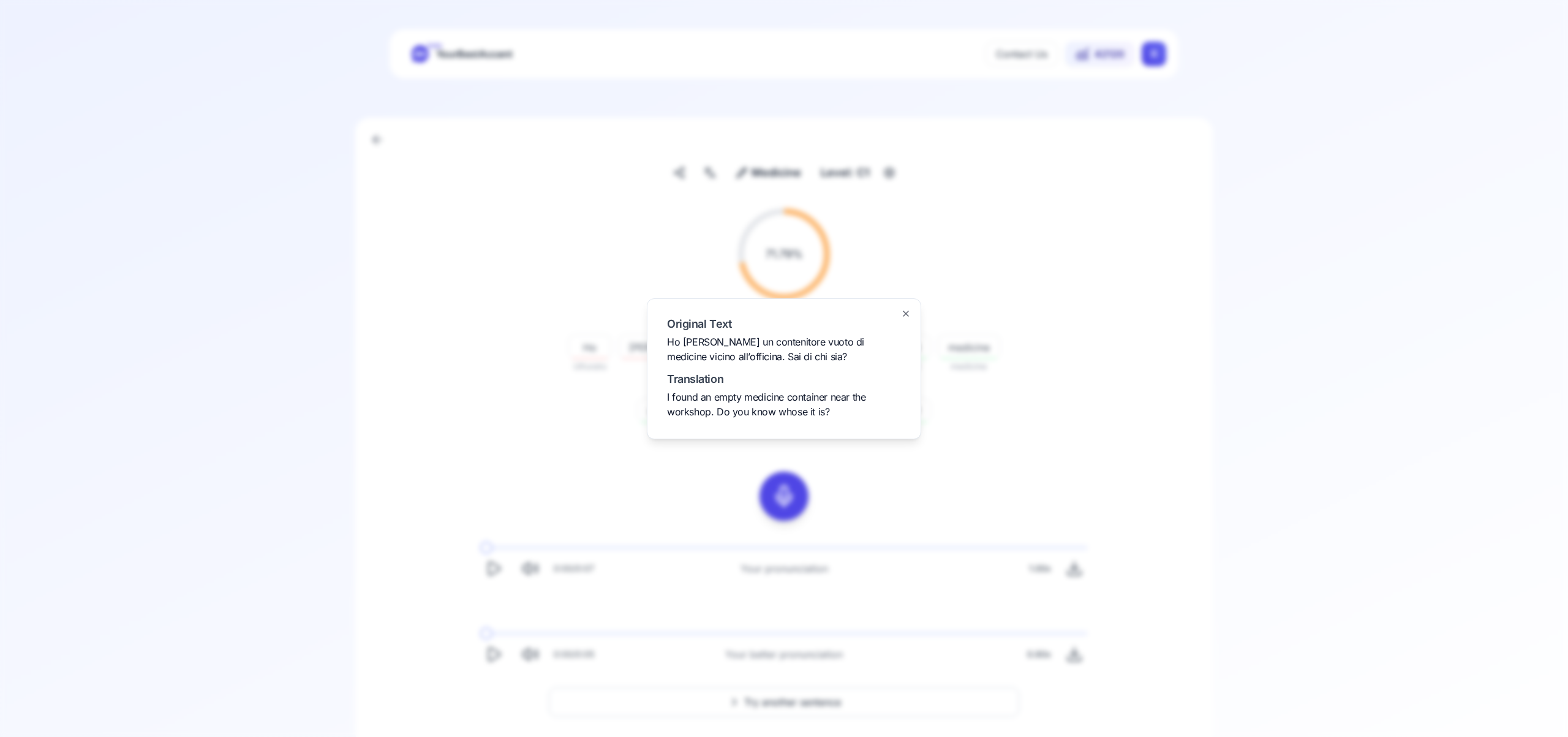
click at [910, 312] on icon "button" at bounding box center [906, 314] width 10 height 10
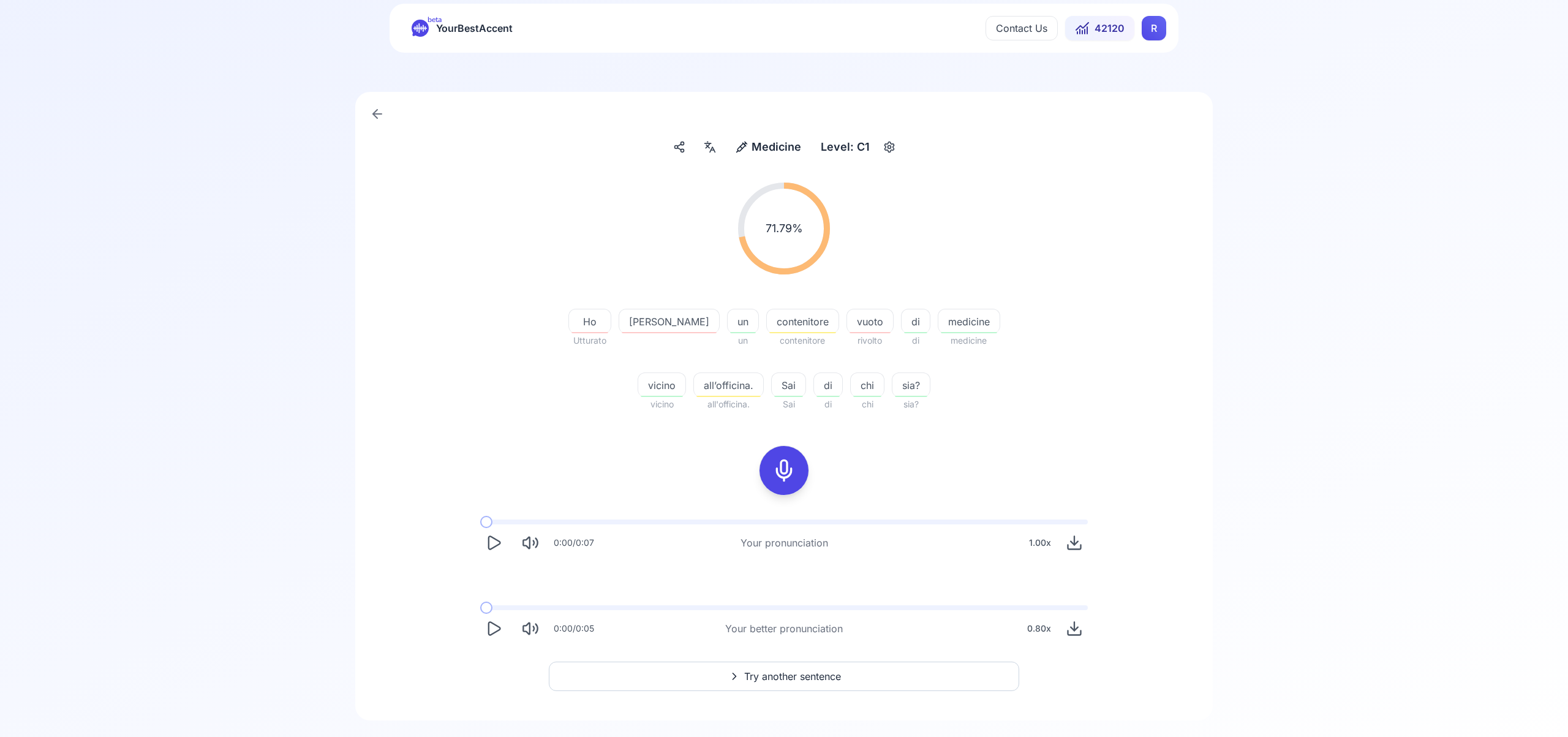
click at [827, 678] on span "Try another sentence" at bounding box center [792, 676] width 96 height 15
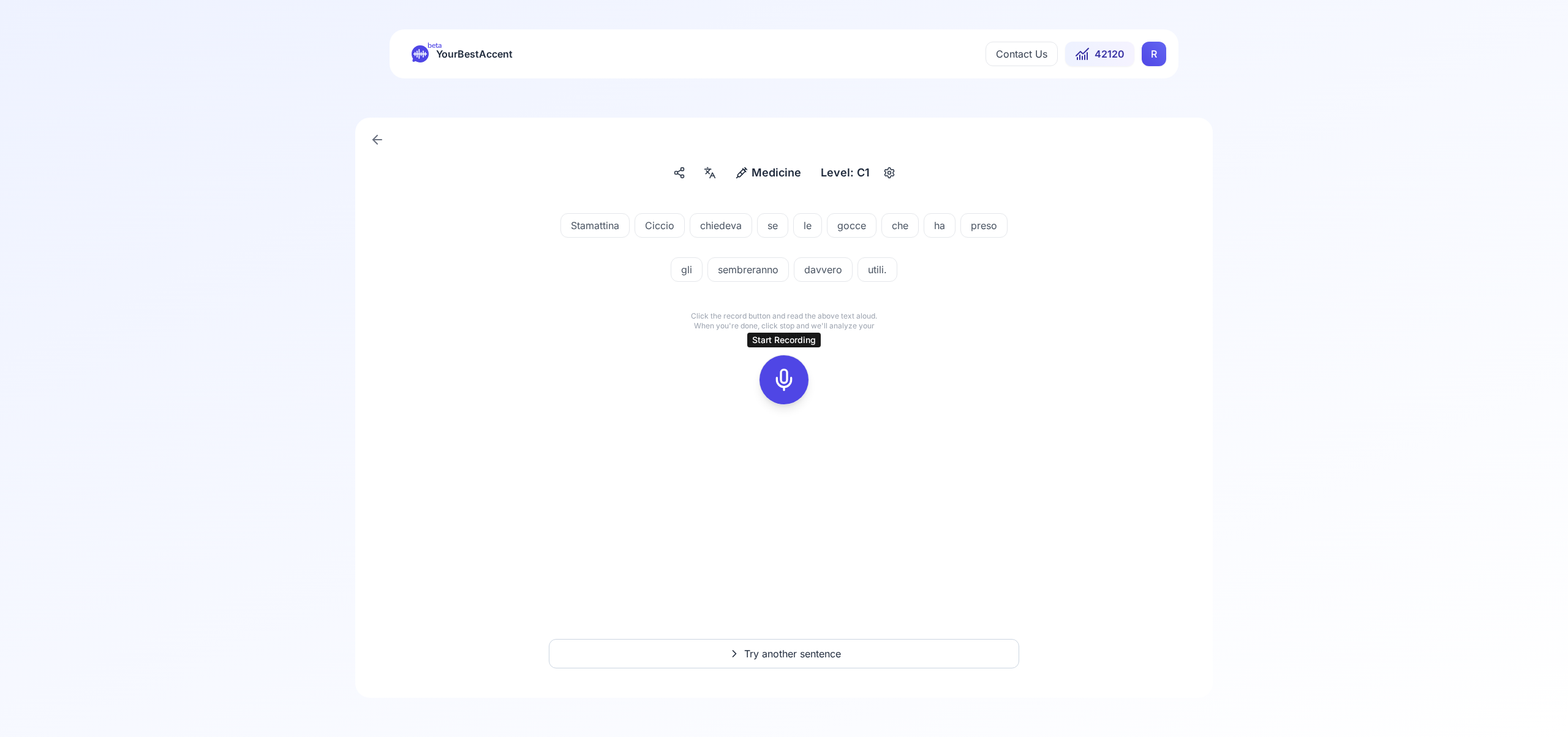
click at [781, 382] on icon at bounding box center [784, 380] width 25 height 25
click at [797, 387] on div at bounding box center [784, 379] width 30 height 49
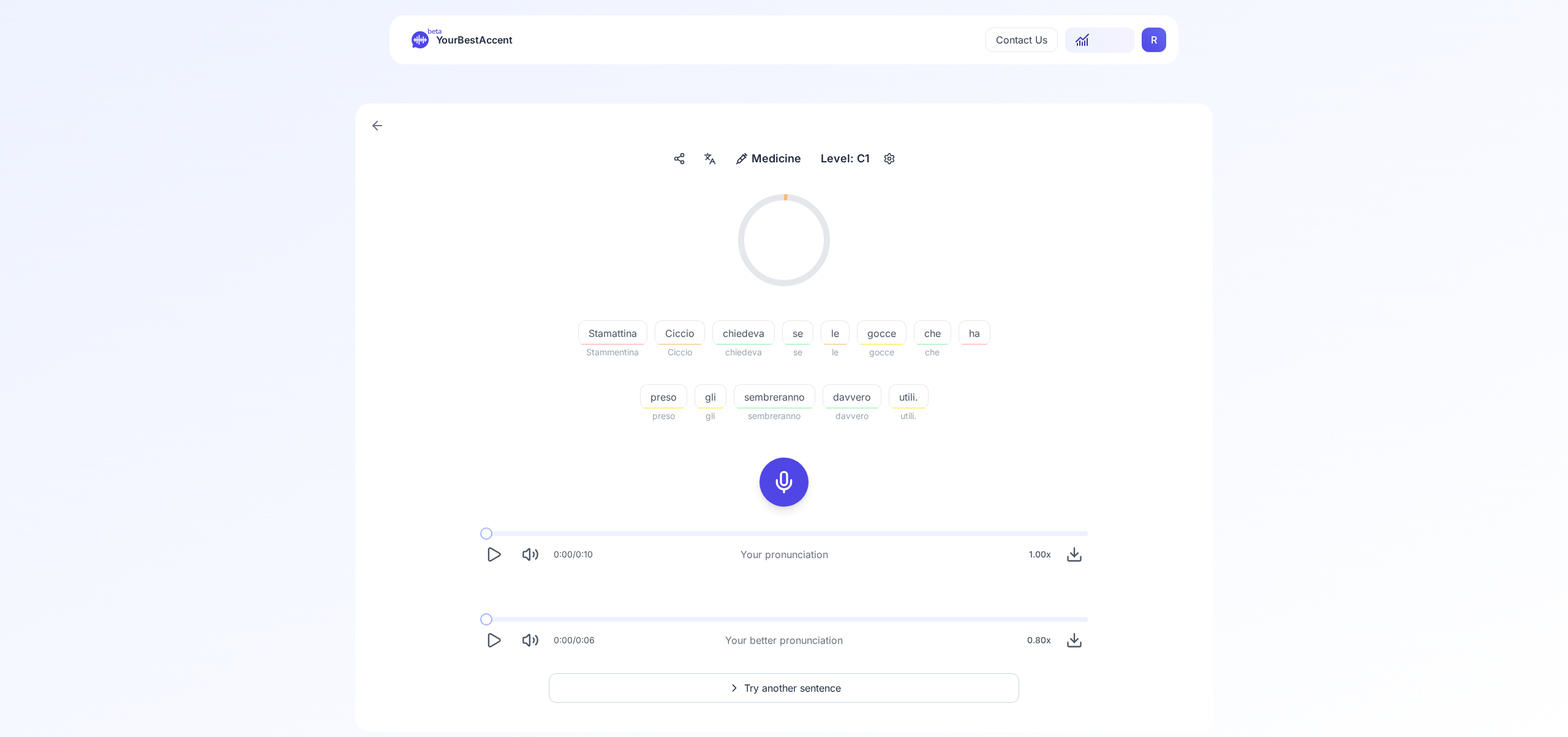
scroll to position [49, 0]
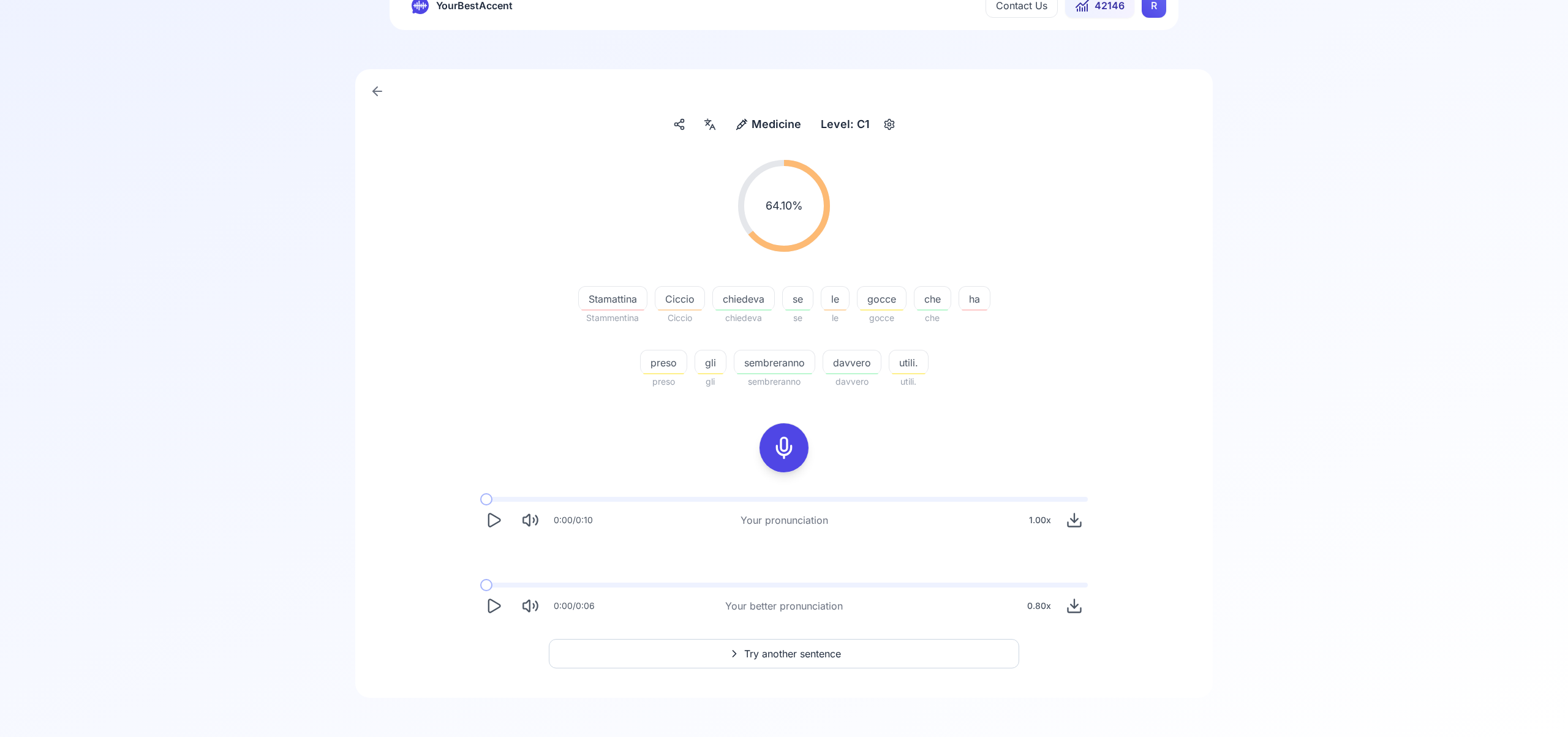
click at [819, 655] on span "Try another sentence" at bounding box center [792, 654] width 96 height 15
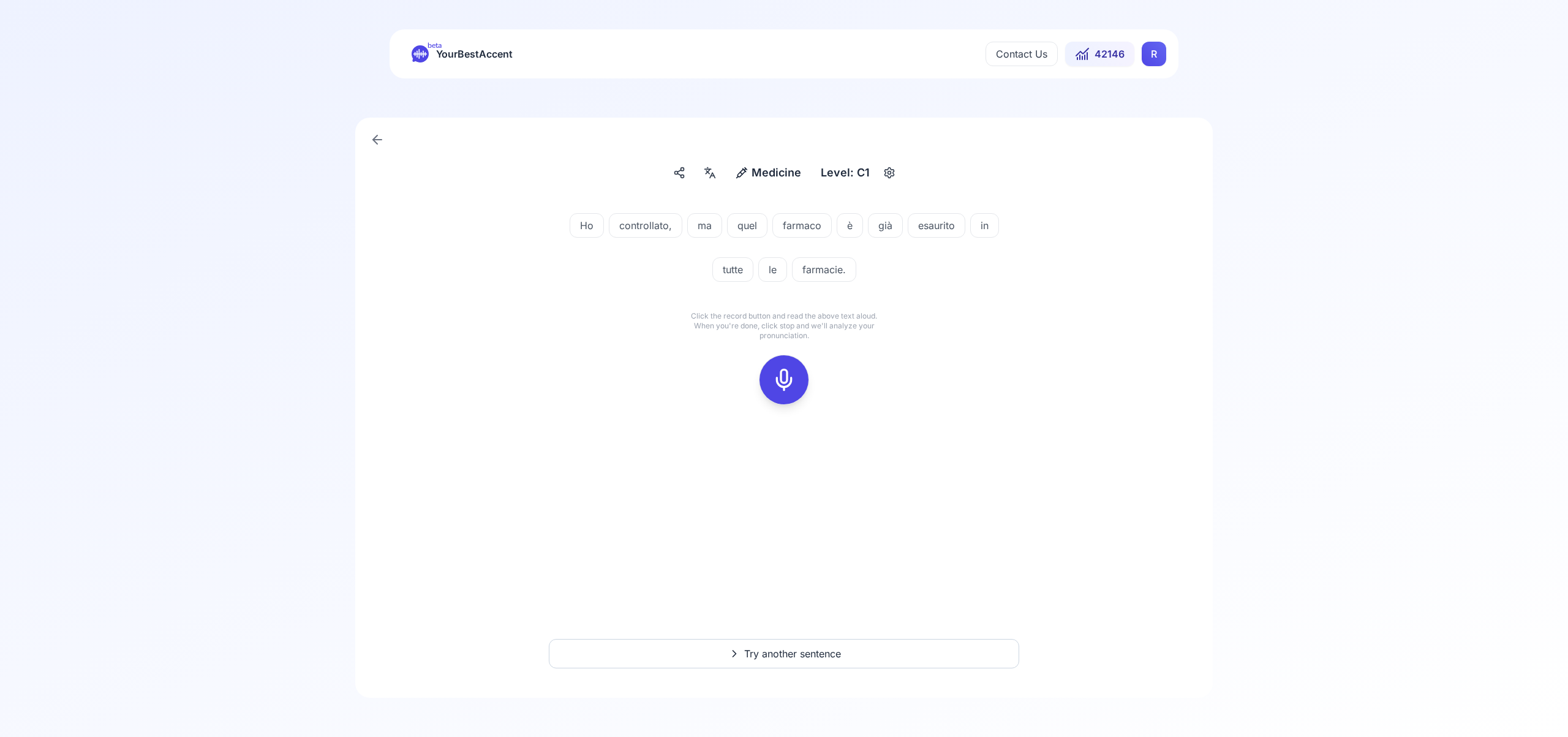
click at [787, 377] on icon at bounding box center [784, 380] width 25 height 25
click at [788, 380] on icon at bounding box center [784, 380] width 25 height 25
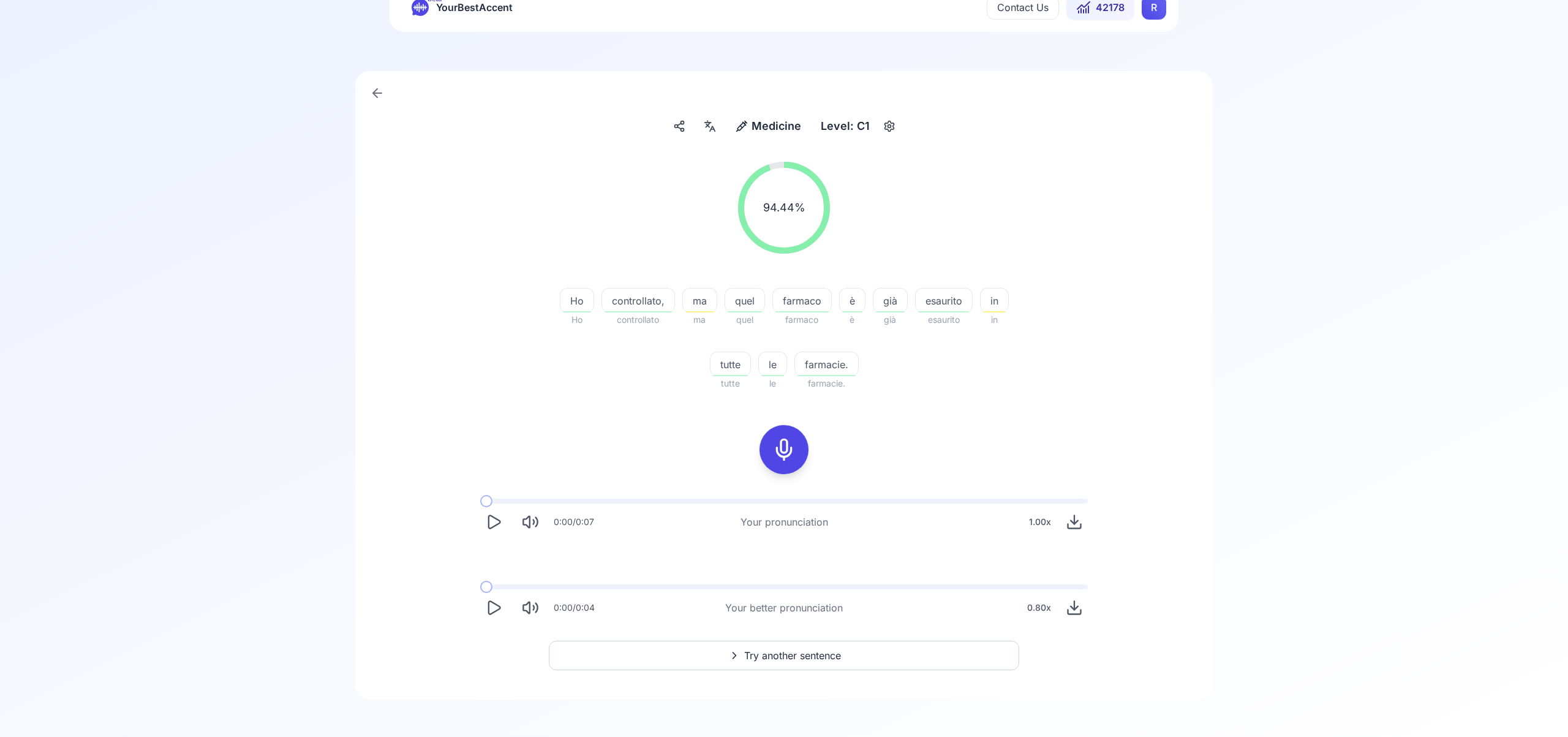
scroll to position [48, 0]
click at [812, 653] on span "Try another sentence" at bounding box center [792, 655] width 96 height 15
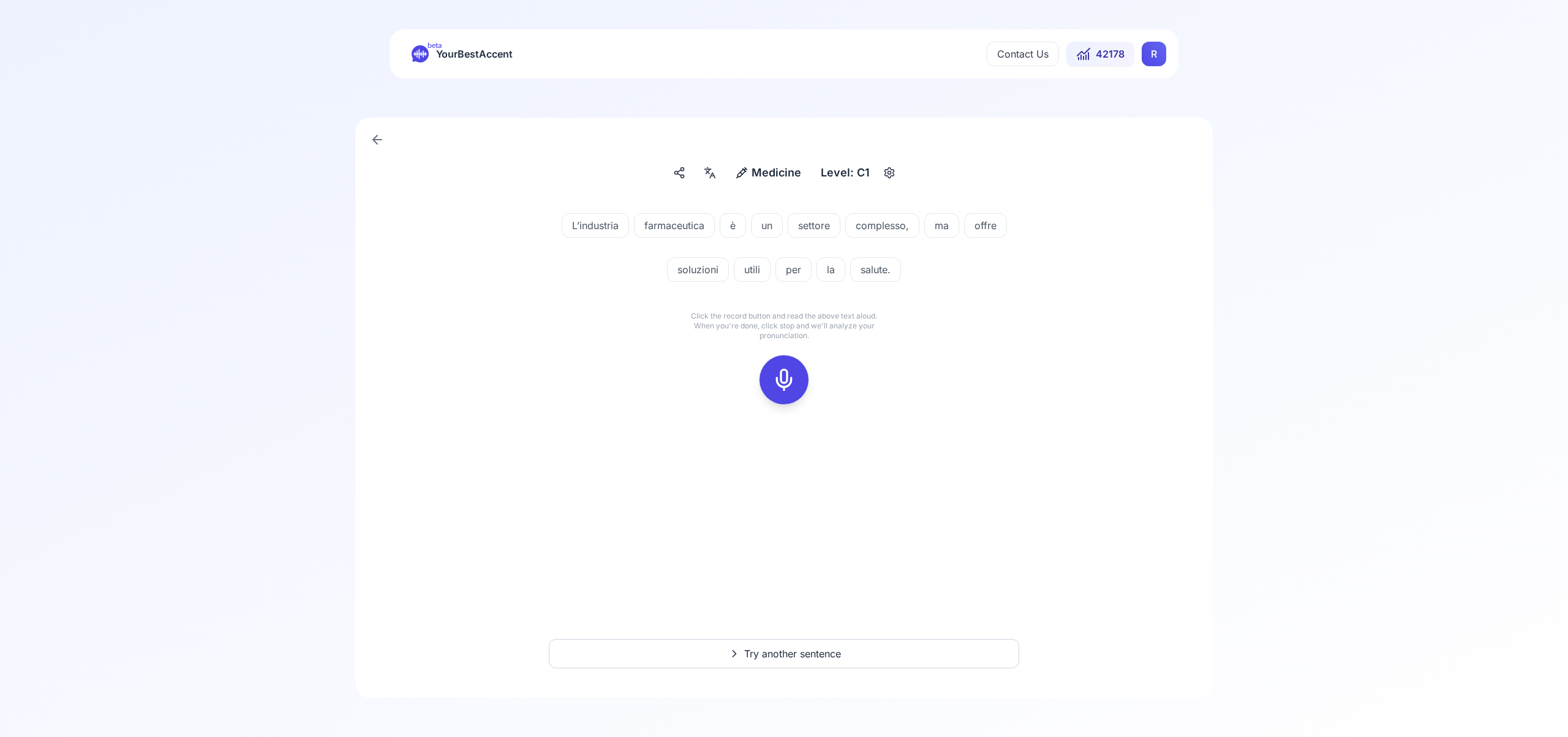
click at [786, 385] on icon at bounding box center [784, 380] width 25 height 25
click at [787, 384] on icon at bounding box center [784, 380] width 25 height 25
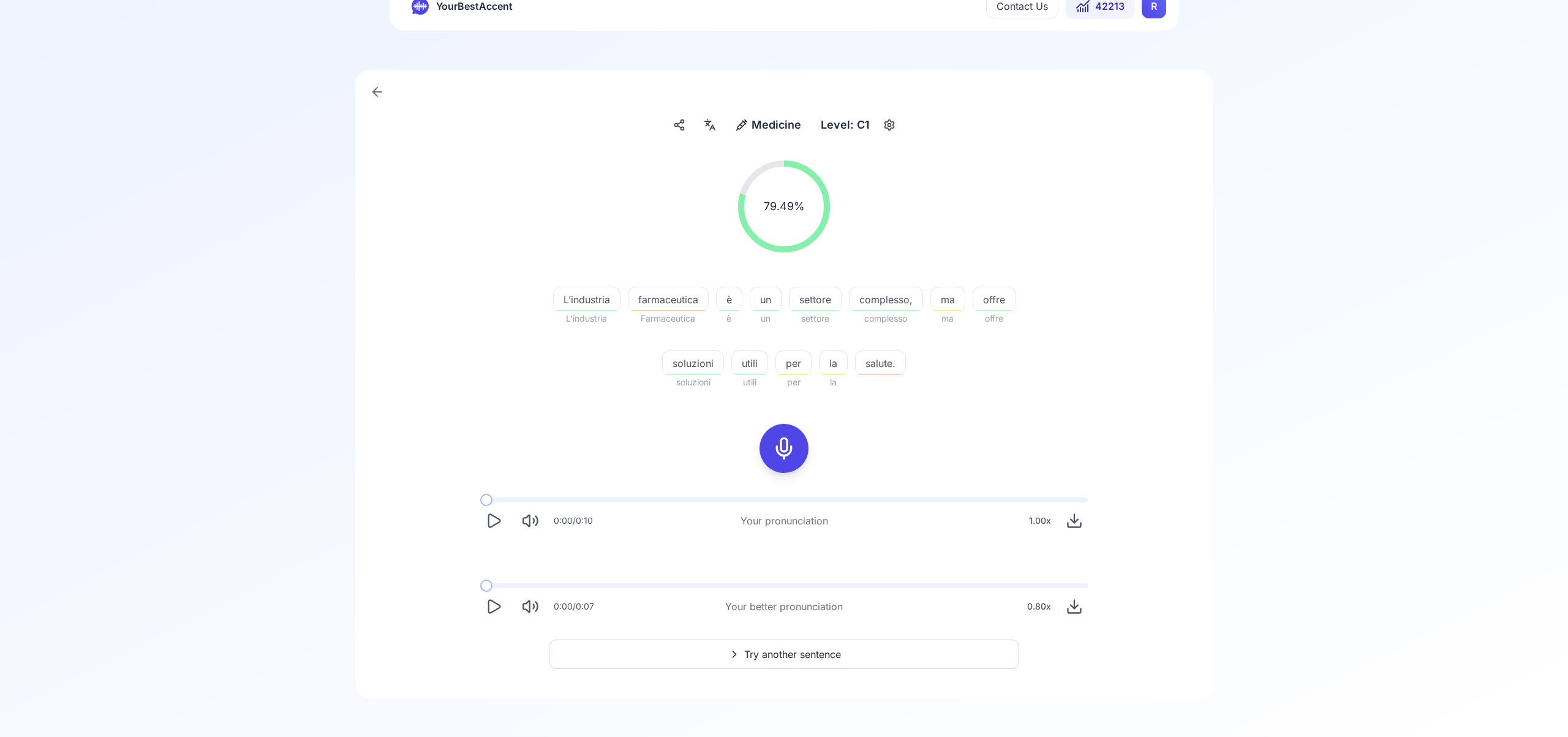
scroll to position [49, 0]
click at [799, 657] on span "Try another sentence" at bounding box center [792, 654] width 96 height 15
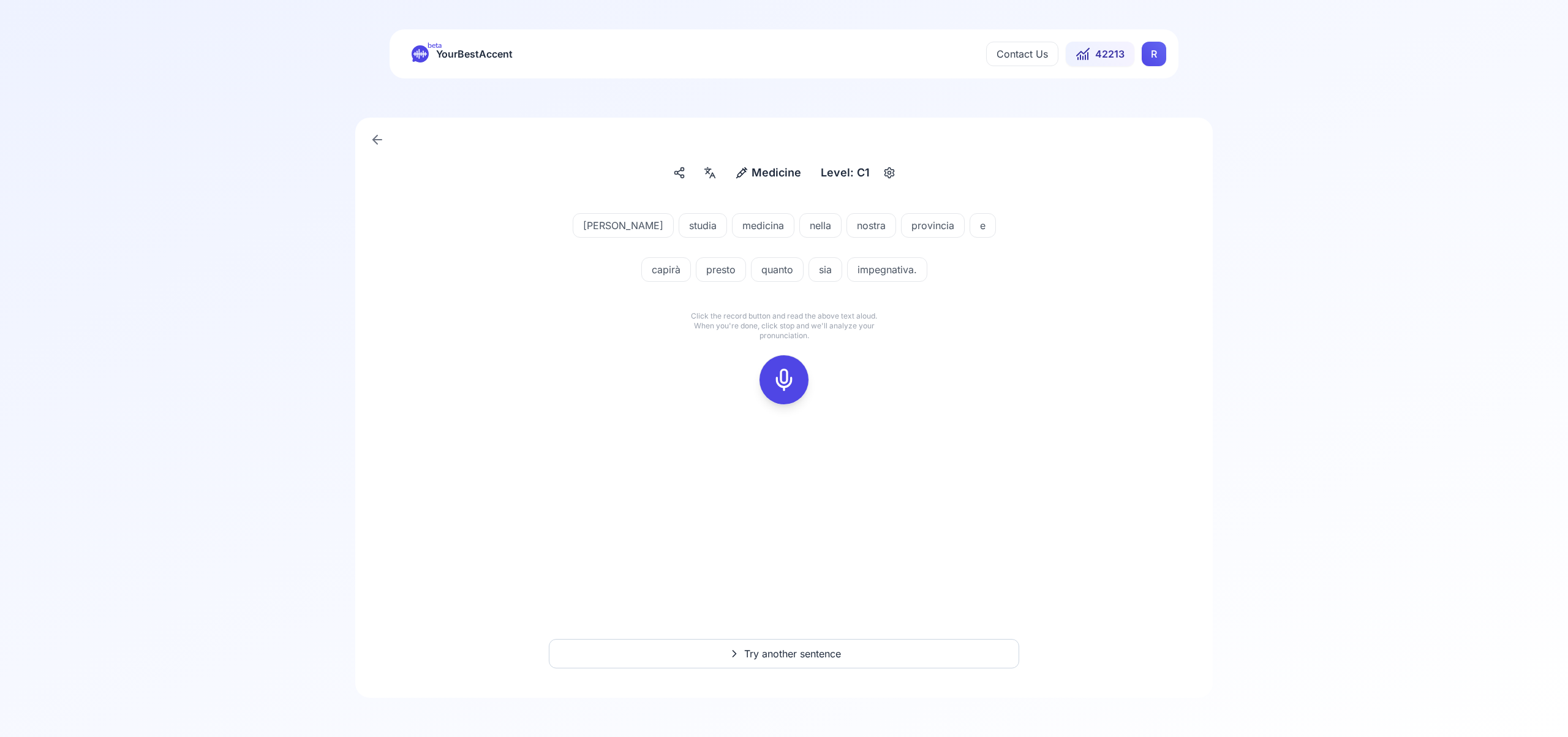
click at [786, 378] on icon at bounding box center [784, 380] width 25 height 25
click at [786, 378] on icon at bounding box center [784, 380] width 25 height 25
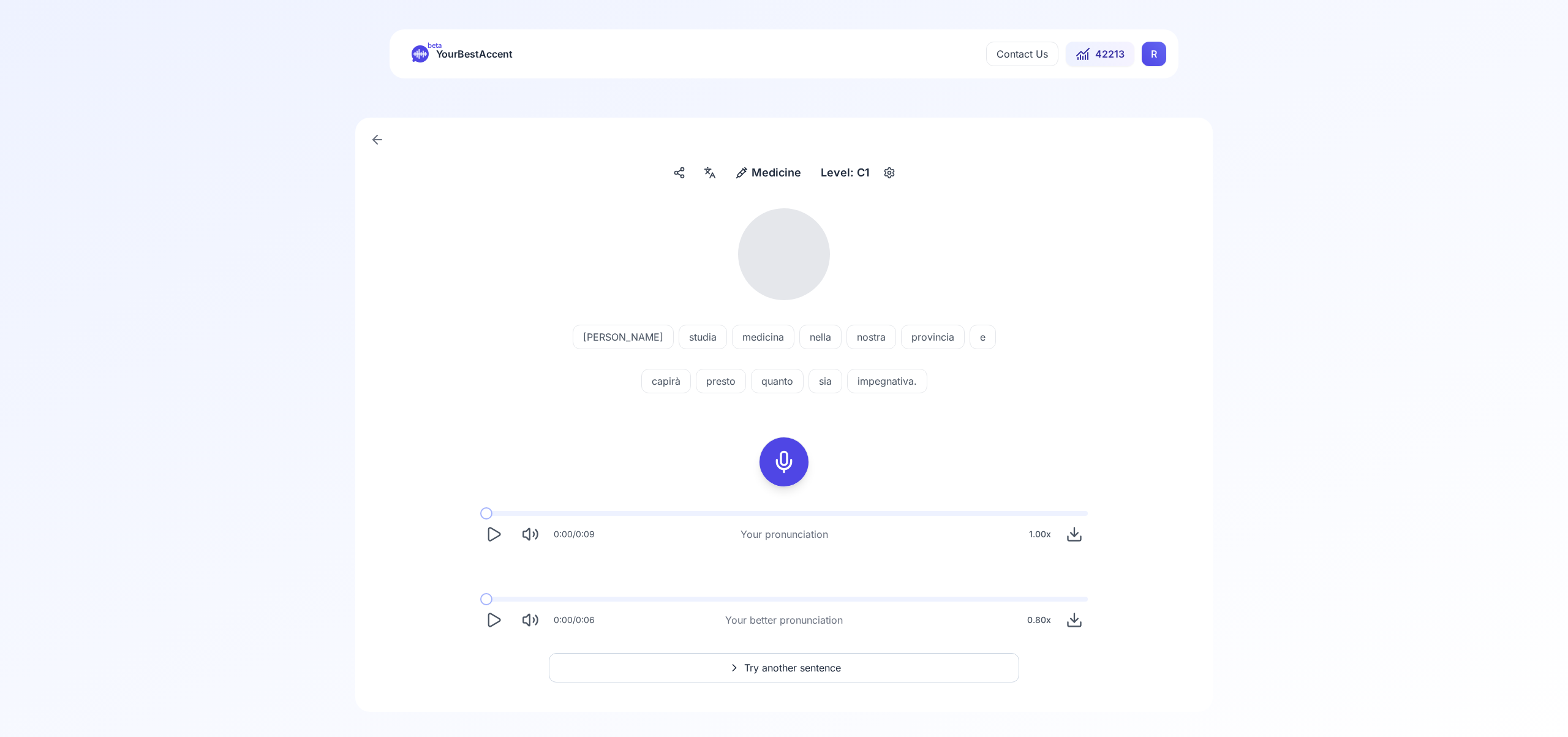
click at [714, 174] on icon at bounding box center [712, 176] width 5 height 5
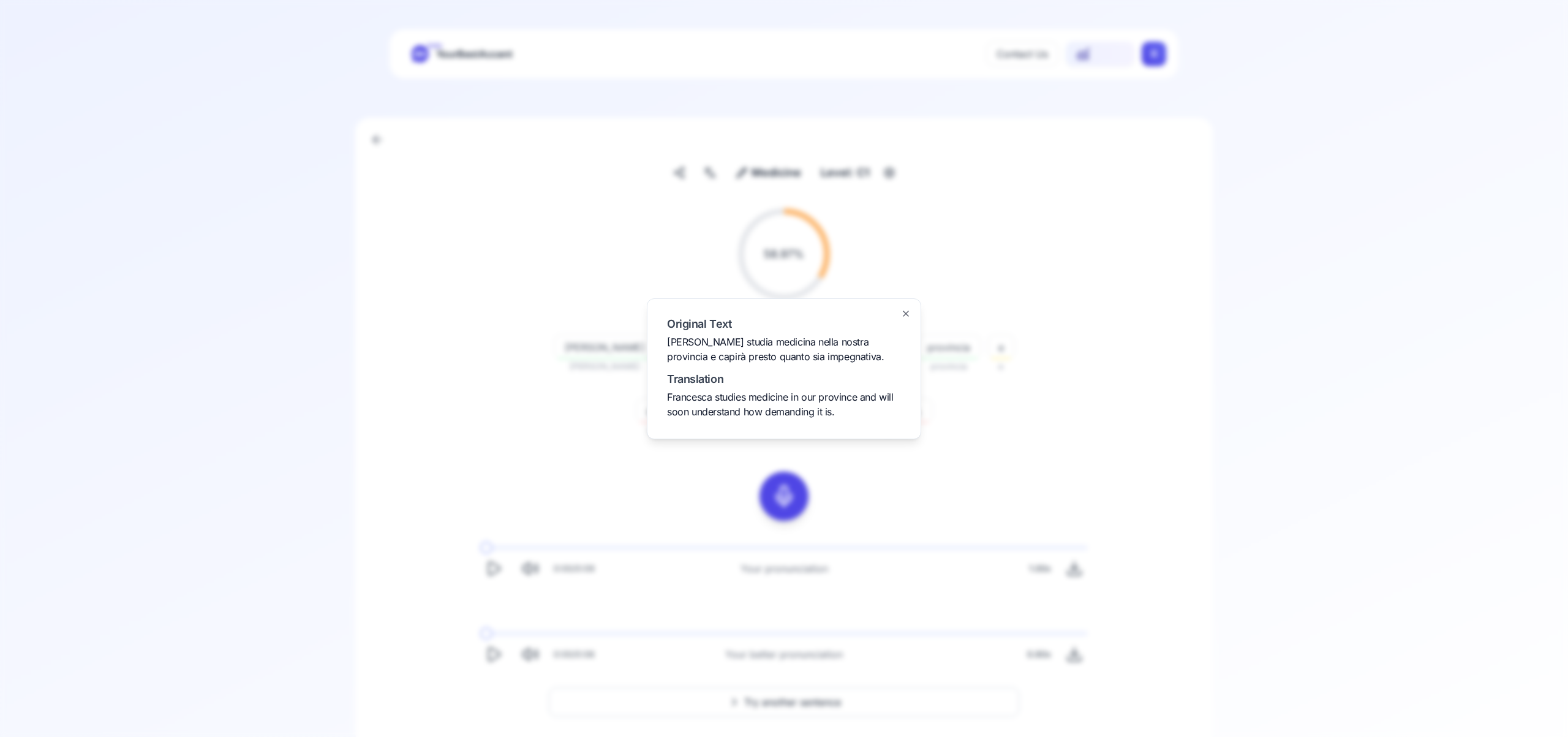
click at [905, 311] on icon "button" at bounding box center [906, 314] width 10 height 10
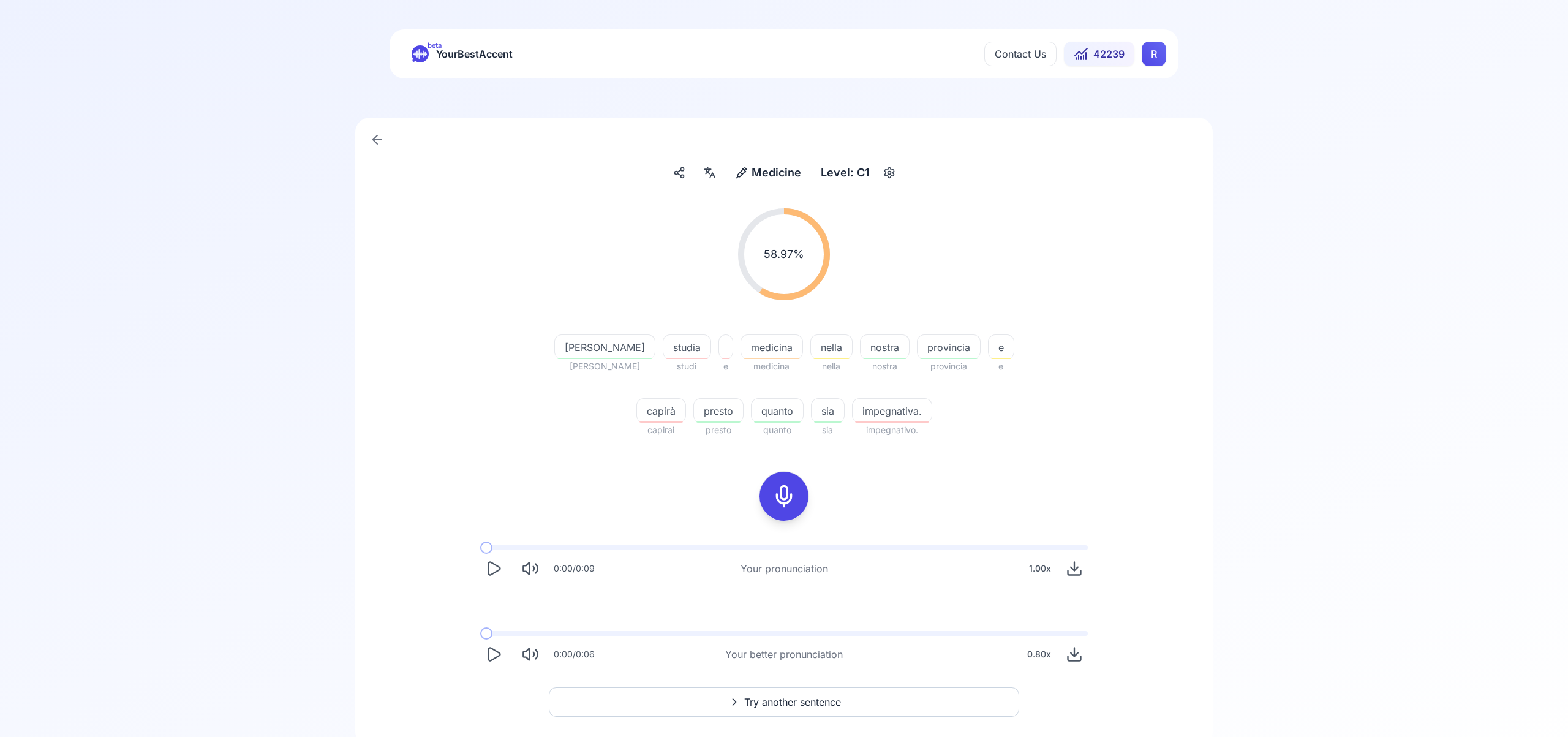
click at [1159, 57] on html "beta YourBestAccent Contact Us 42239 R Medicine Medicine Level: C1 58.97 % 58.9…" at bounding box center [784, 368] width 1568 height 737
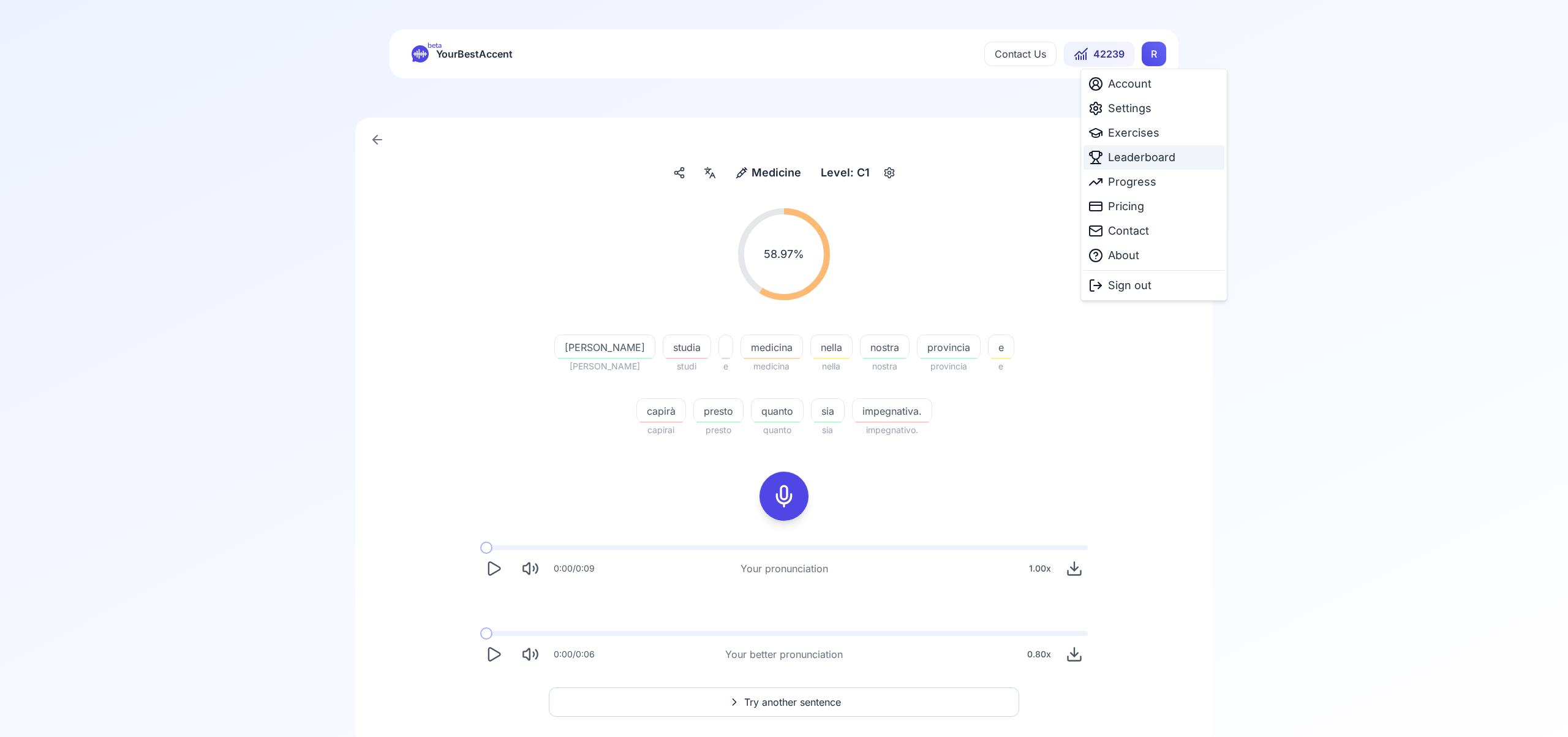
click at [1148, 156] on span "Leaderboard" at bounding box center [1142, 157] width 68 height 17
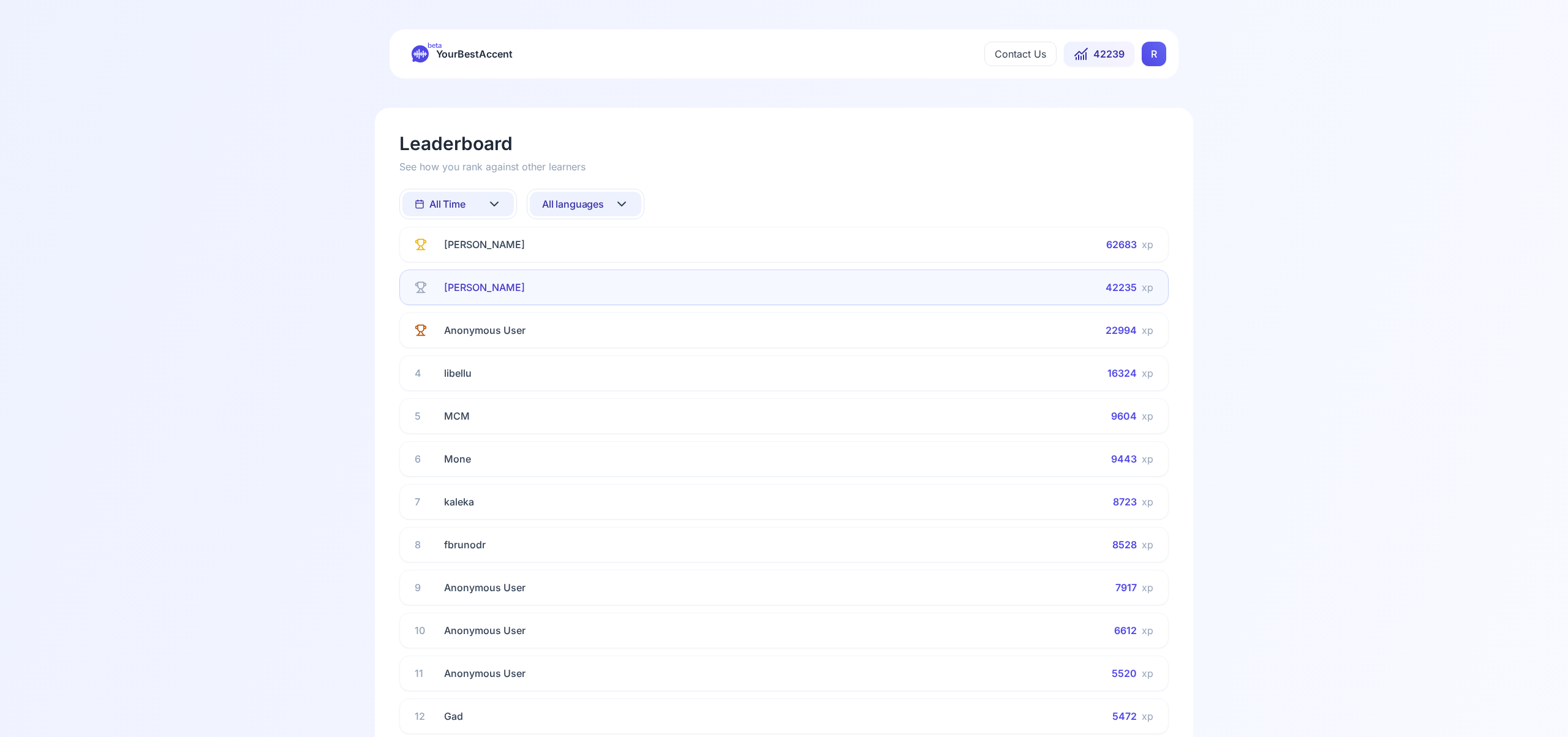
click at [490, 204] on icon at bounding box center [495, 204] width 15 height 15
click at [486, 259] on div "This Week" at bounding box center [458, 257] width 111 height 22
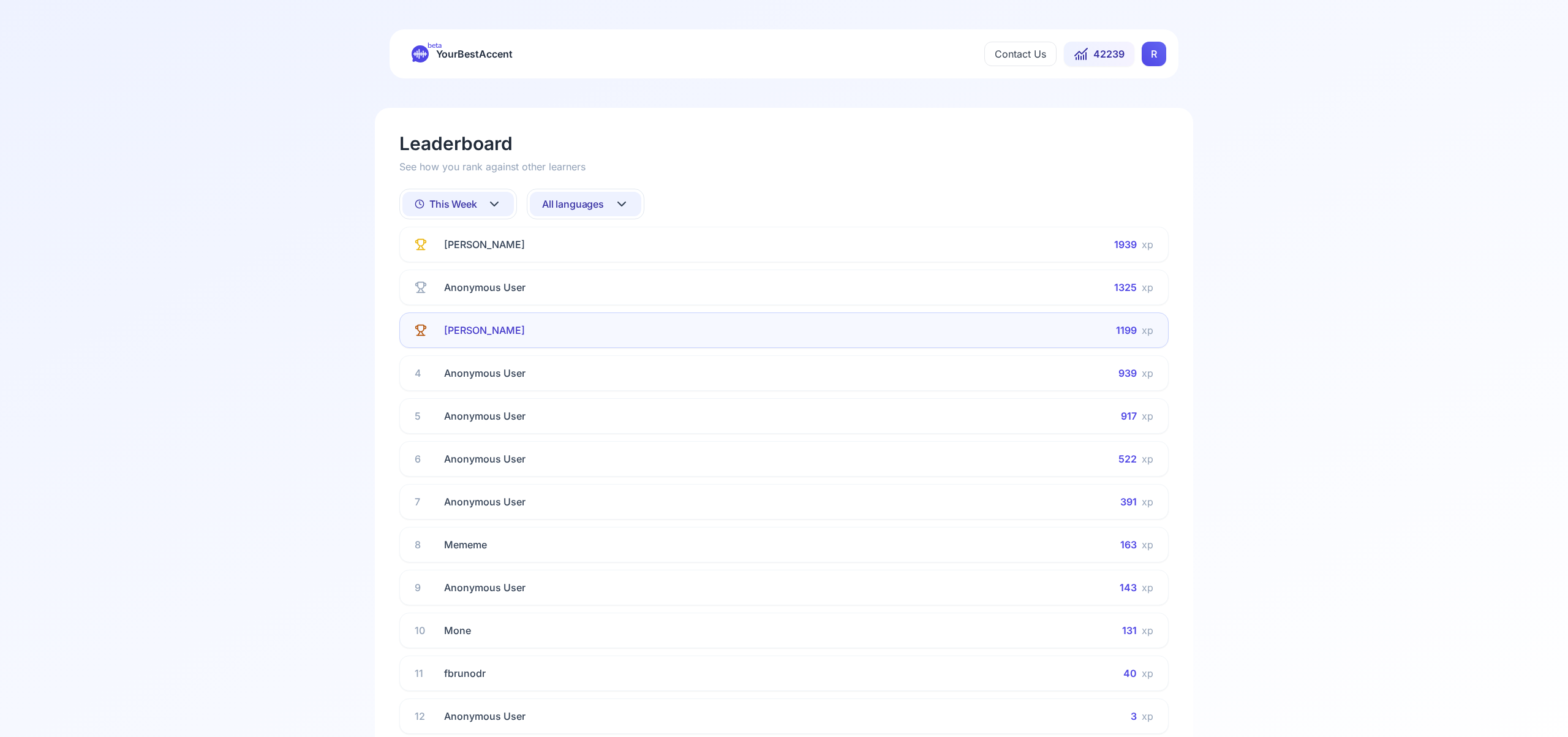
click at [621, 205] on icon at bounding box center [622, 204] width 7 height 3
click at [603, 302] on div "Spanish" at bounding box center [585, 303] width 111 height 22
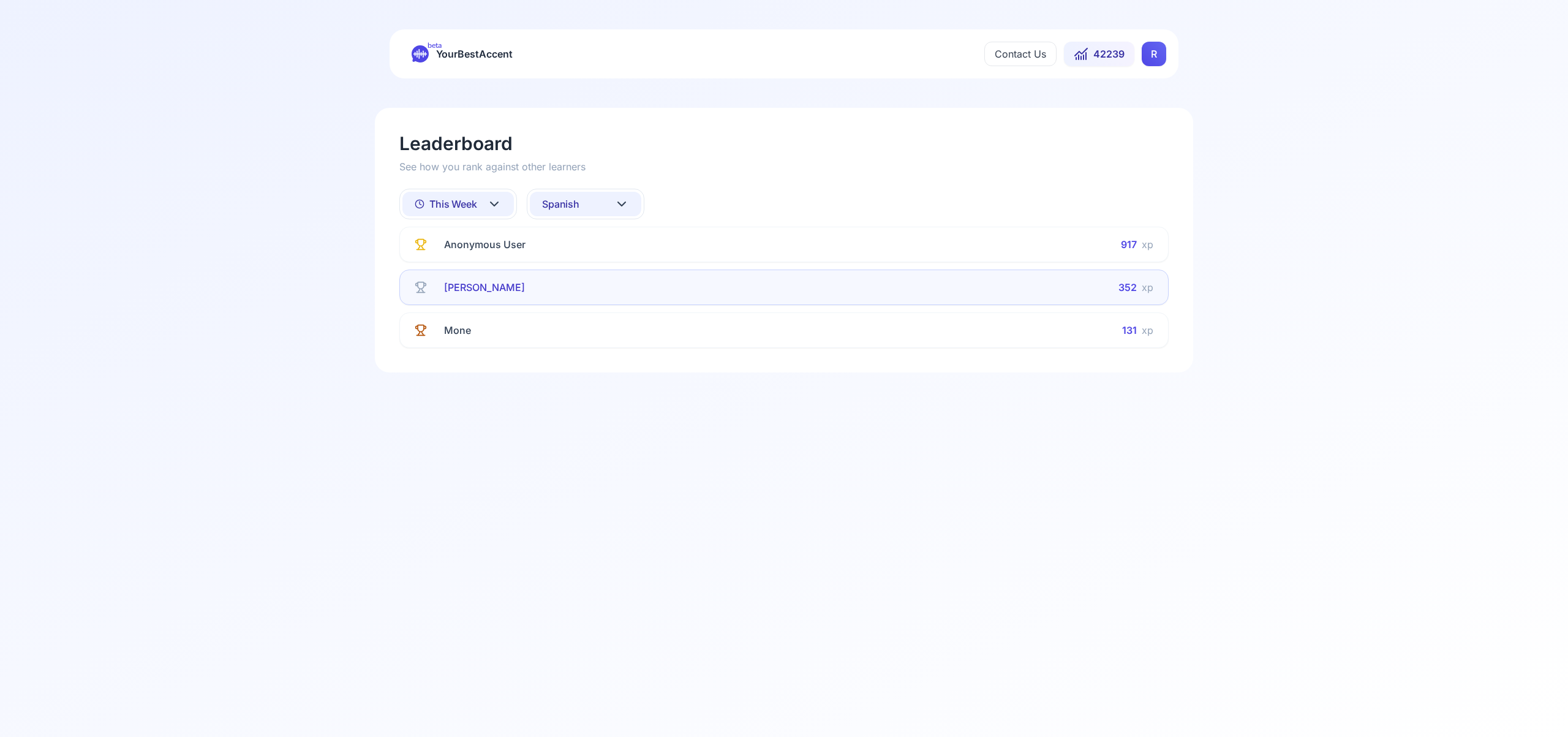
click at [631, 204] on button "Spanish" at bounding box center [585, 204] width 111 height 25
click at [596, 326] on div "French" at bounding box center [585, 324] width 111 height 22
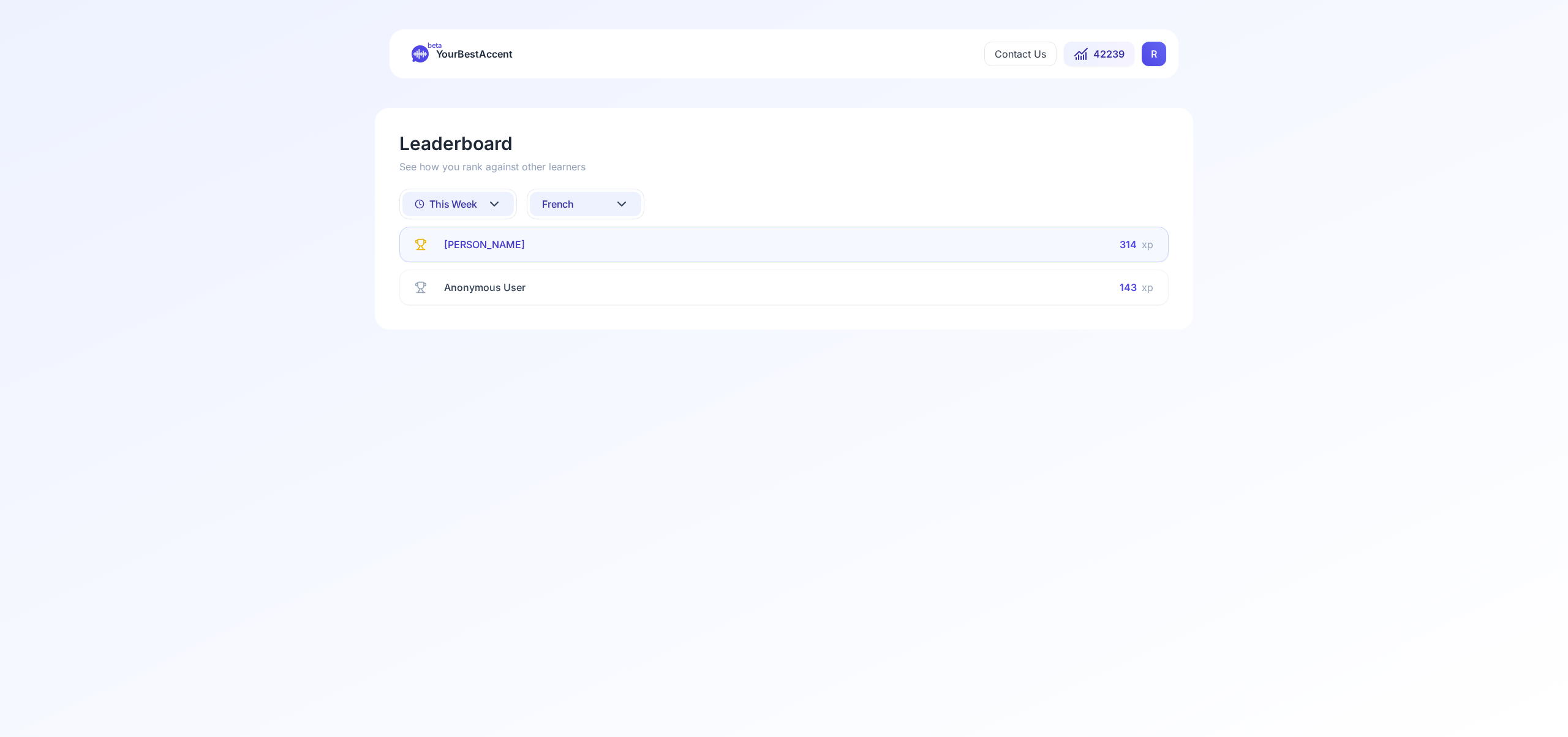
click at [619, 201] on icon at bounding box center [622, 204] width 15 height 15
click at [617, 346] on div "Italian" at bounding box center [585, 345] width 111 height 22
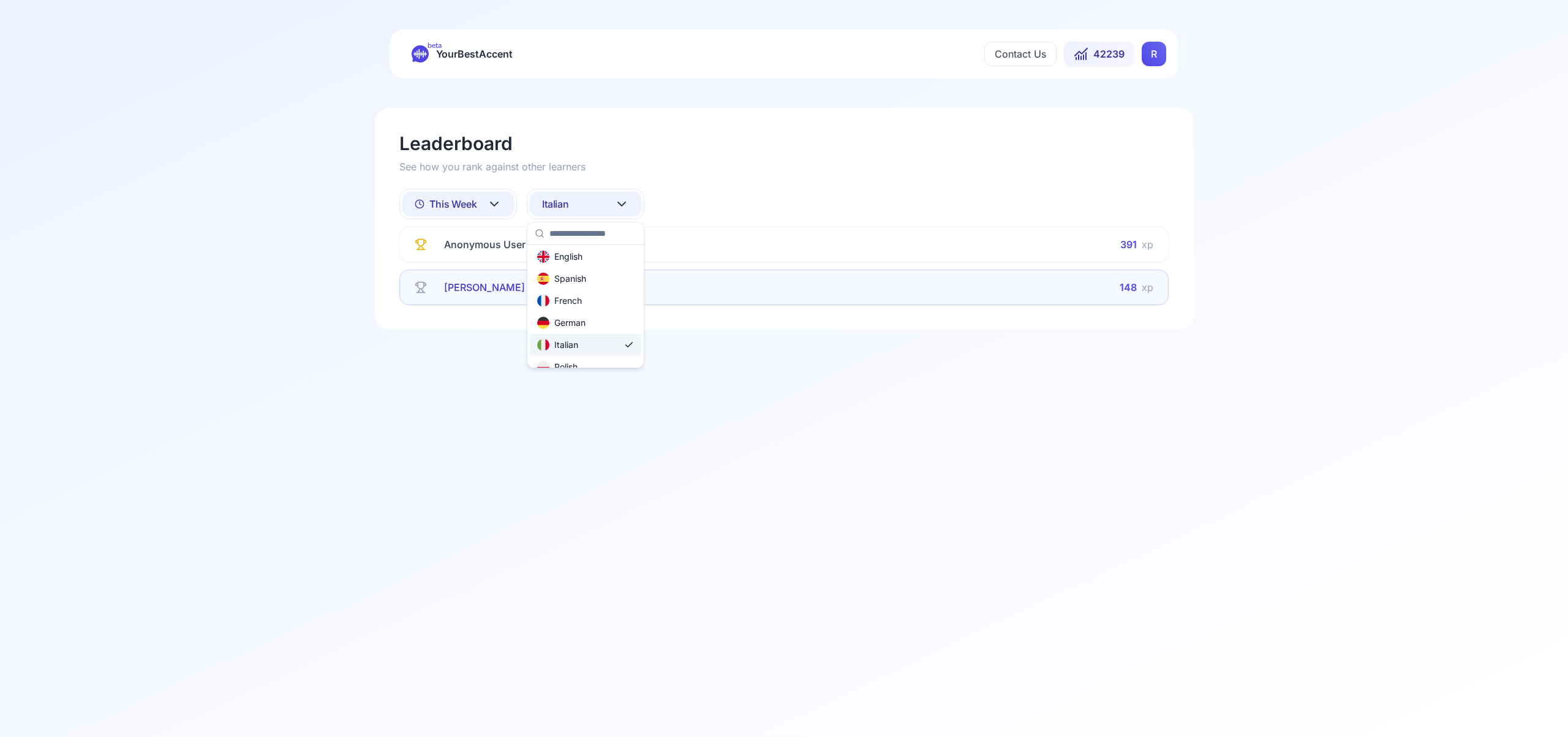
scroll to position [25, 0]
click at [625, 204] on icon at bounding box center [622, 204] width 15 height 15
click at [616, 335] on div "Portuguese" at bounding box center [585, 336] width 111 height 22
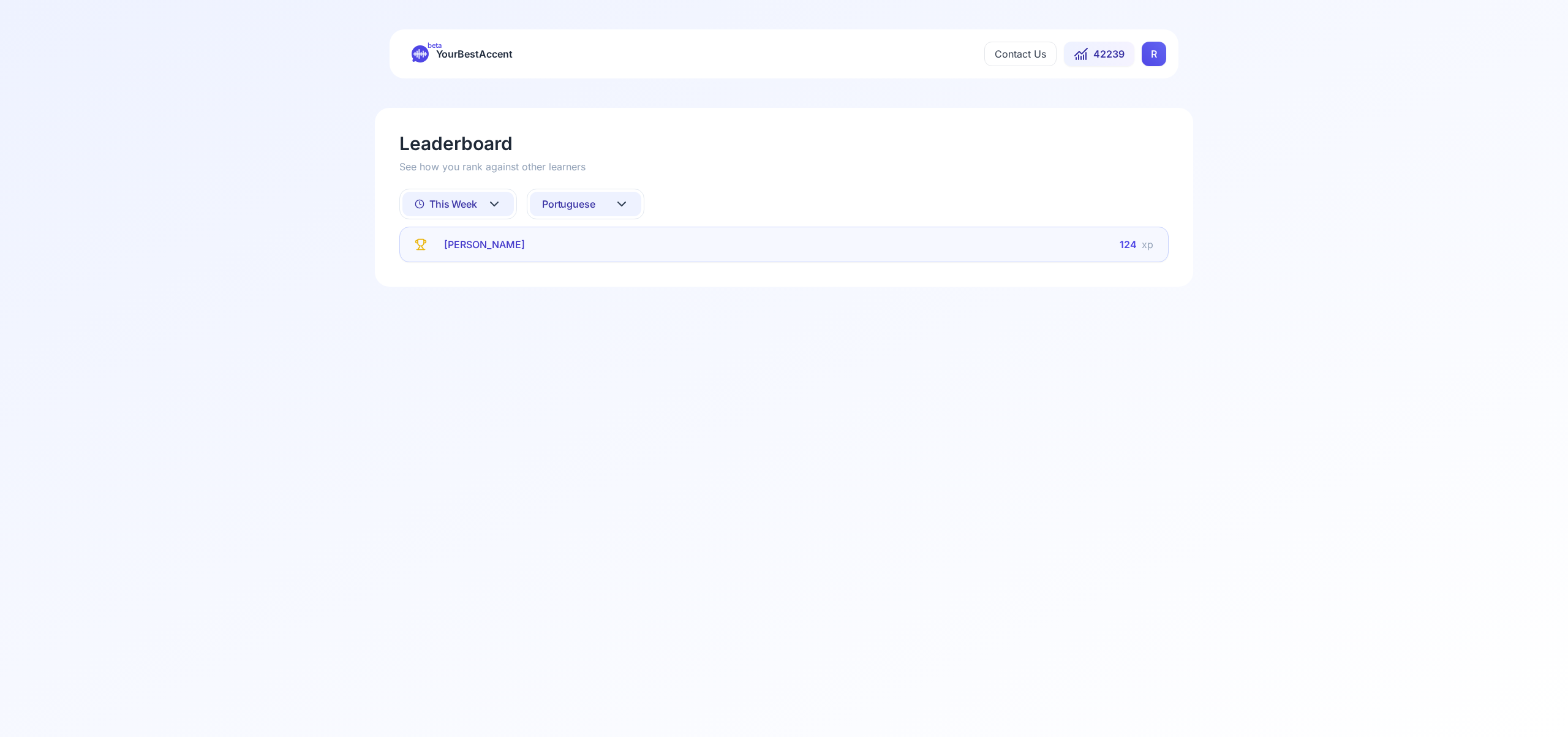
click at [621, 198] on icon at bounding box center [622, 204] width 15 height 15
click at [605, 305] on div "Russian" at bounding box center [585, 304] width 111 height 22
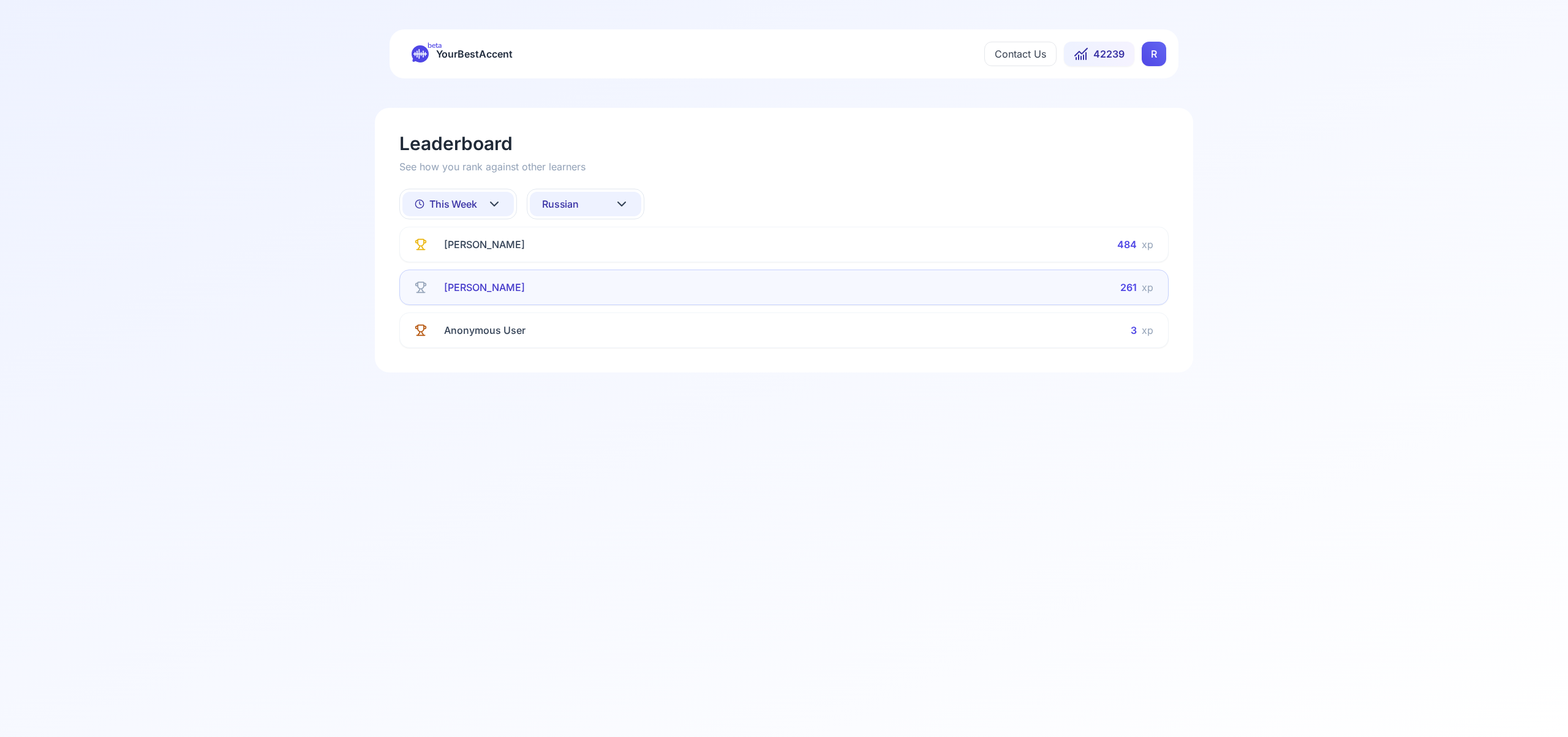
click at [617, 200] on icon at bounding box center [622, 204] width 15 height 15
click at [611, 305] on div "German" at bounding box center [585, 307] width 111 height 22
click at [627, 201] on icon at bounding box center [622, 204] width 15 height 15
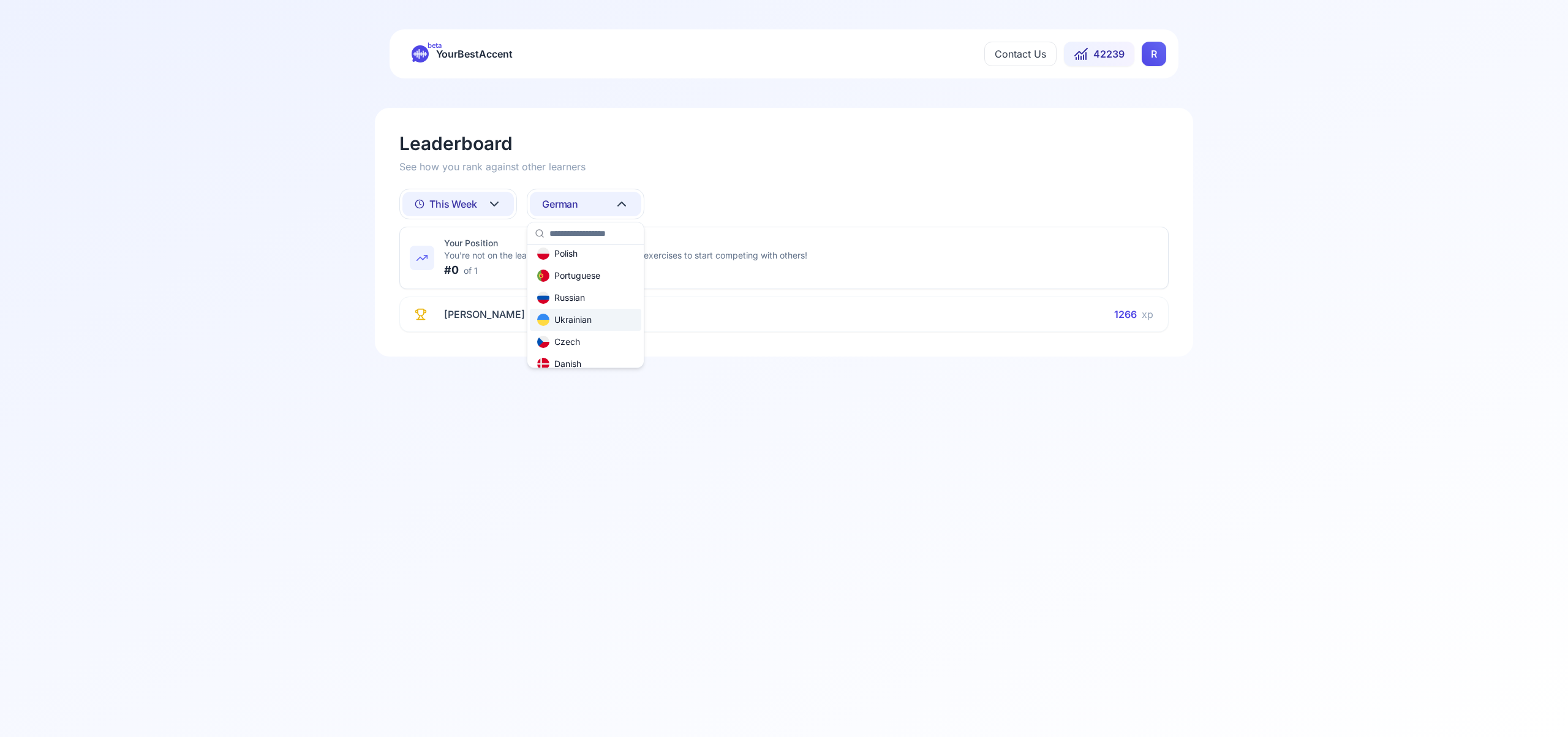
scroll to position [136, 0]
click at [602, 252] on div "Polish" at bounding box center [585, 255] width 111 height 22
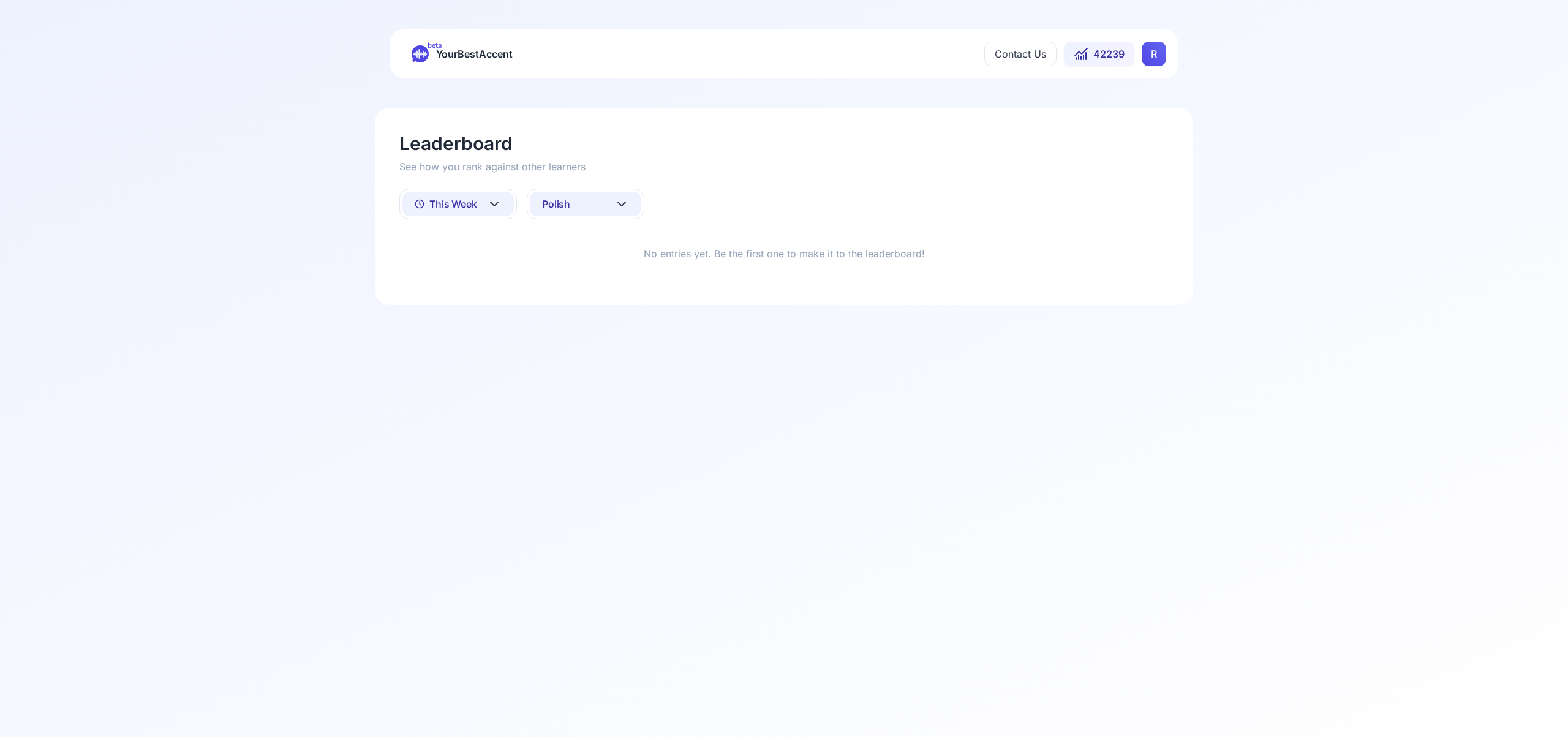
click at [624, 201] on icon at bounding box center [622, 204] width 15 height 15
click at [610, 264] on div "All languages" at bounding box center [585, 258] width 111 height 22
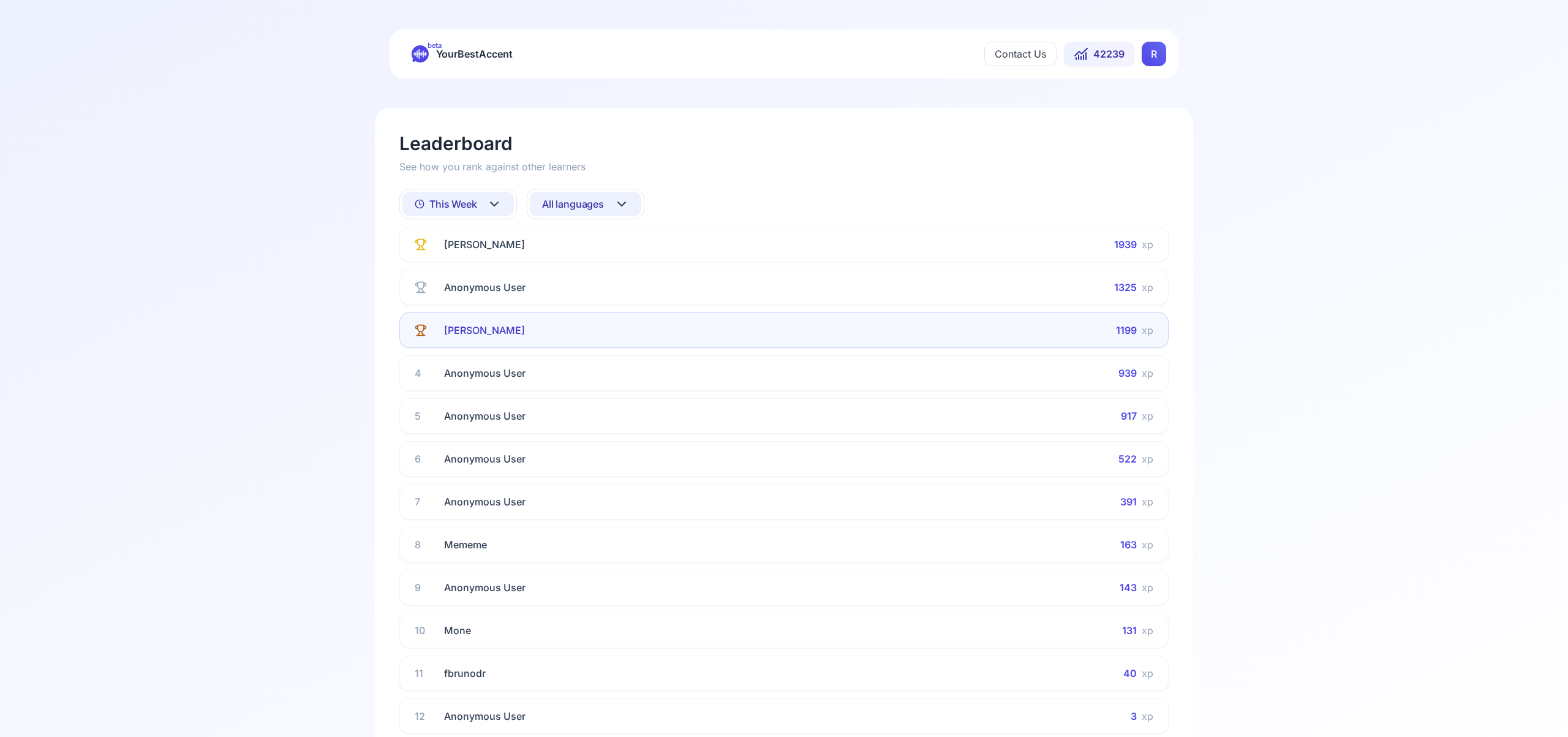
click at [497, 200] on icon at bounding box center [495, 204] width 15 height 15
